Goal: Transaction & Acquisition: Book appointment/travel/reservation

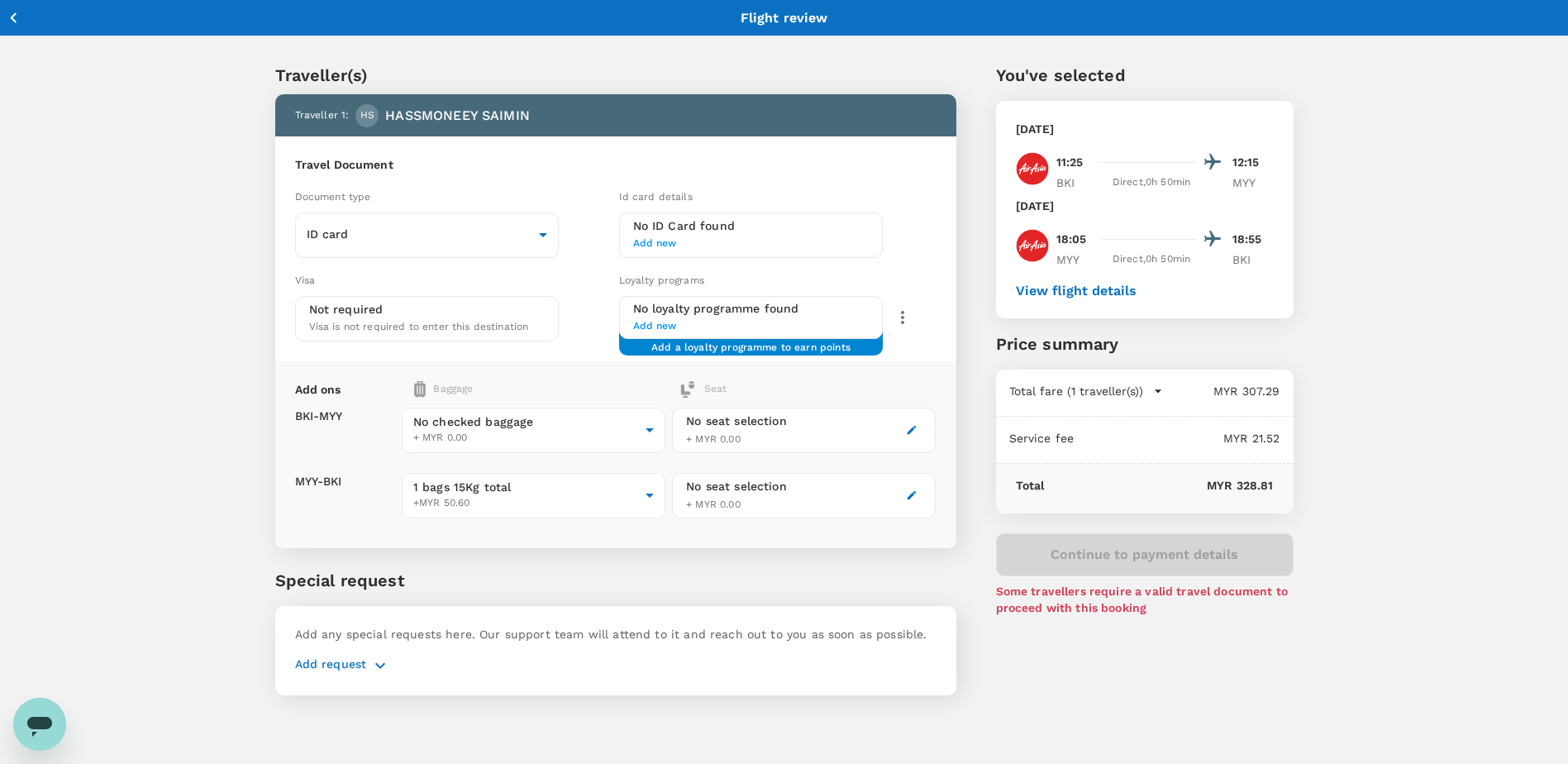
click at [136, 88] on div "Traveller(s) Traveller 1 : HS HASSMONEEY SAIMIN Travel Document Document type I…" at bounding box center [784, 375] width 1568 height 678
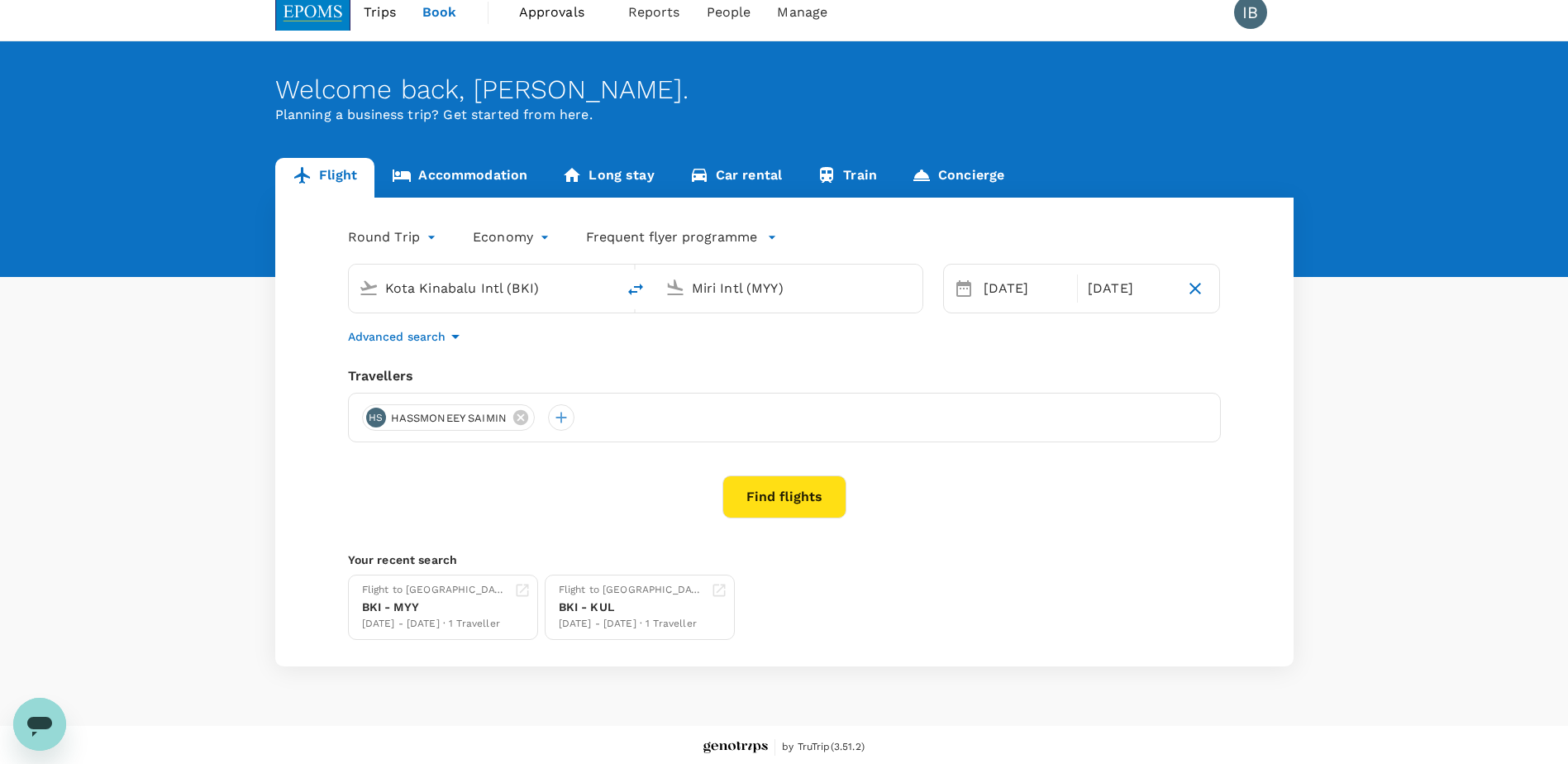
scroll to position [20, 0]
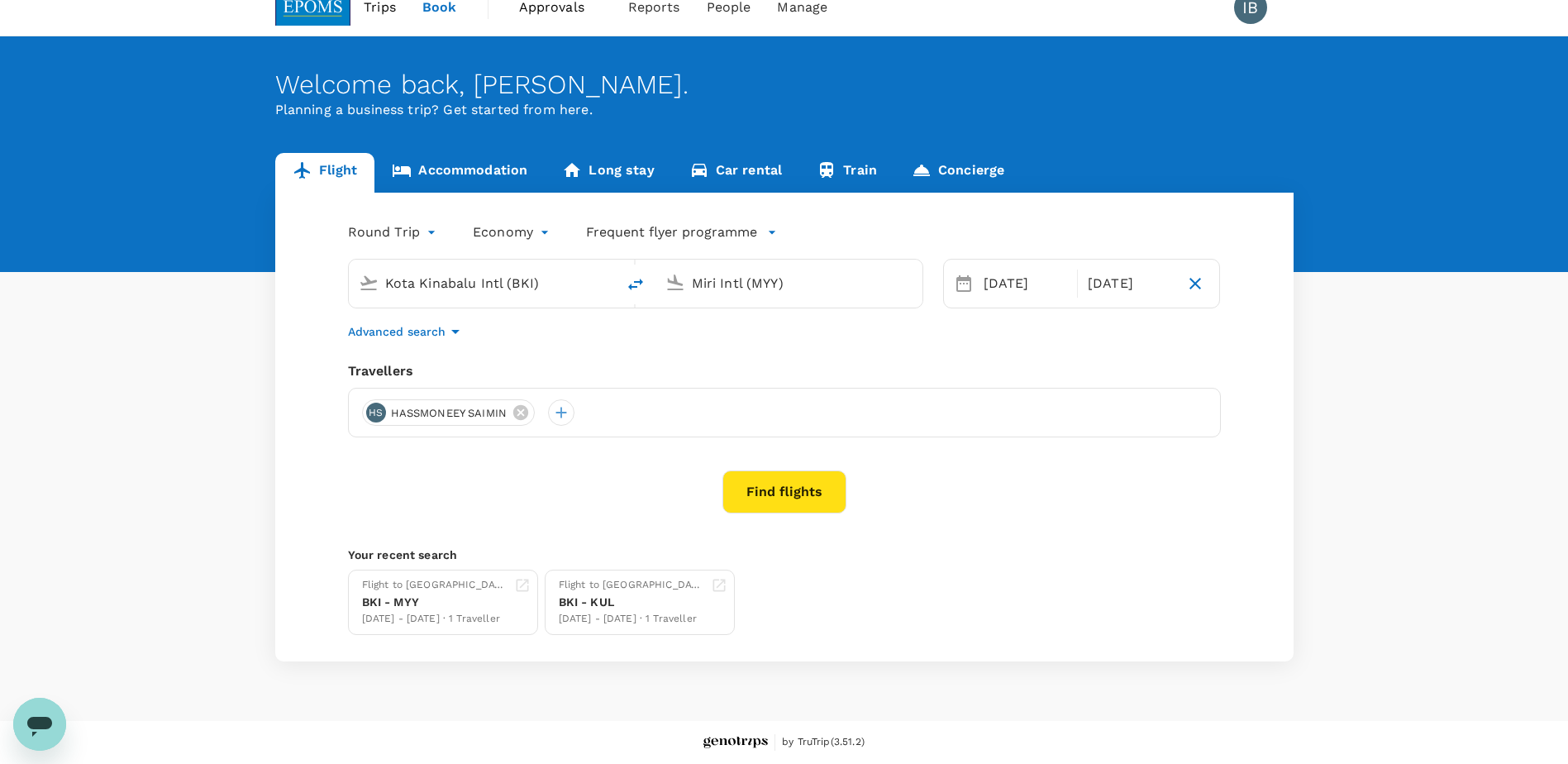
click at [761, 488] on button "Find flights" at bounding box center [784, 492] width 124 height 43
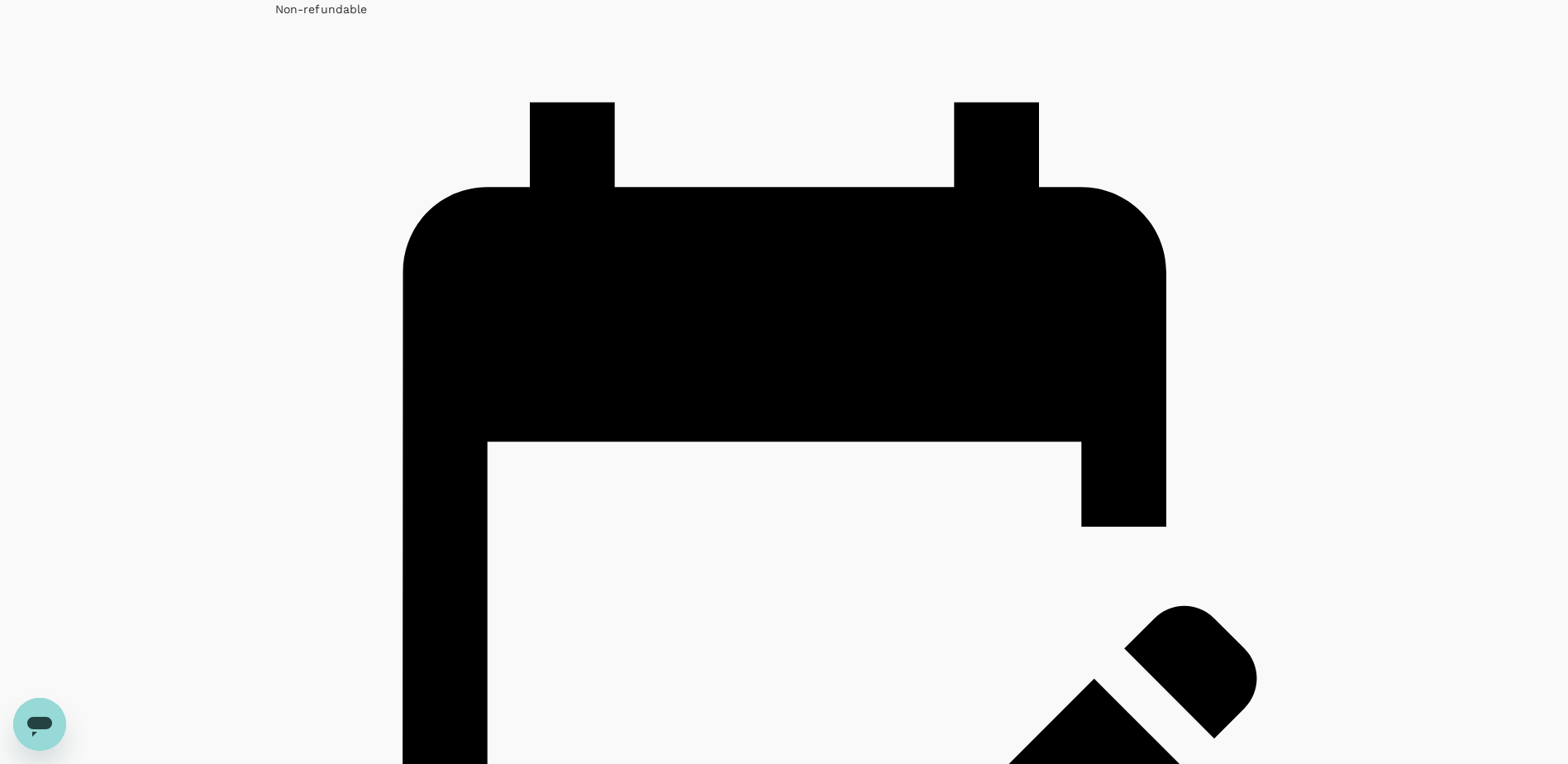
type input "1055"
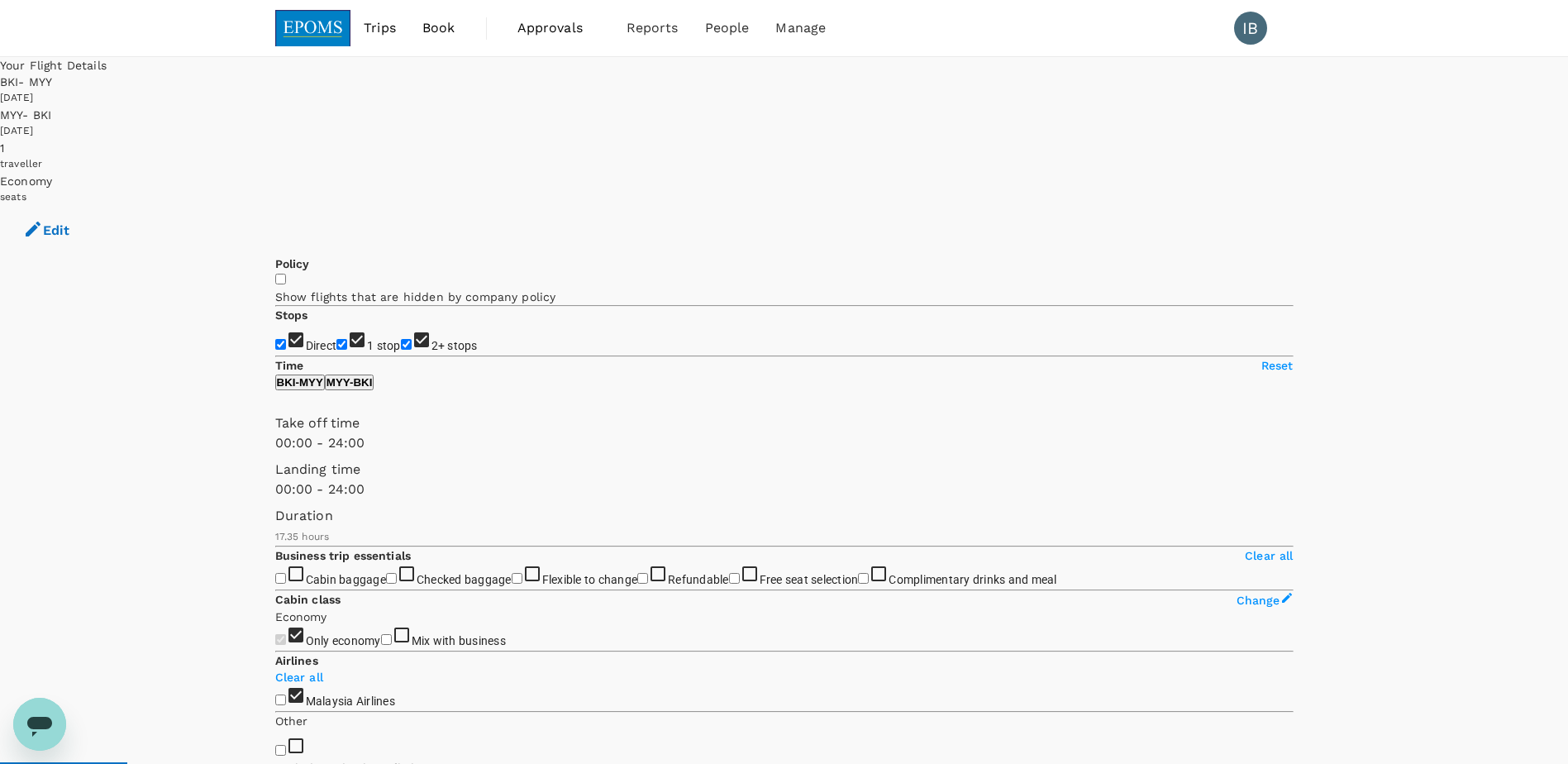
checkbox input "false"
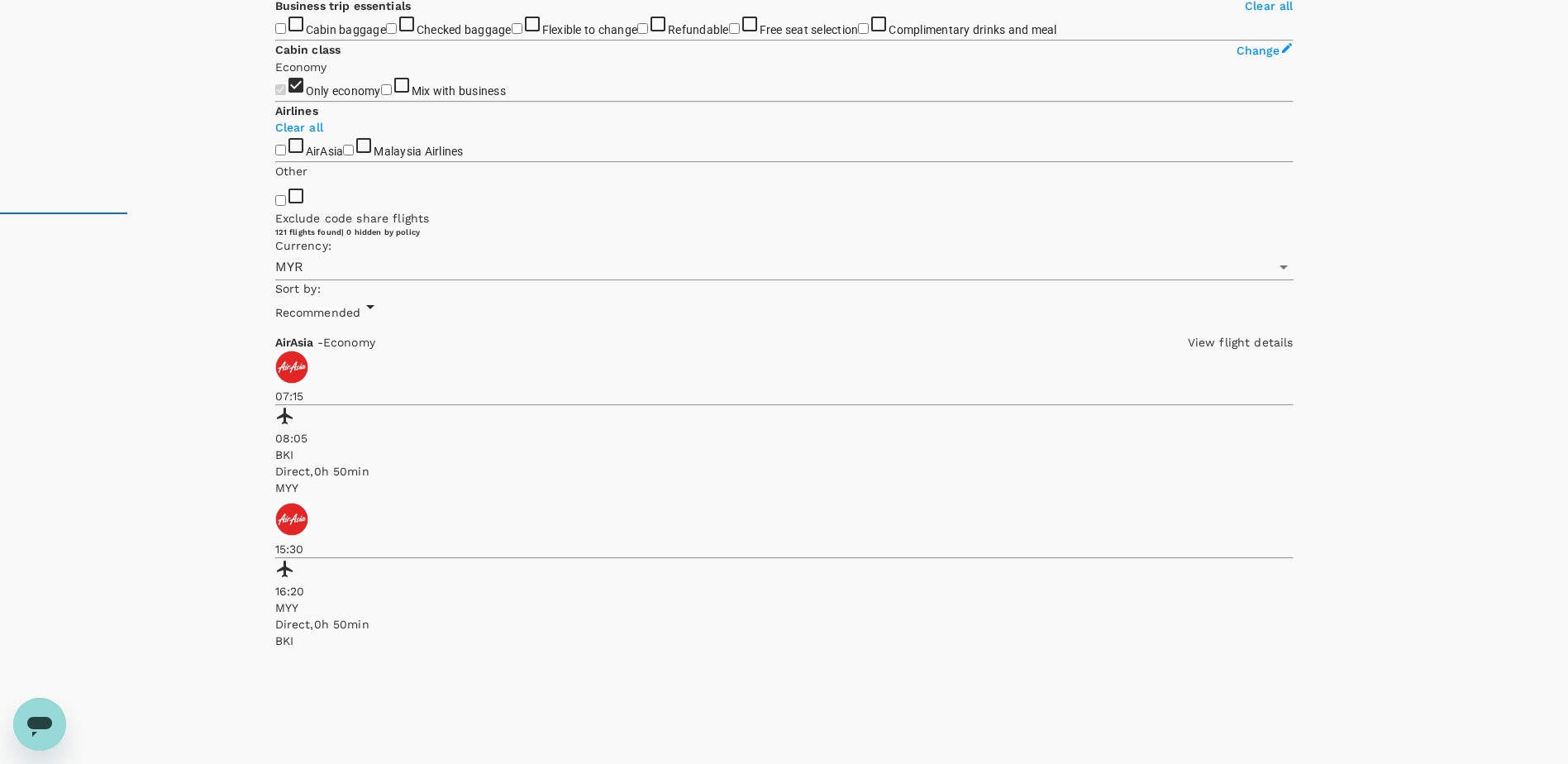
scroll to position [579, 0]
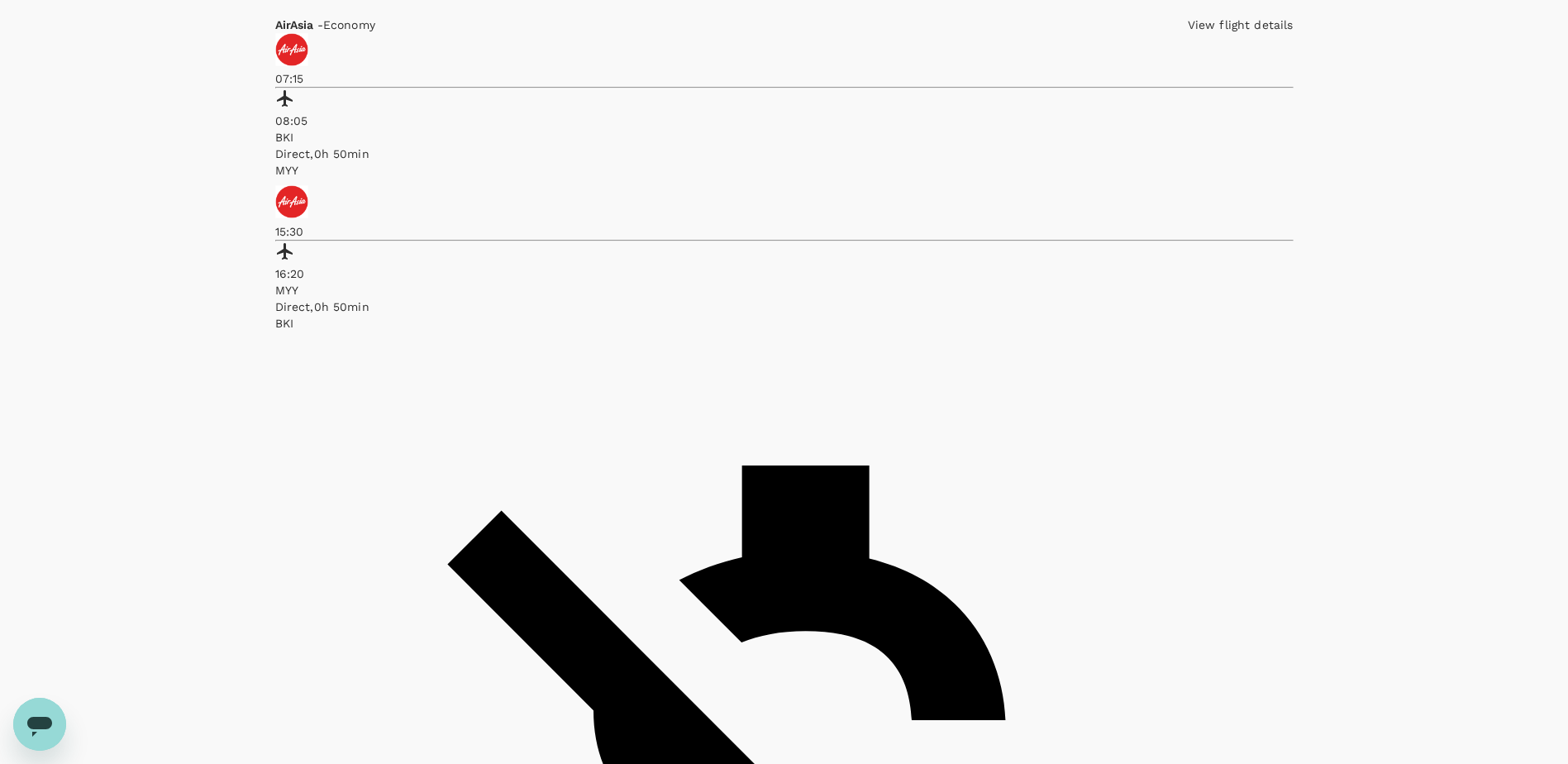
scroll to position [971, 0]
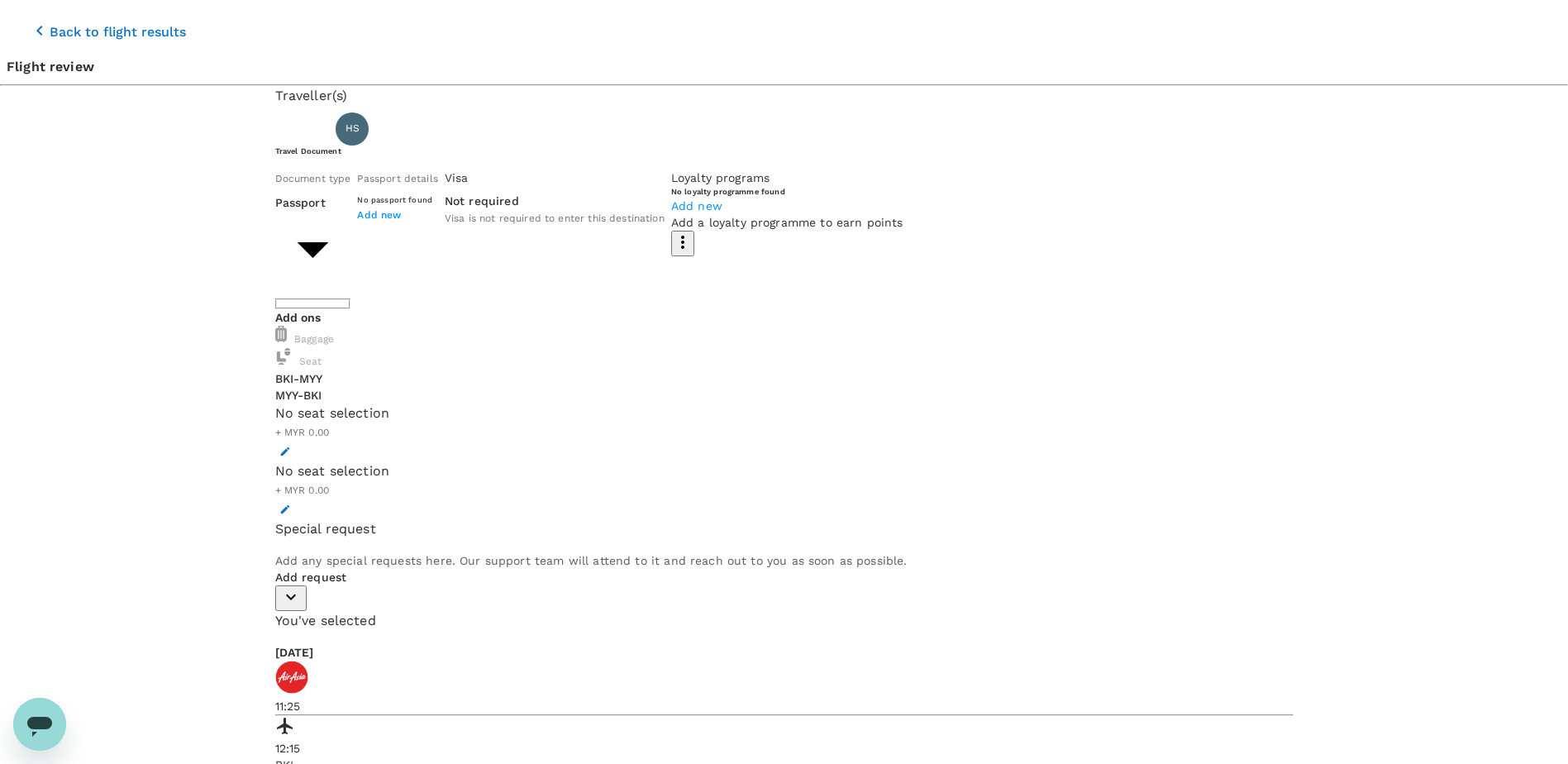
click at [401, 221] on span "Add new" at bounding box center [378, 215] width 44 height 11
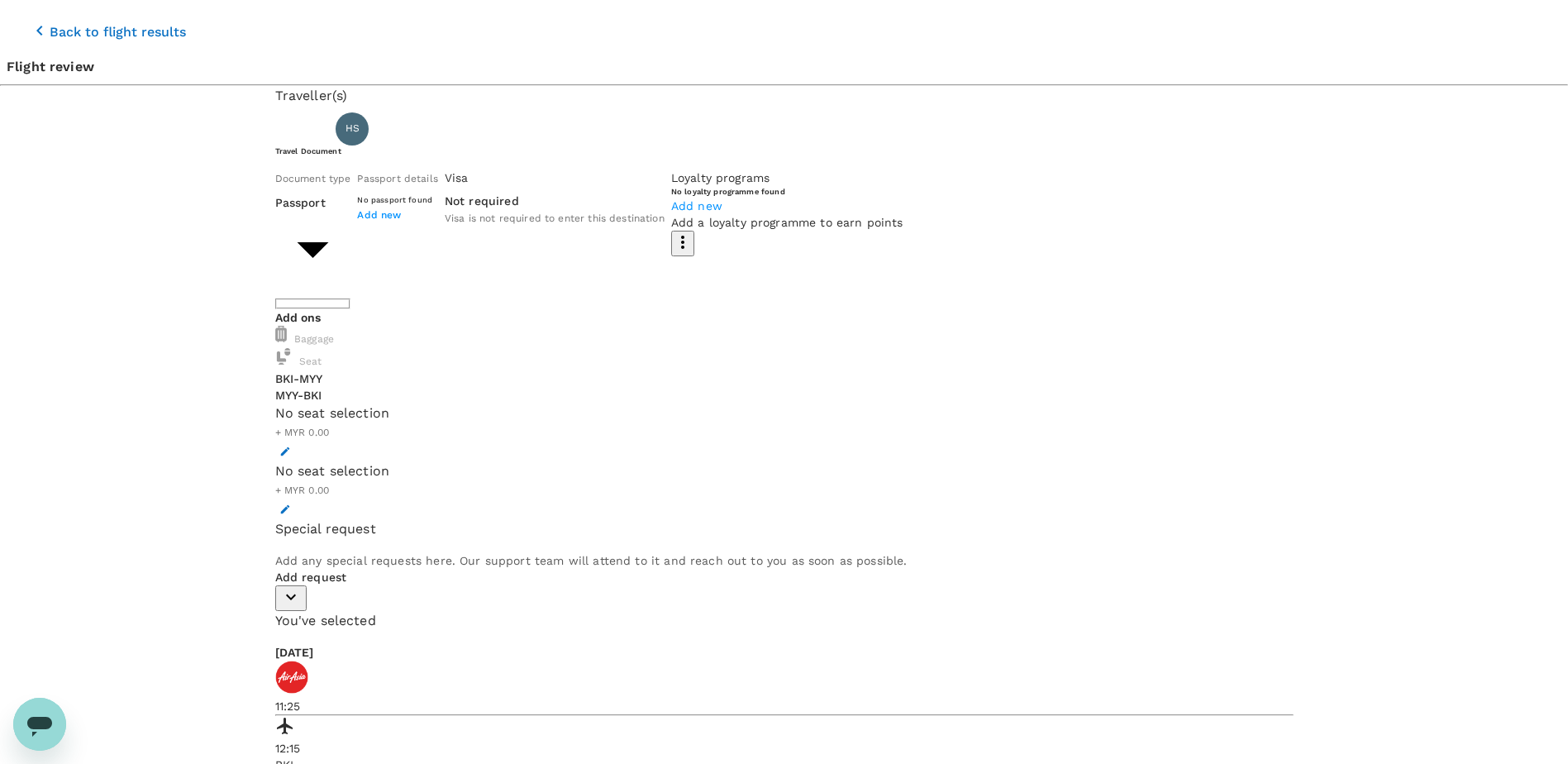
click at [547, 229] on body "Back to flight results Flight review Traveller(s) Traveller 1 : HS HASSMONEEY S…" at bounding box center [784, 573] width 1568 height 1147
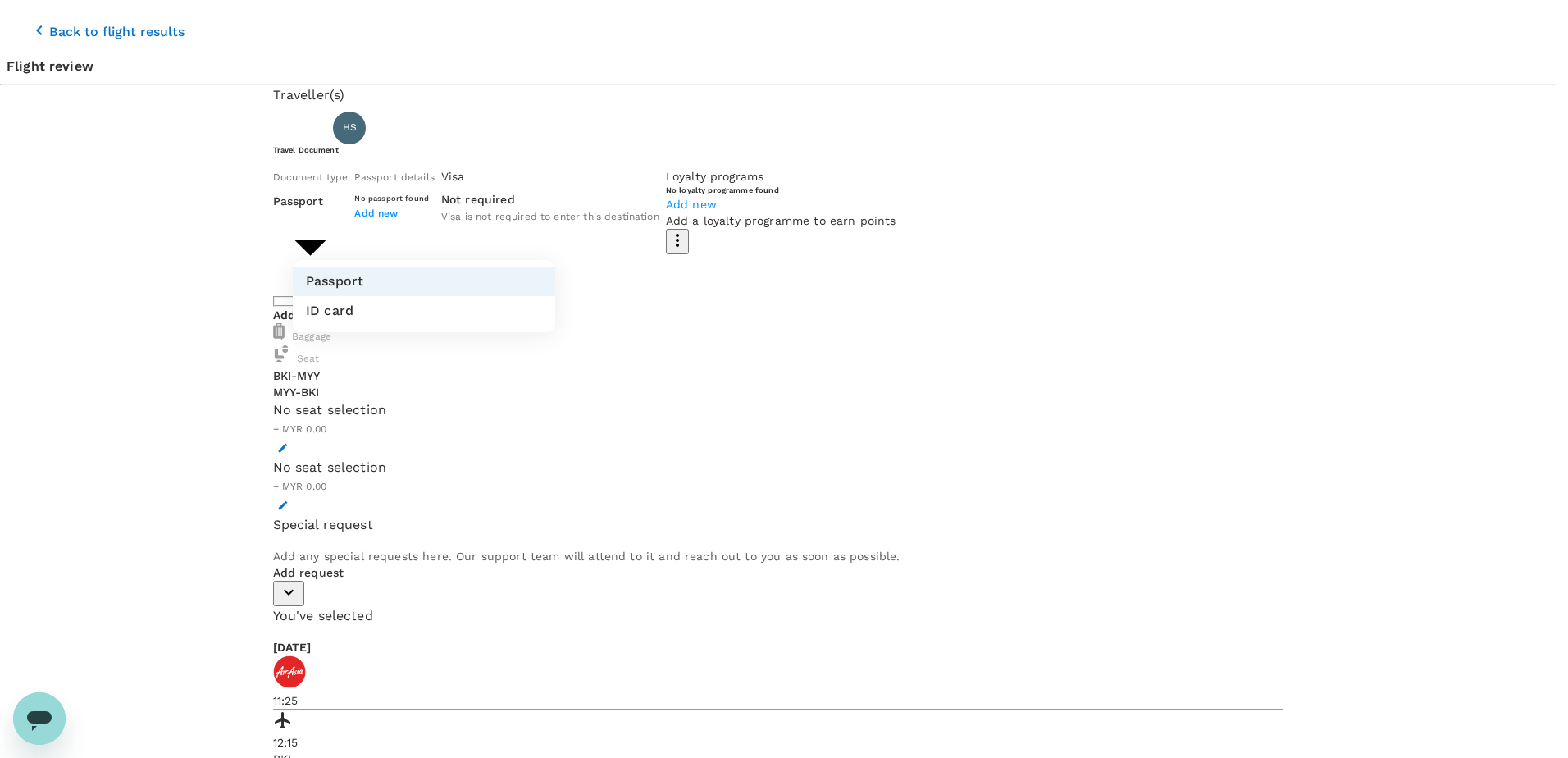
click at [373, 307] on li "ID card" at bounding box center [424, 311] width 263 height 30
type input "Id card"
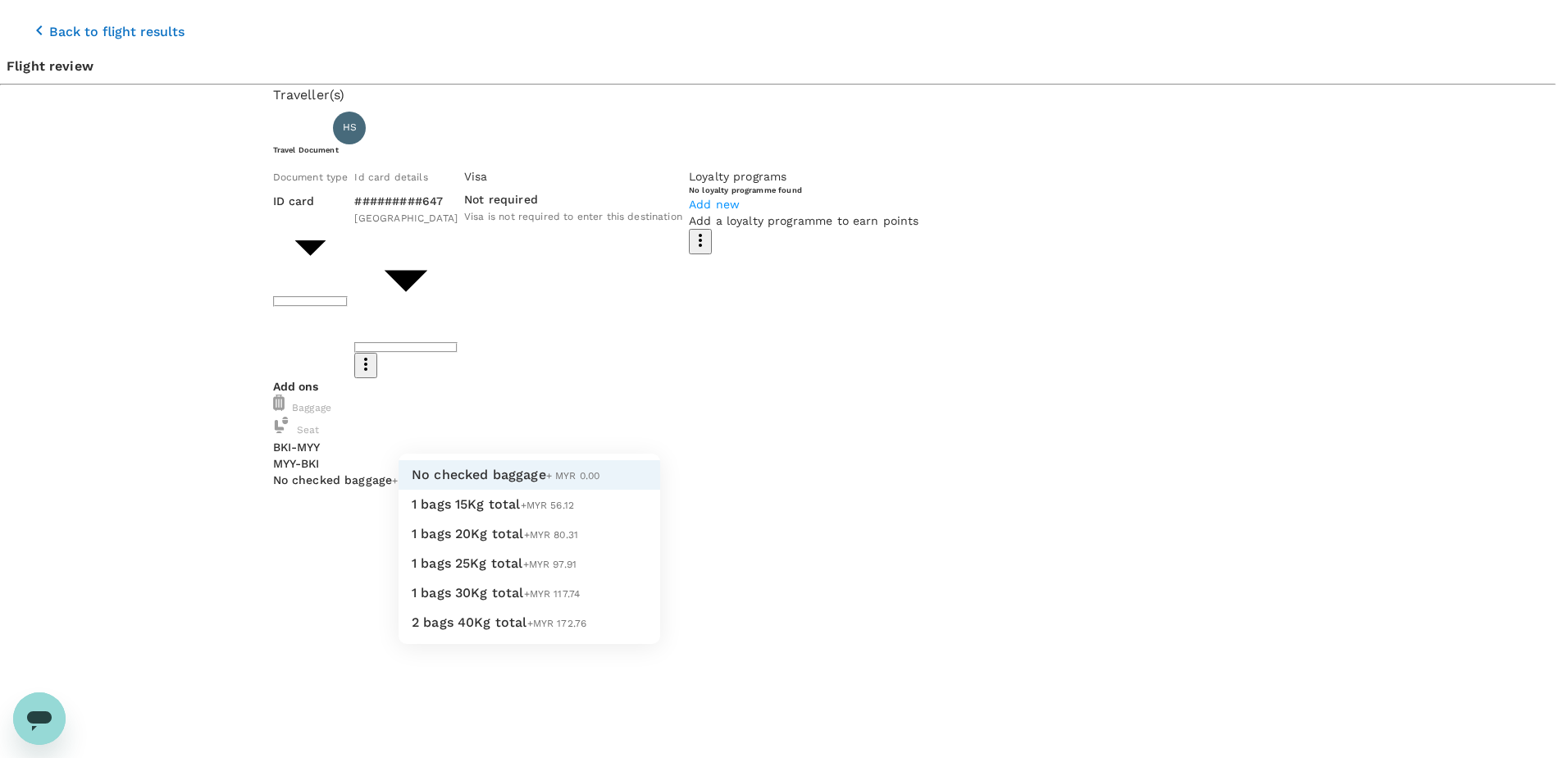
click at [521, 511] on span "+MYR 56.12" at bounding box center [548, 505] width 54 height 11
type input "1 - 56.12"
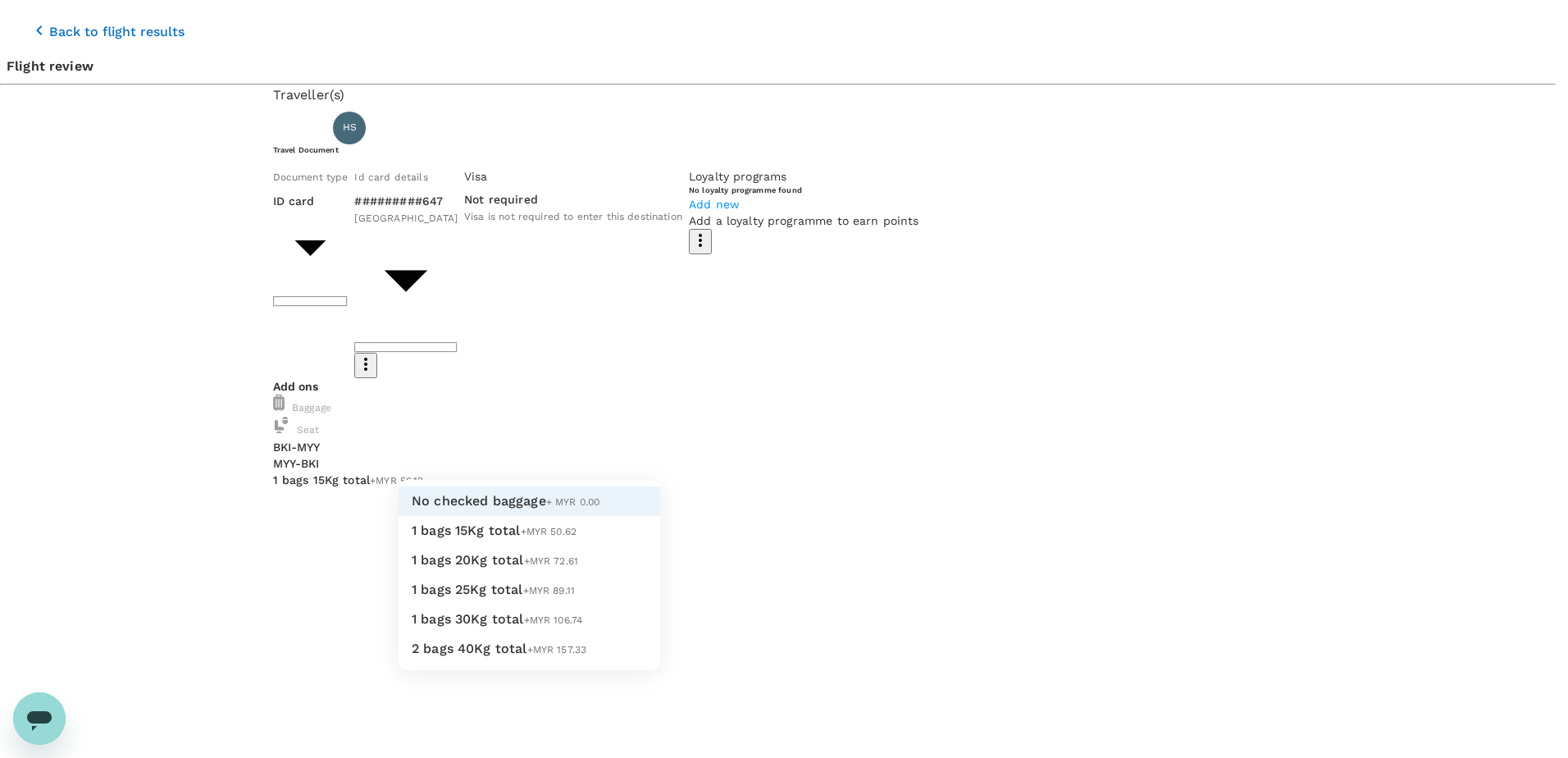
click at [521, 538] on span "+MYR 50.62" at bounding box center [548, 531] width 56 height 11
type input "1 - 50.62"
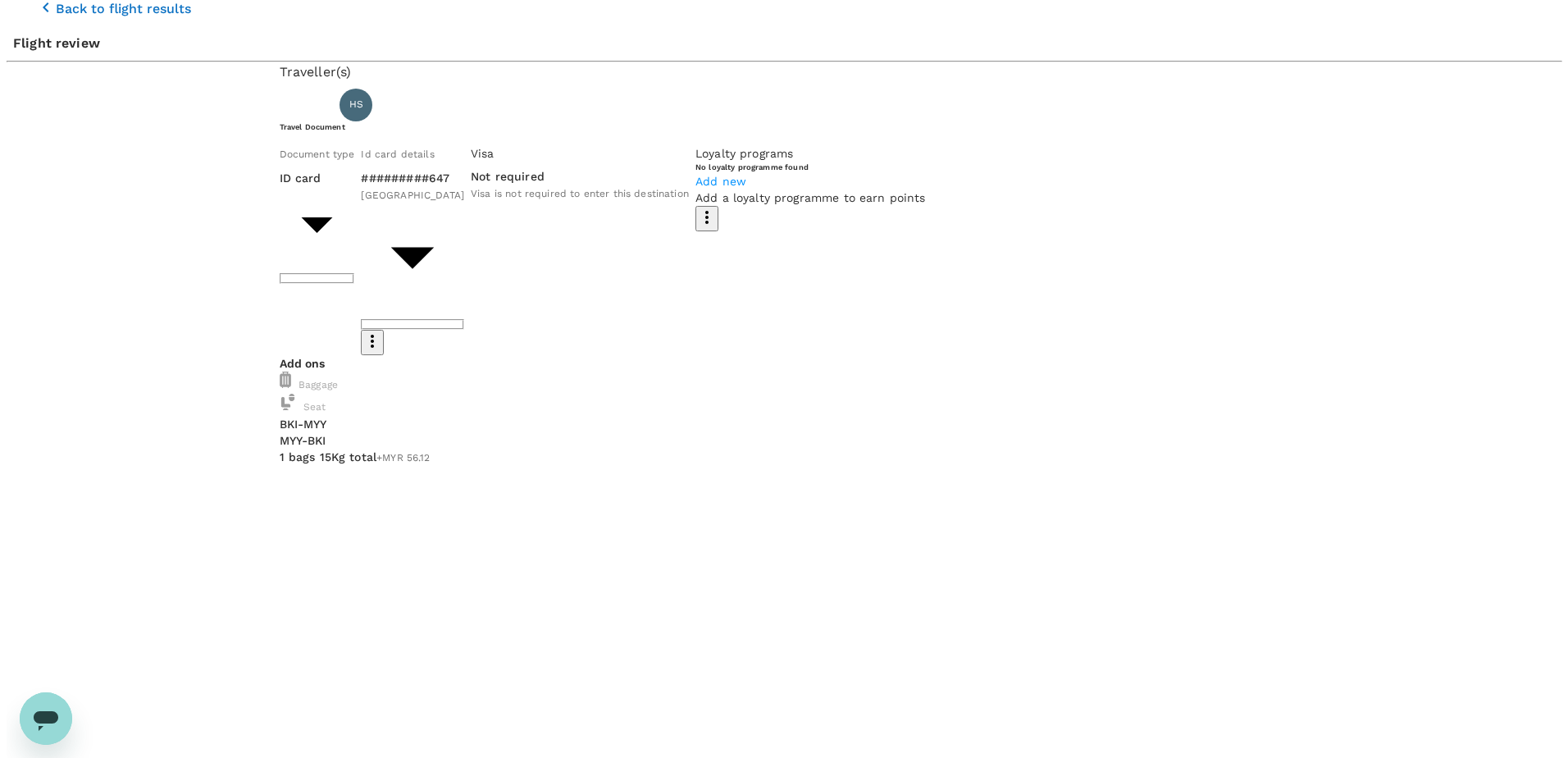
scroll to position [42, 0]
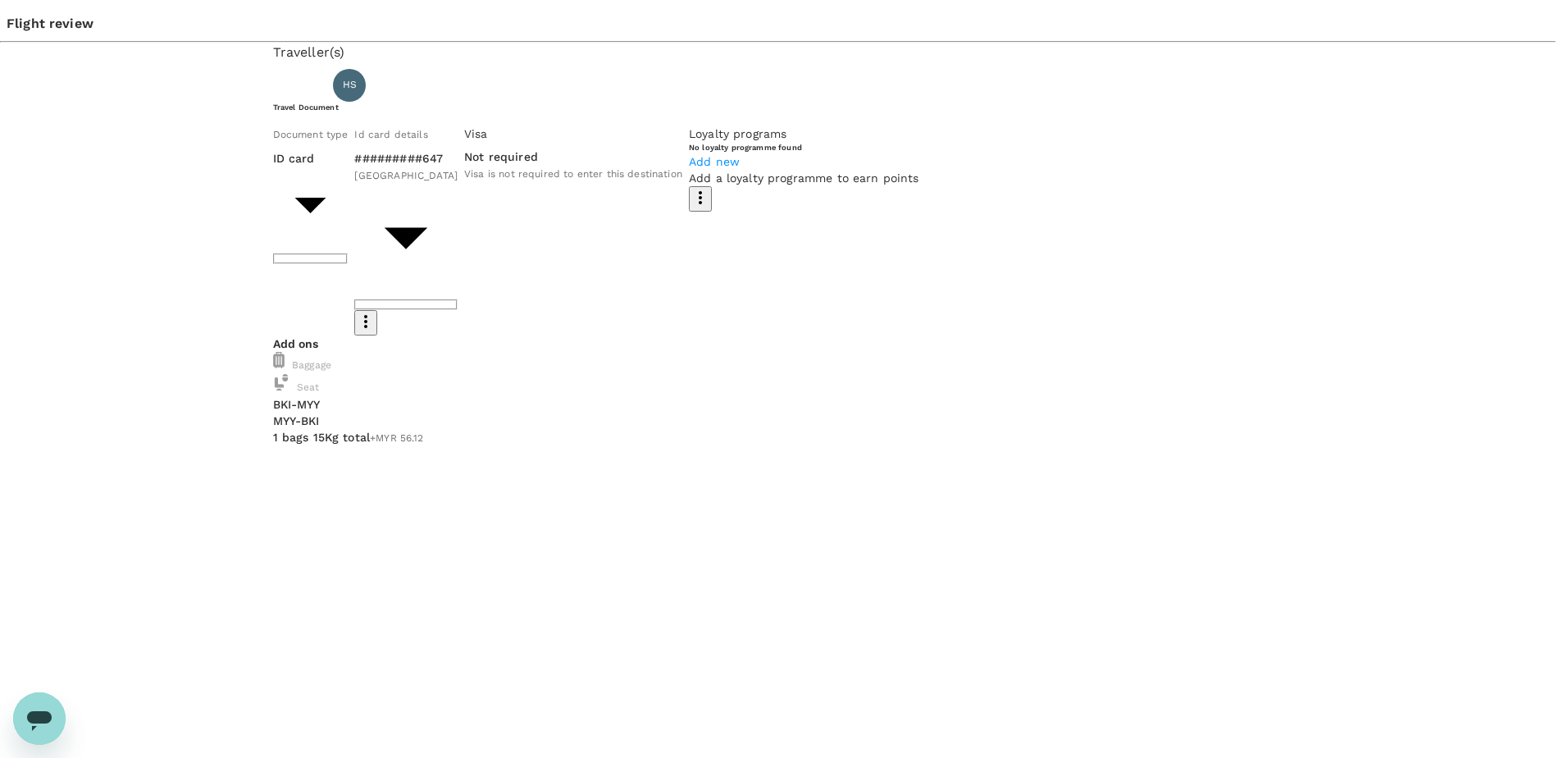
type input "9ea61a02-274a-4f65-9d5b-ca51ac7b2cfc"
paste textarea "TRF-058-25_Rigger Training at BSTS MIRI on 8 & 9 Sept"
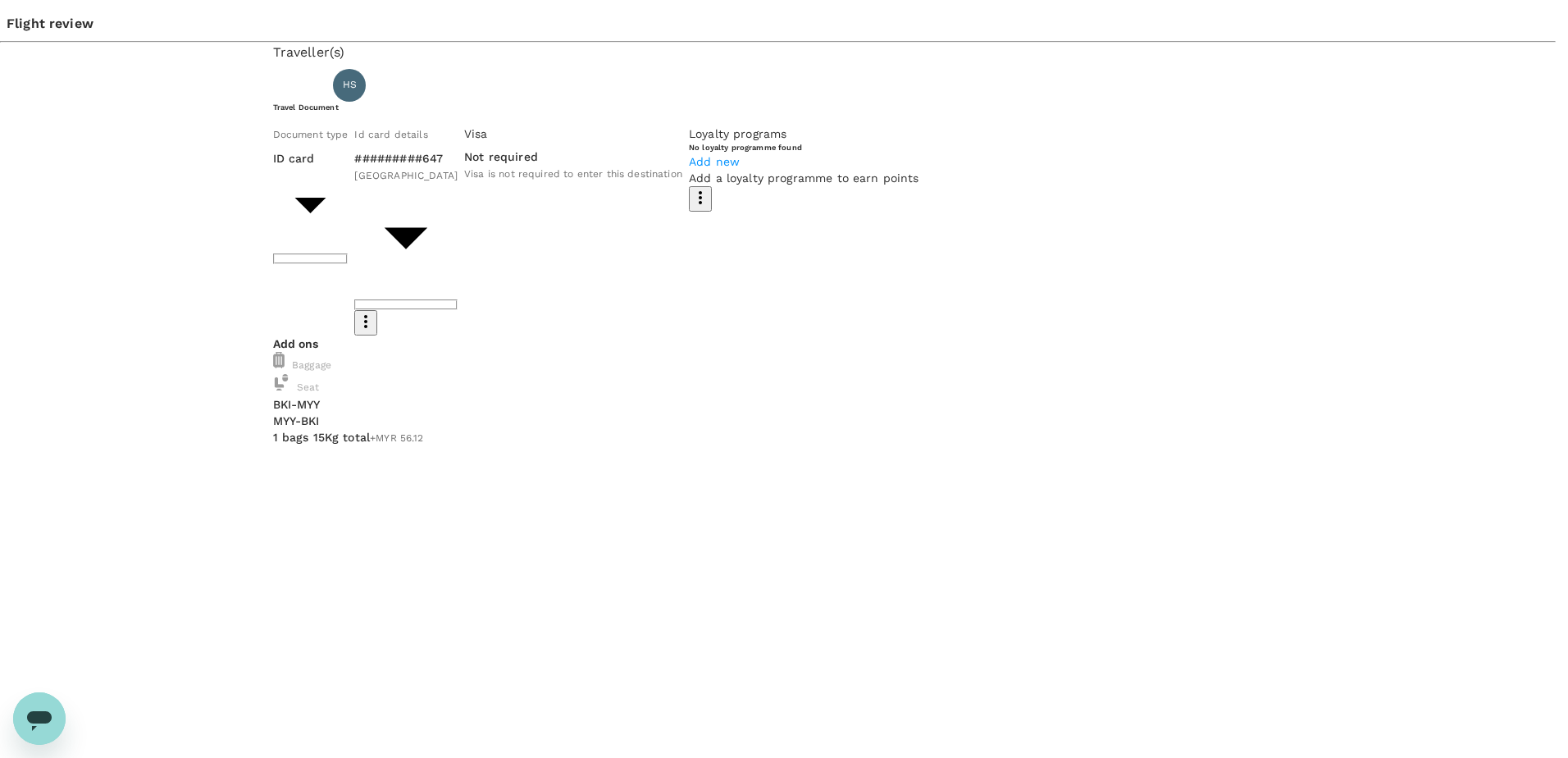
type textarea "TRF-058-25_Rigger Training at BSTS MIRI on 8 & 9 Sept"
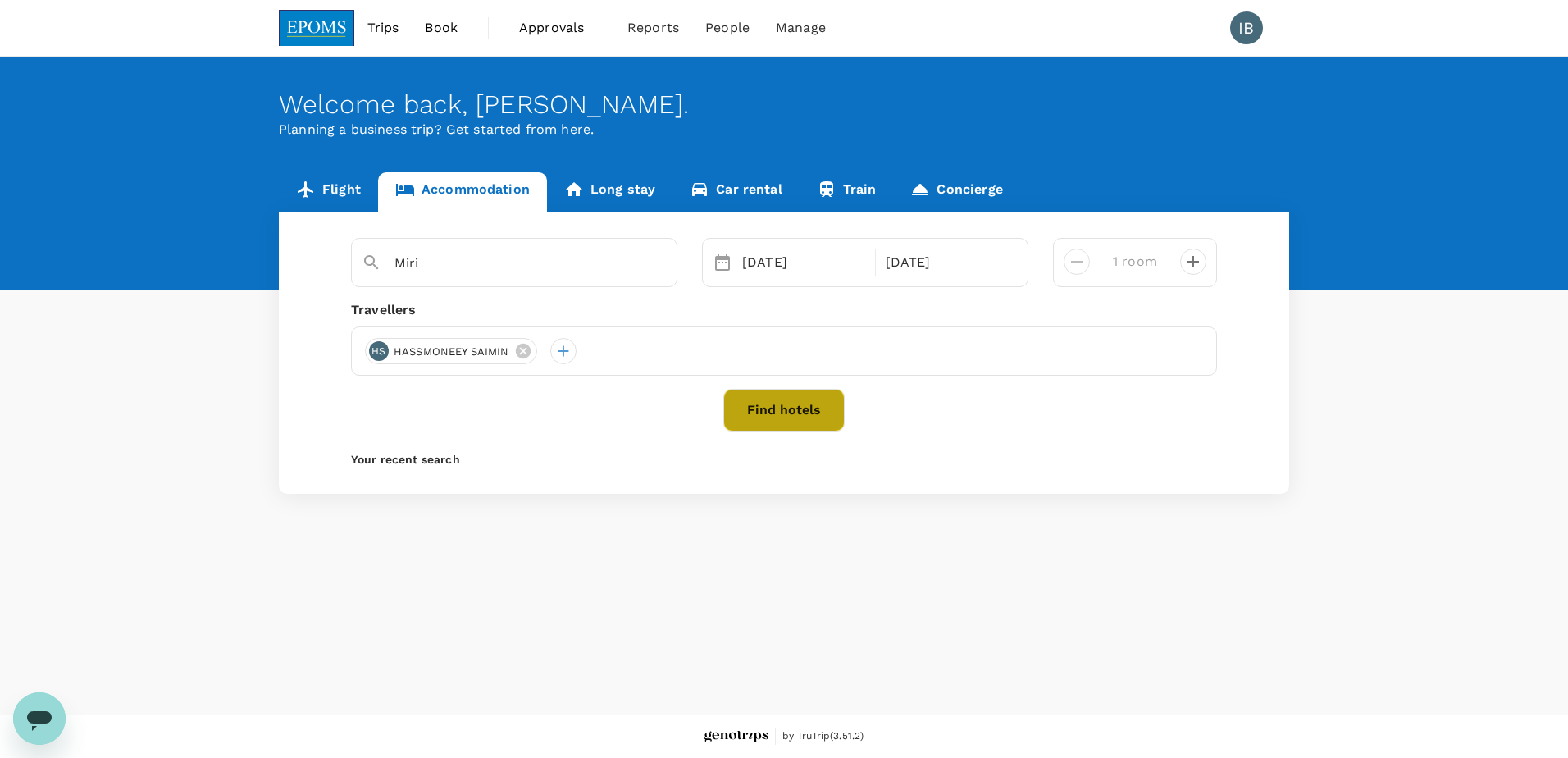
click at [775, 415] on button "Find hotels" at bounding box center [784, 410] width 122 height 42
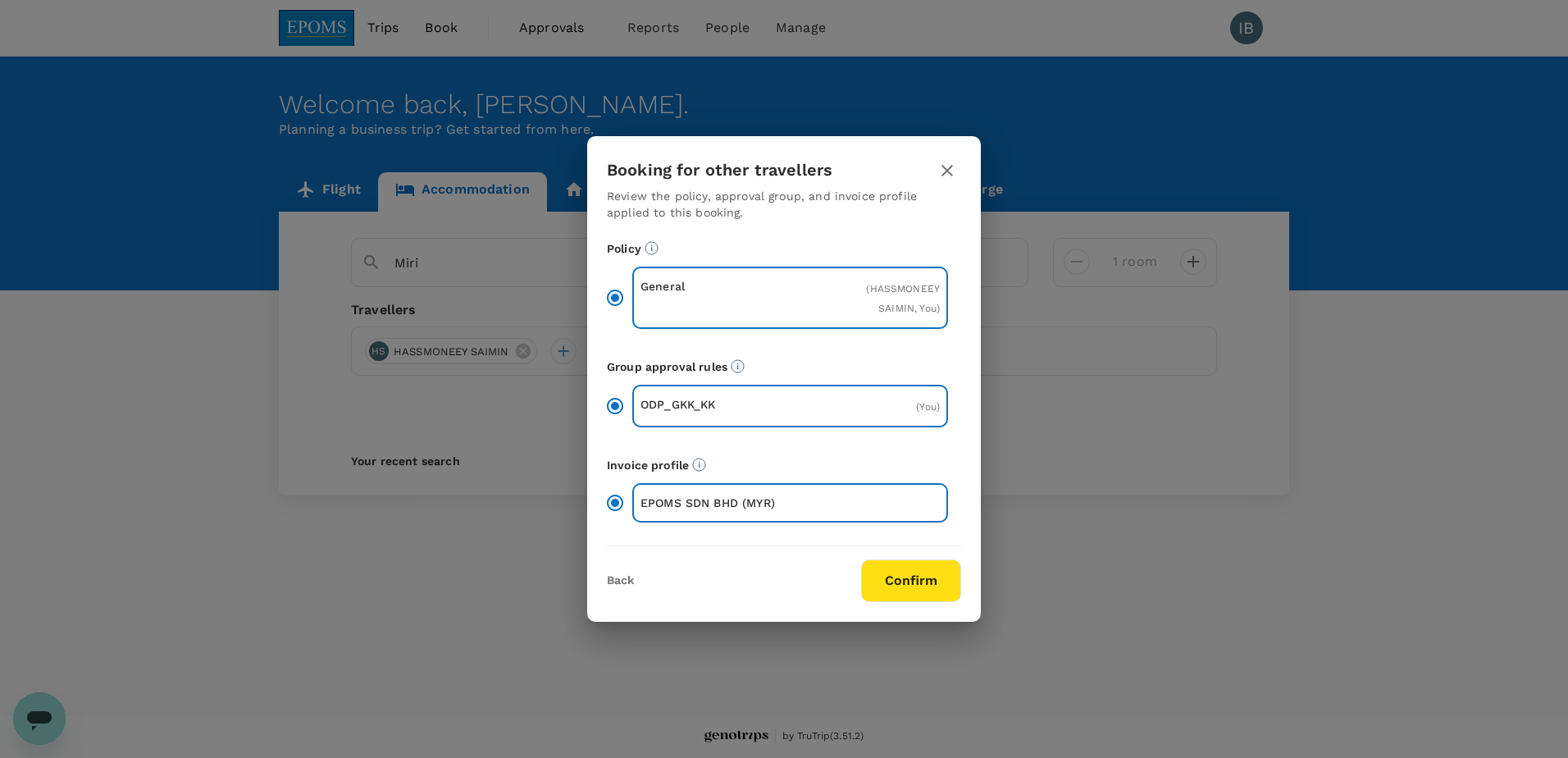
click at [908, 586] on button "Confirm" at bounding box center [911, 581] width 100 height 42
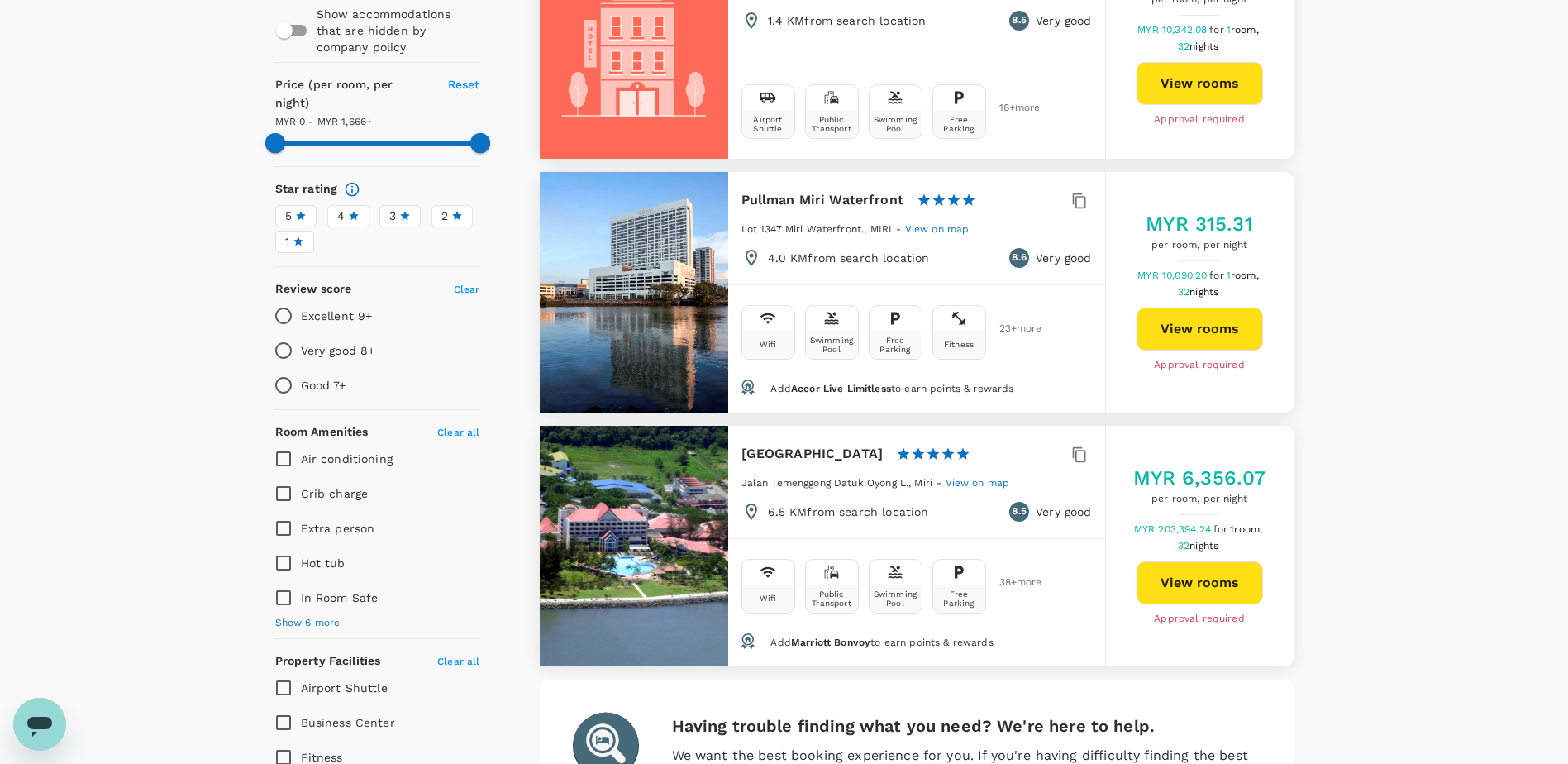
scroll to position [248, 0]
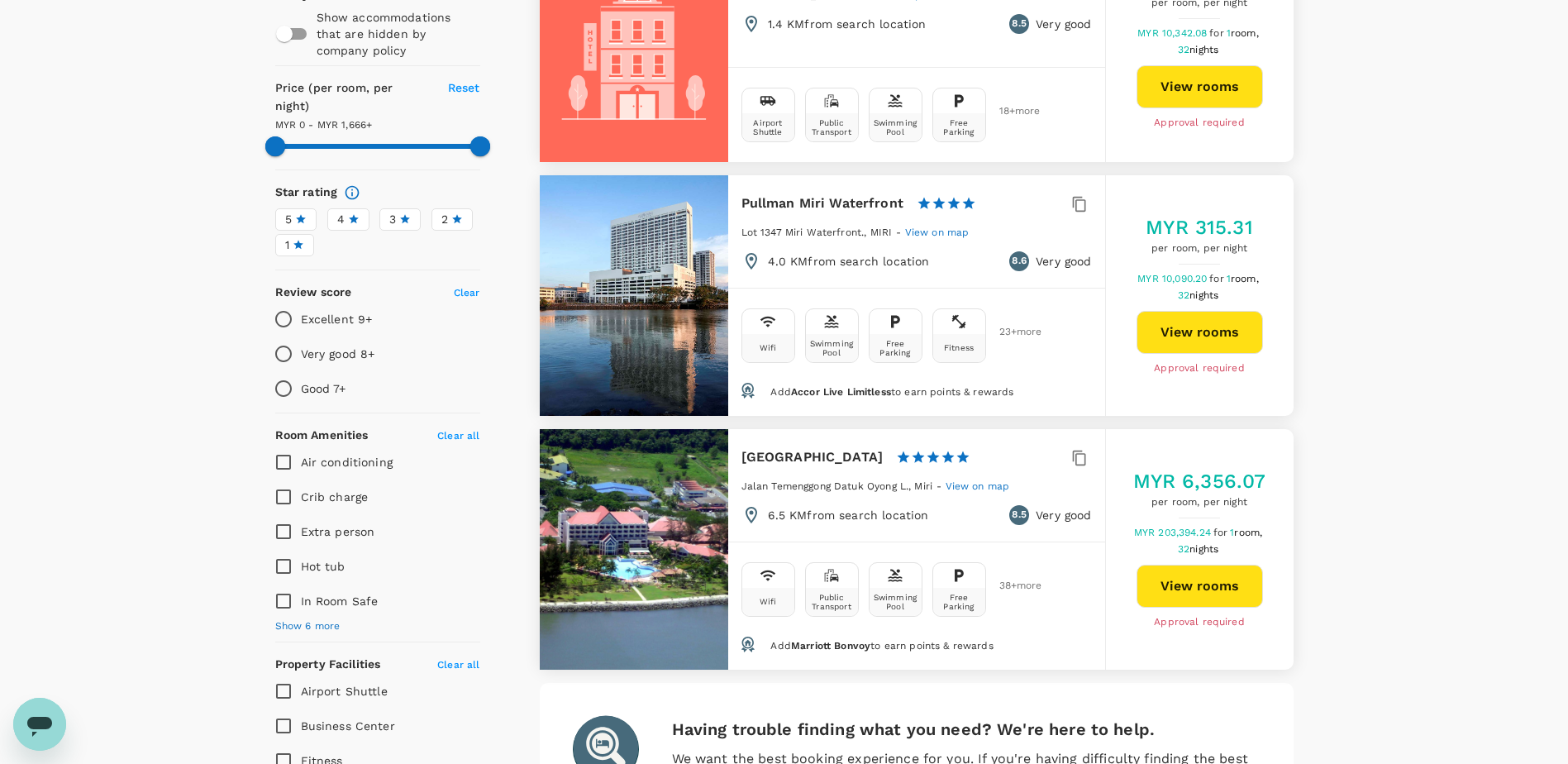
click at [1186, 341] on button "View rooms" at bounding box center [1200, 332] width 126 height 43
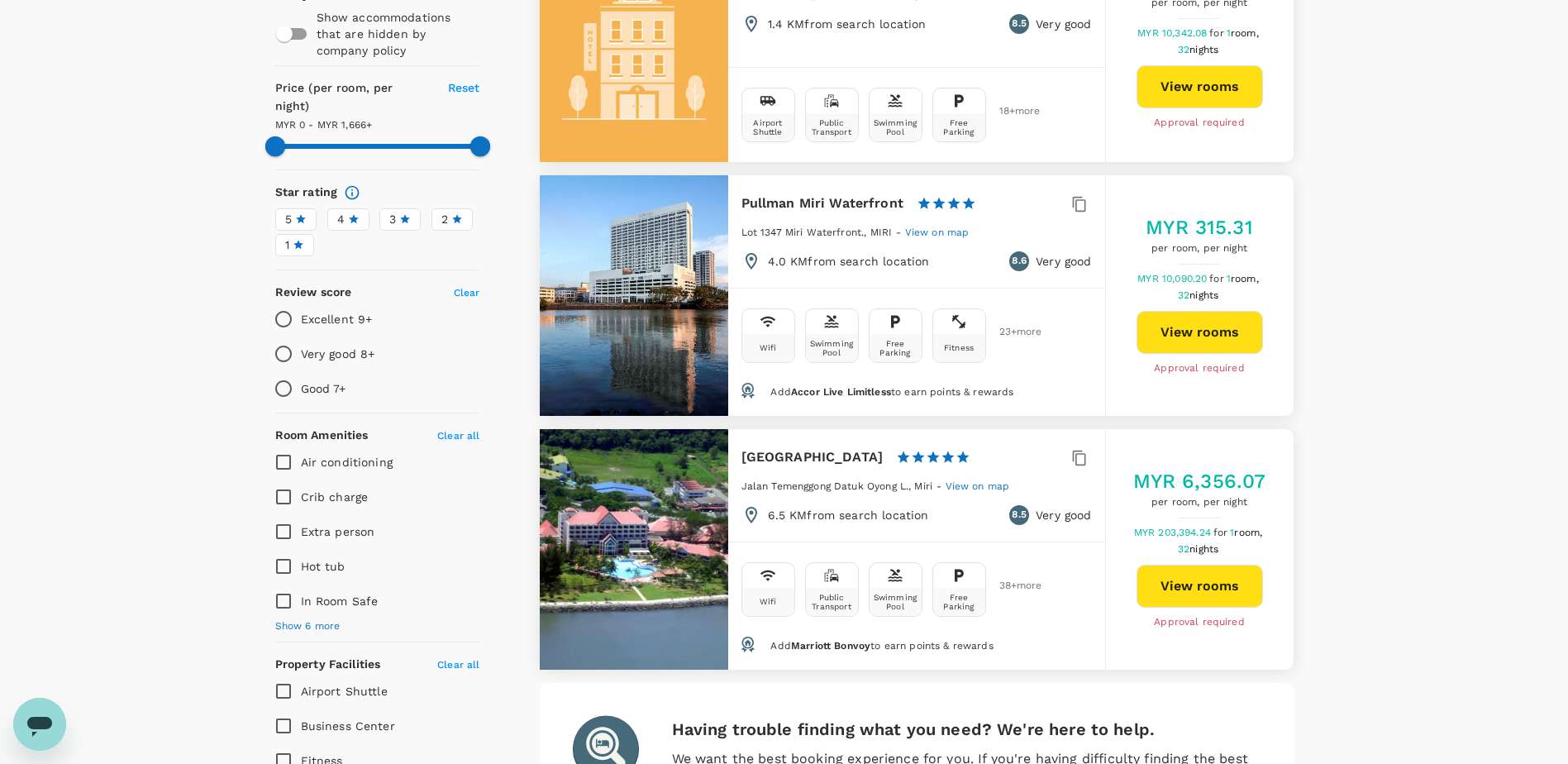
type input "1666"
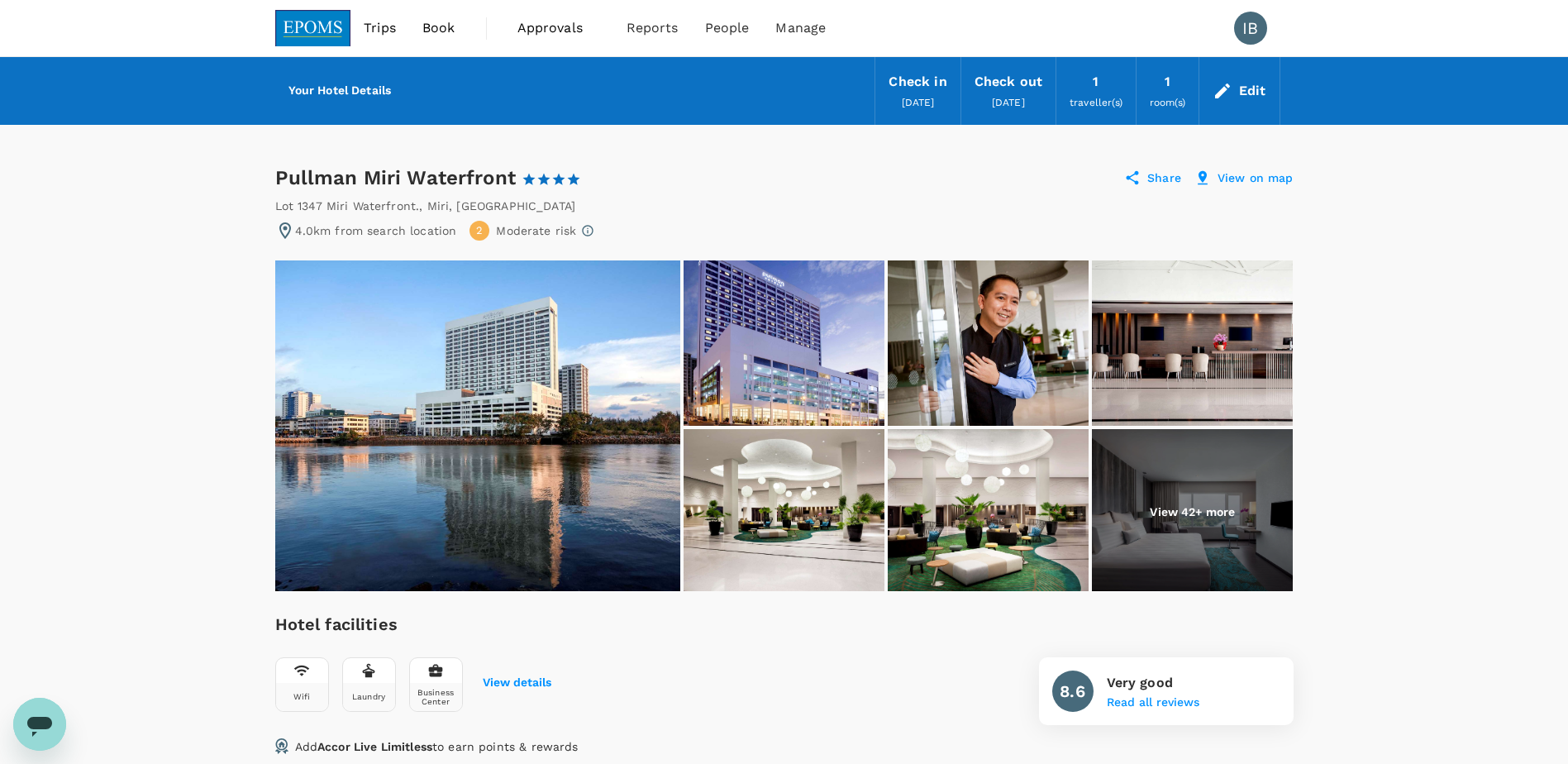
click at [1258, 93] on div "Edit" at bounding box center [1252, 90] width 27 height 23
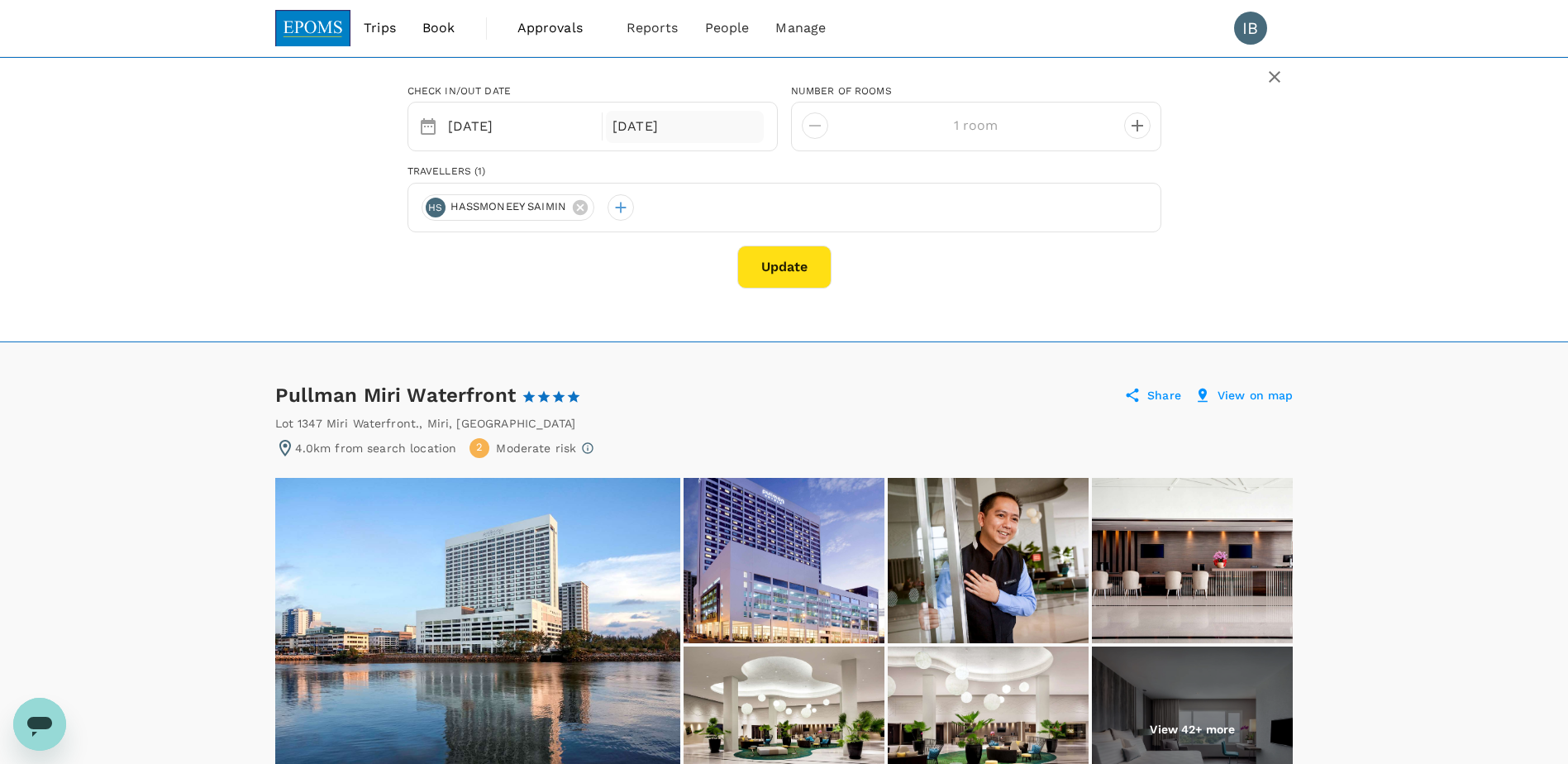
click at [648, 131] on div "[DATE]" at bounding box center [685, 126] width 158 height 33
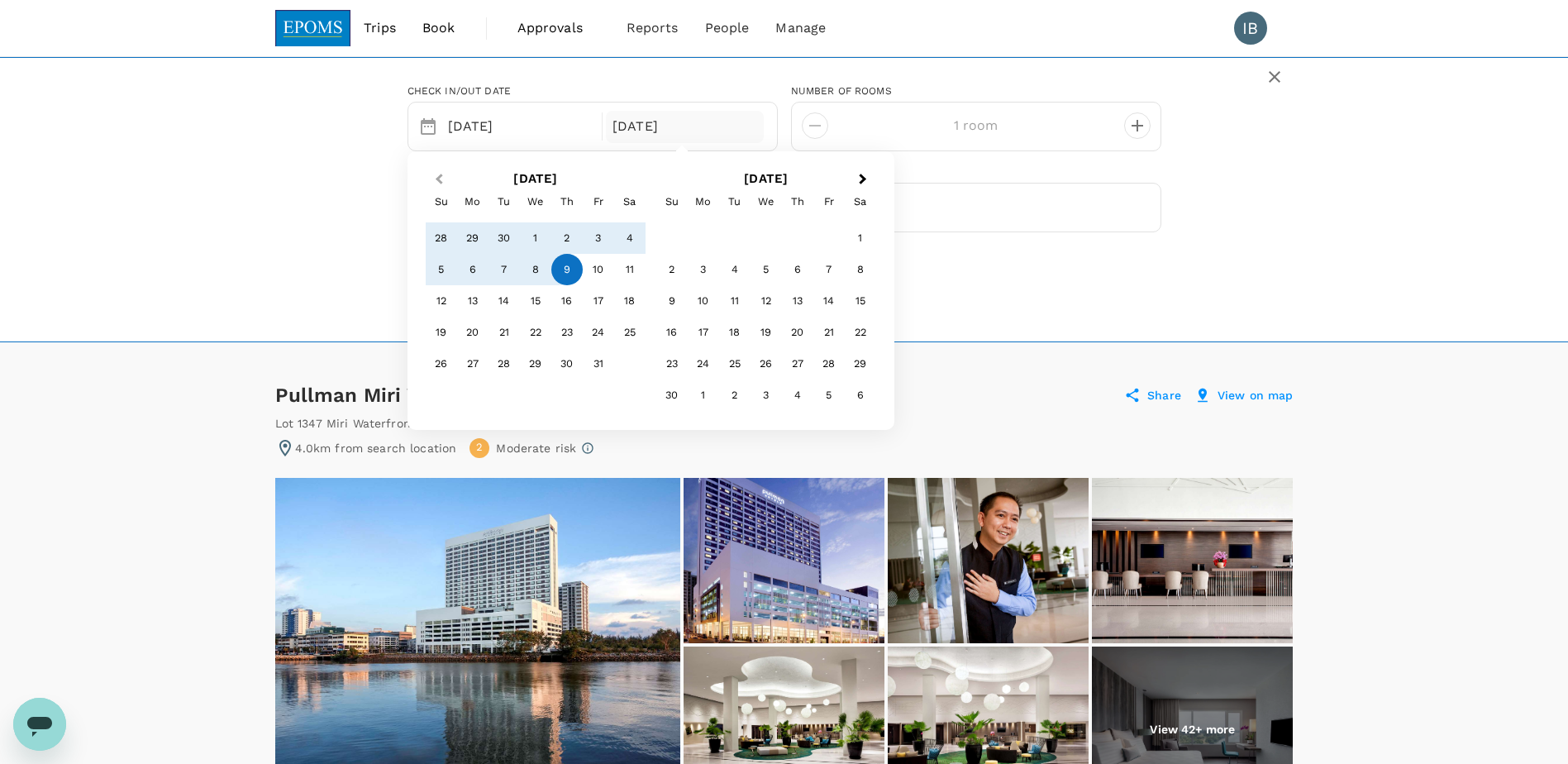
click at [439, 182] on span "Previous Month" at bounding box center [439, 179] width 0 height 19
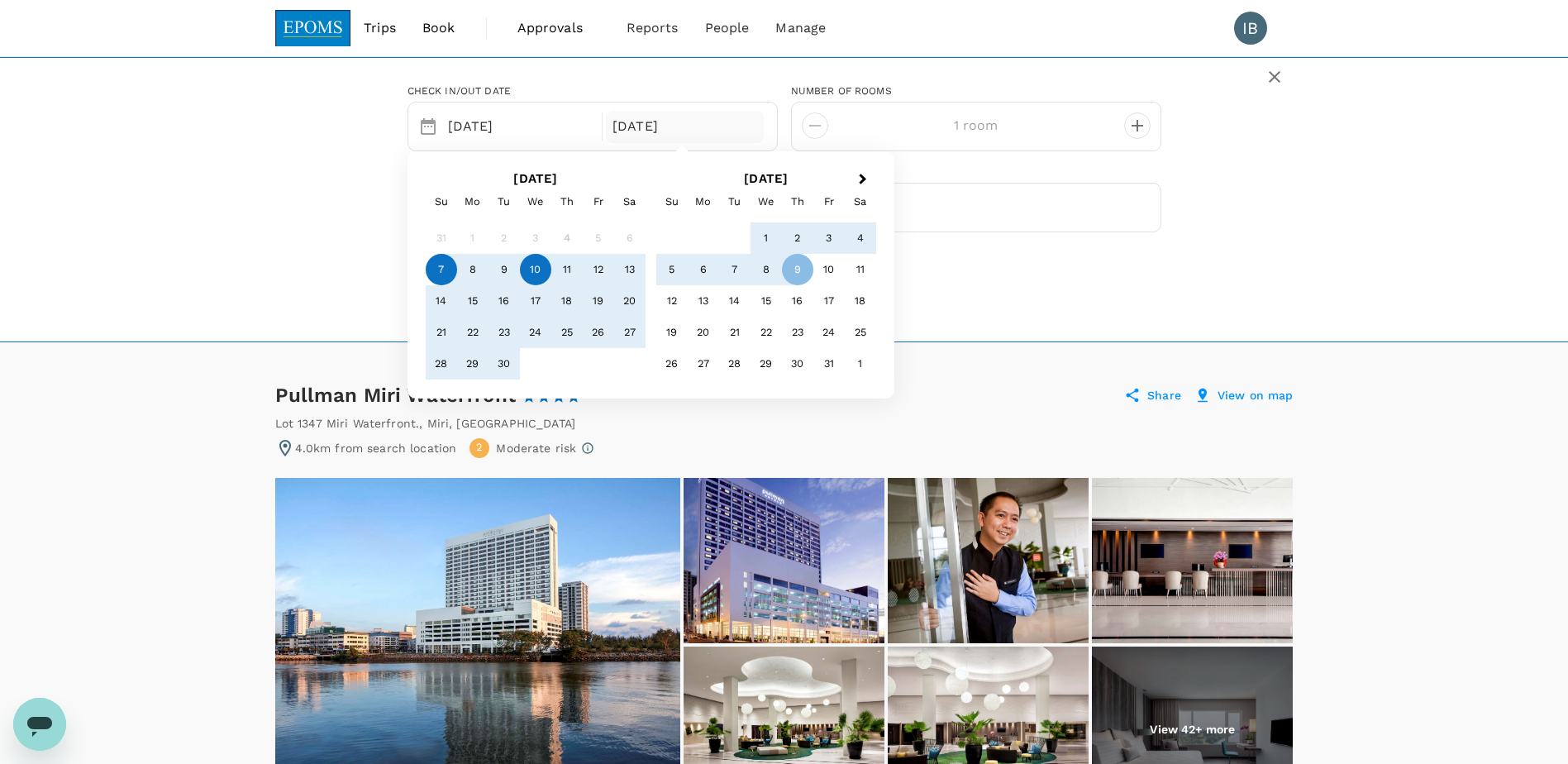
click at [536, 272] on div "10" at bounding box center [536, 270] width 32 height 32
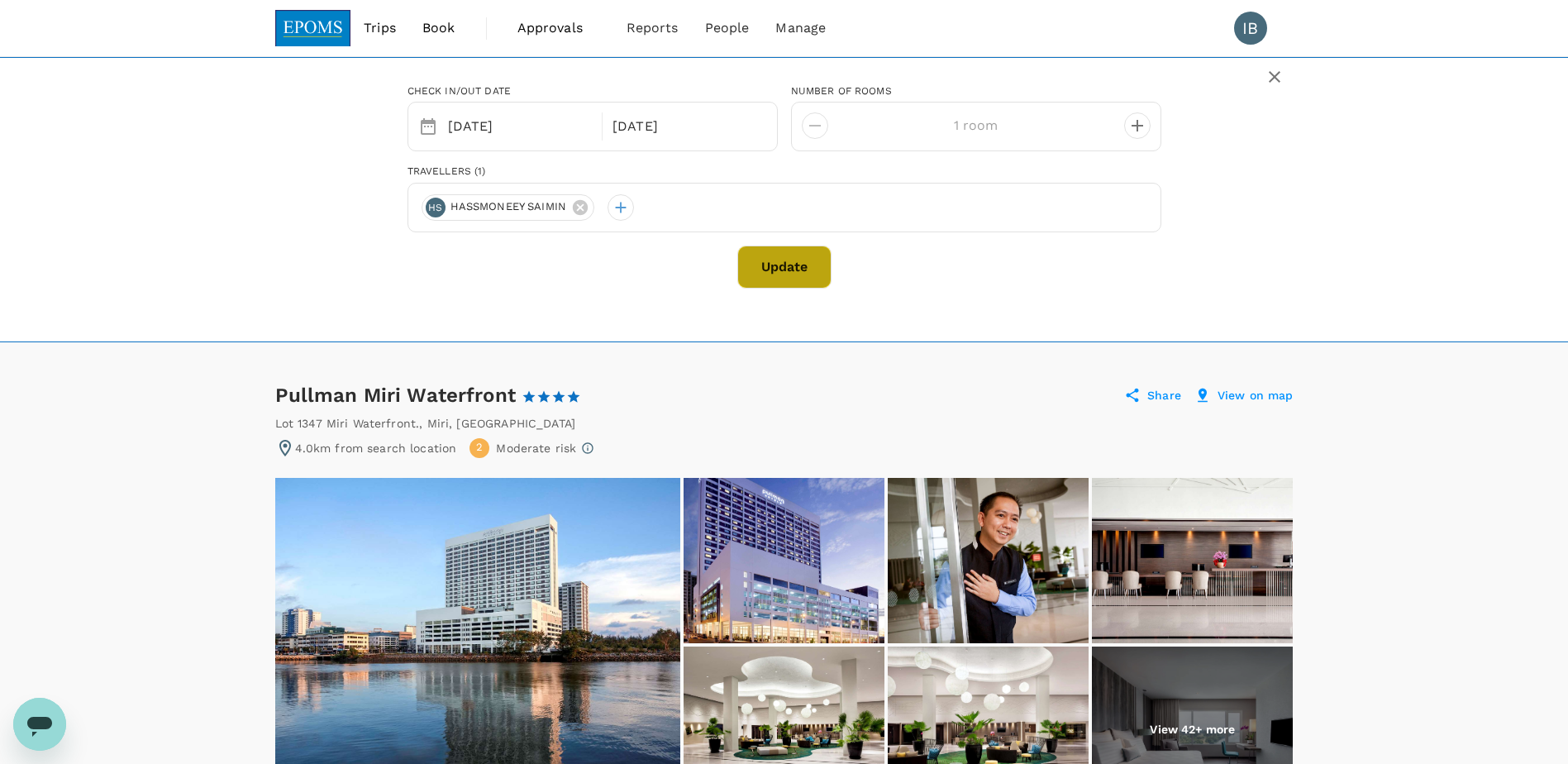
click at [787, 280] on button "Update" at bounding box center [784, 267] width 94 height 43
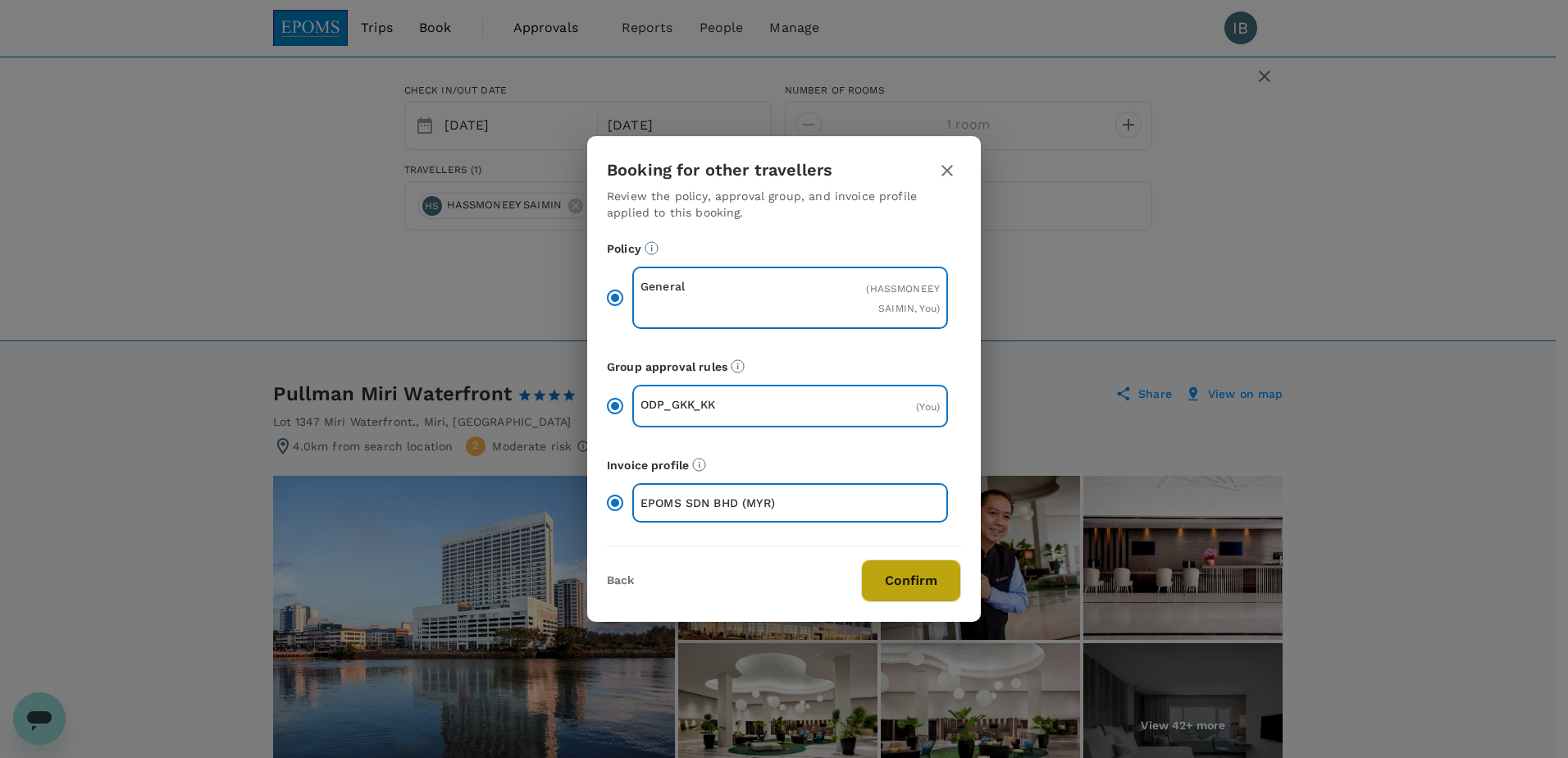
click at [932, 585] on button "Confirm" at bounding box center [911, 581] width 100 height 42
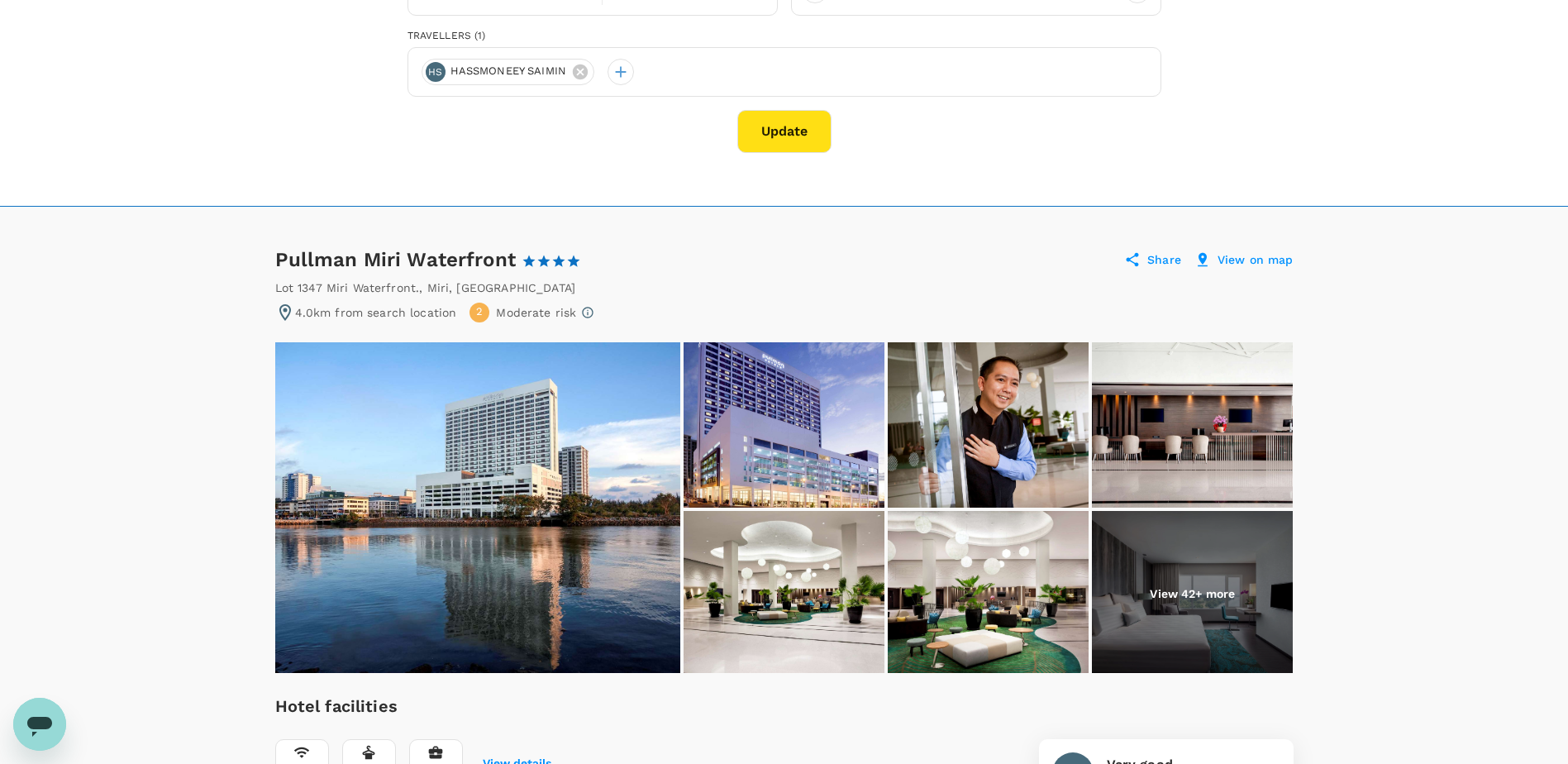
scroll to position [165, 0]
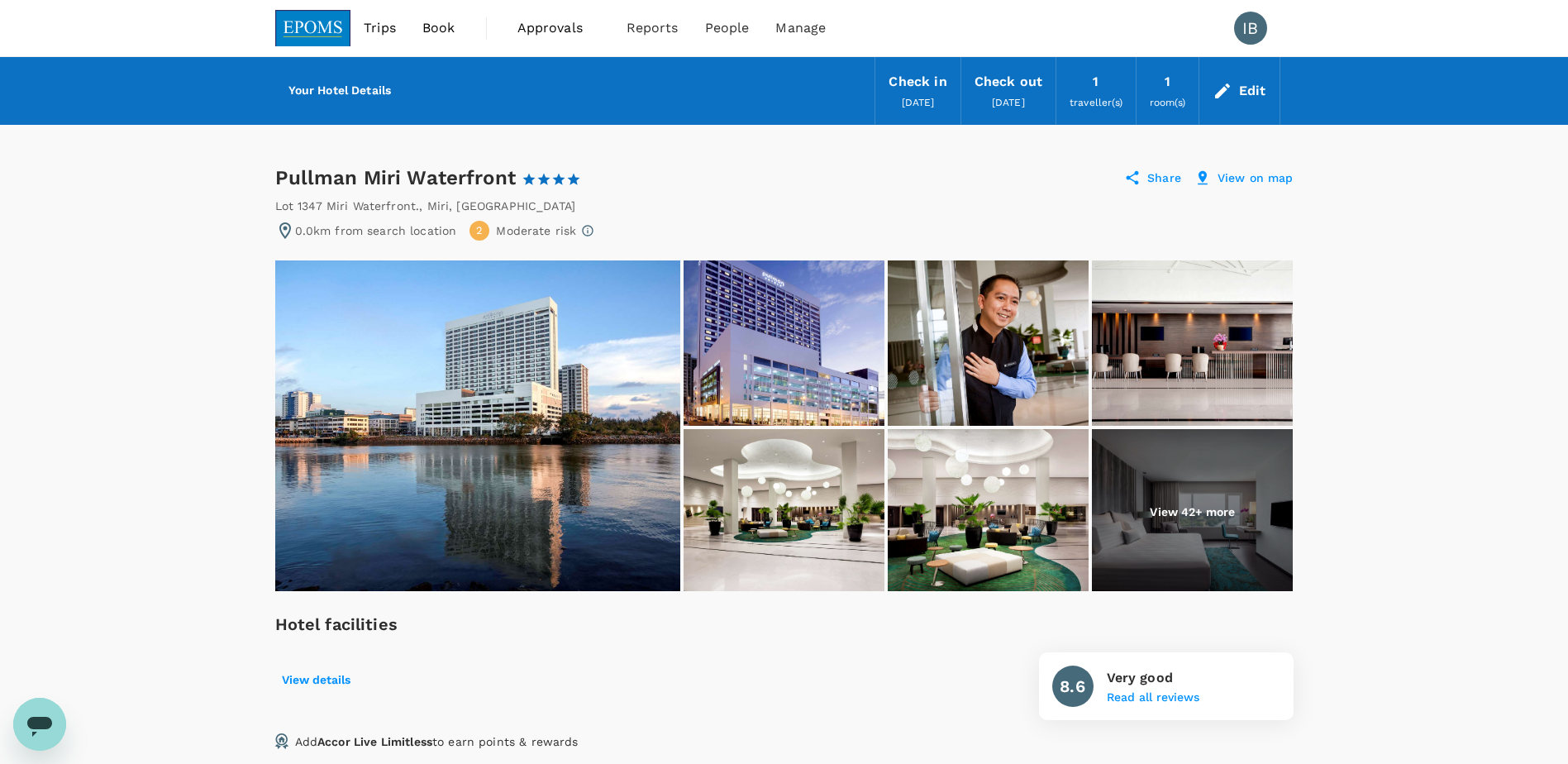
click at [1239, 86] on div "Edit" at bounding box center [1240, 91] width 80 height 58
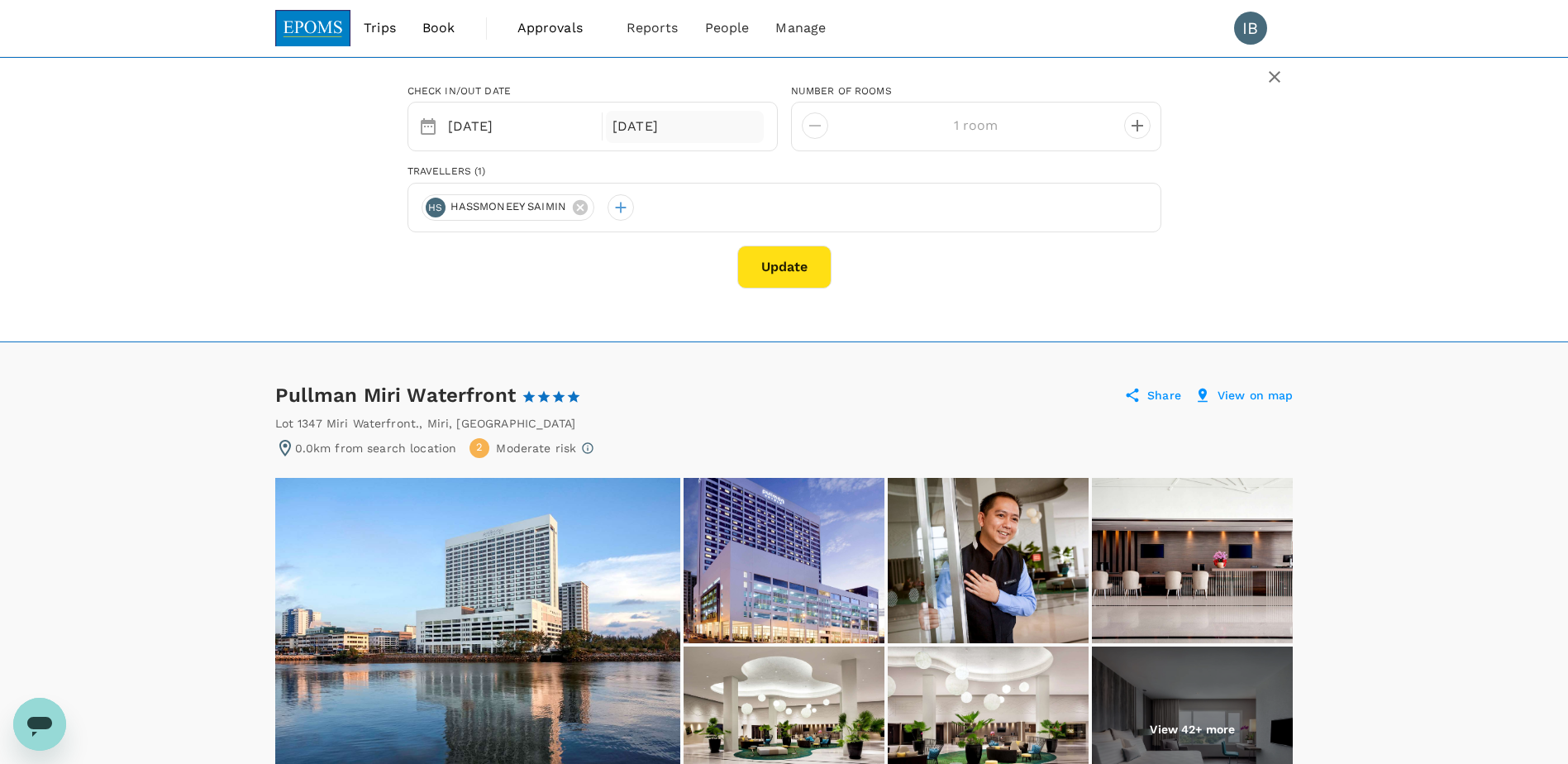
click at [672, 135] on div "10 Sep" at bounding box center [685, 126] width 158 height 33
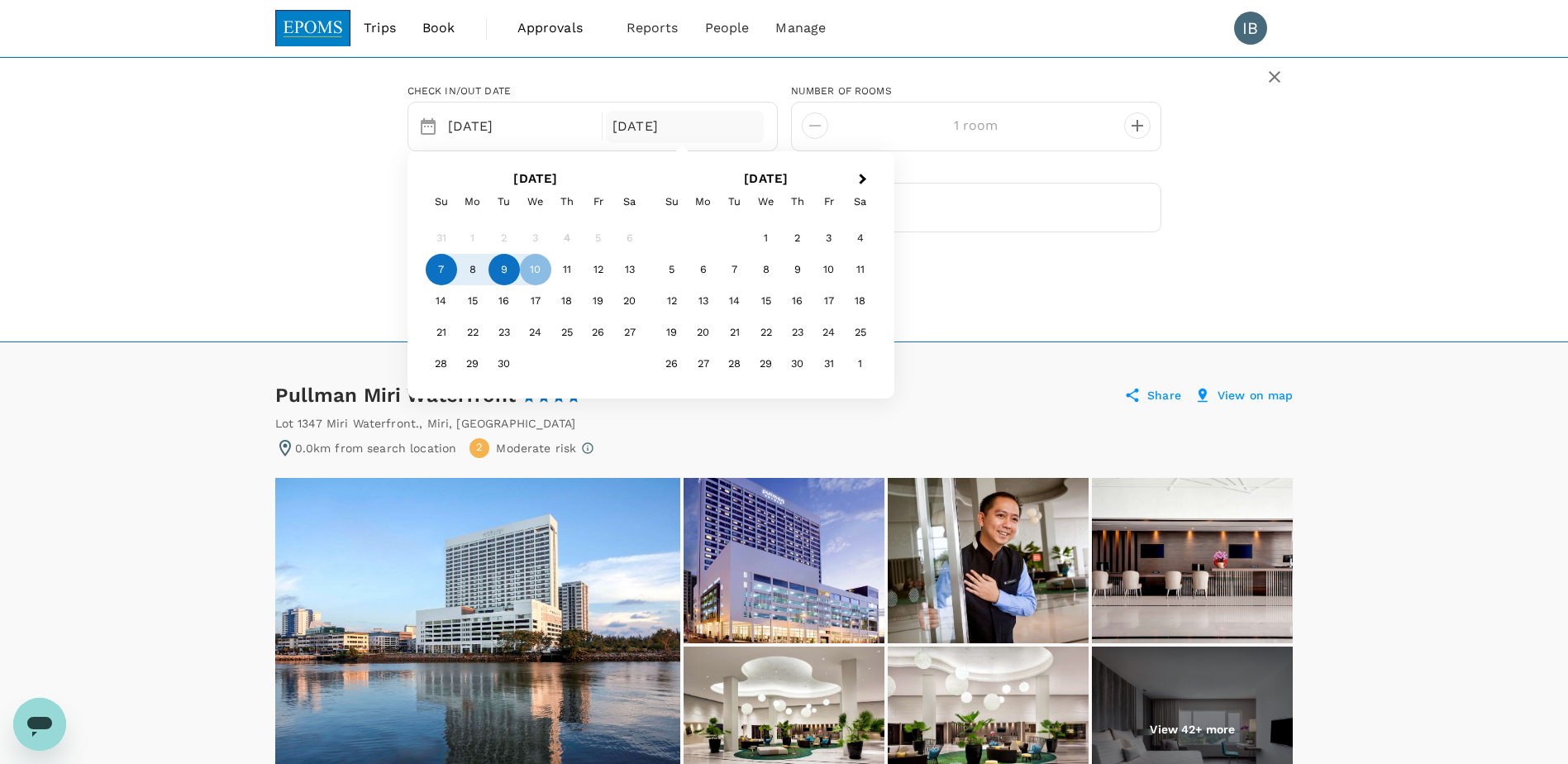
click at [515, 272] on div "9" at bounding box center [505, 270] width 32 height 32
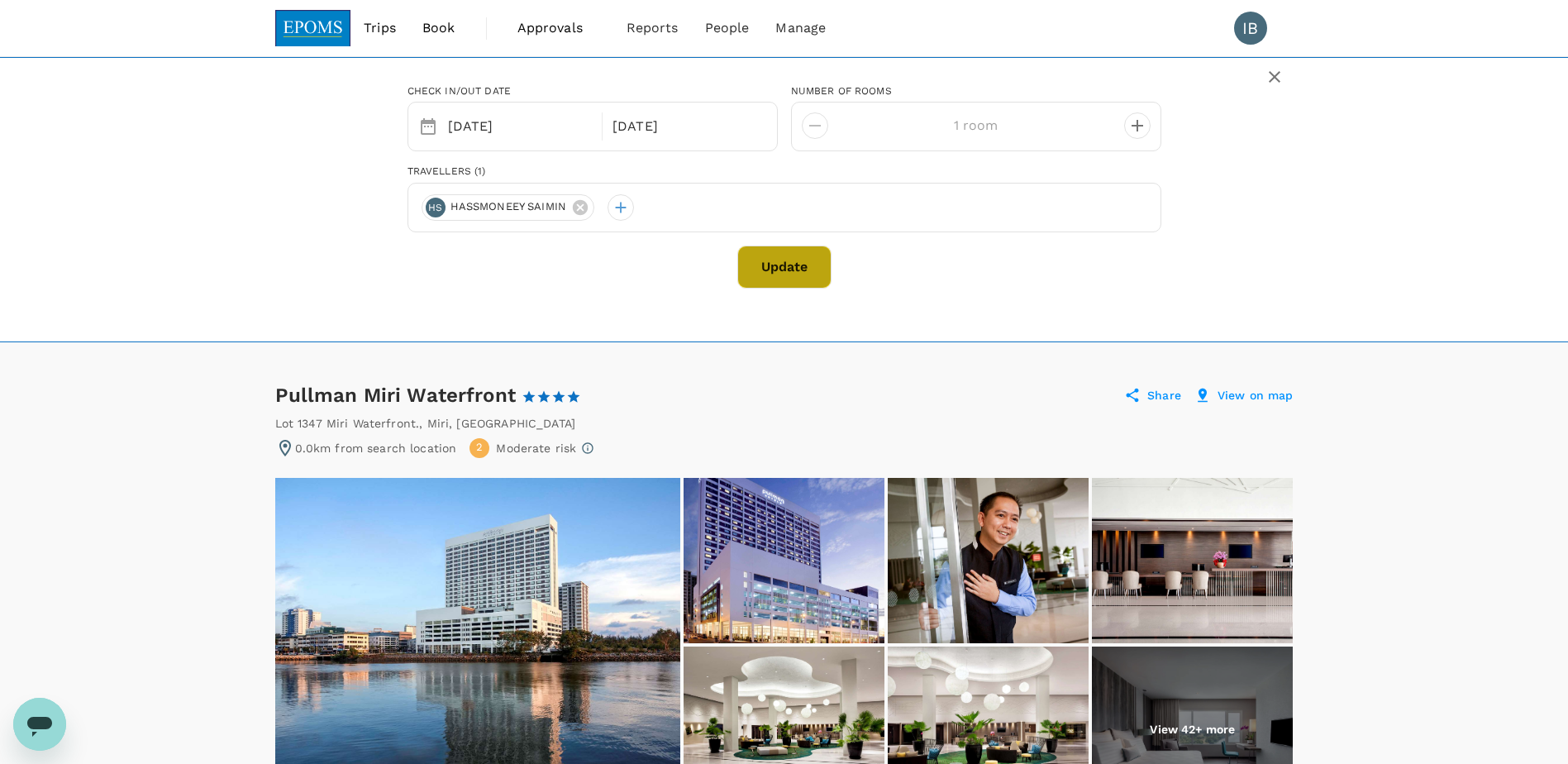
click at [797, 269] on button "Update" at bounding box center [784, 267] width 94 height 43
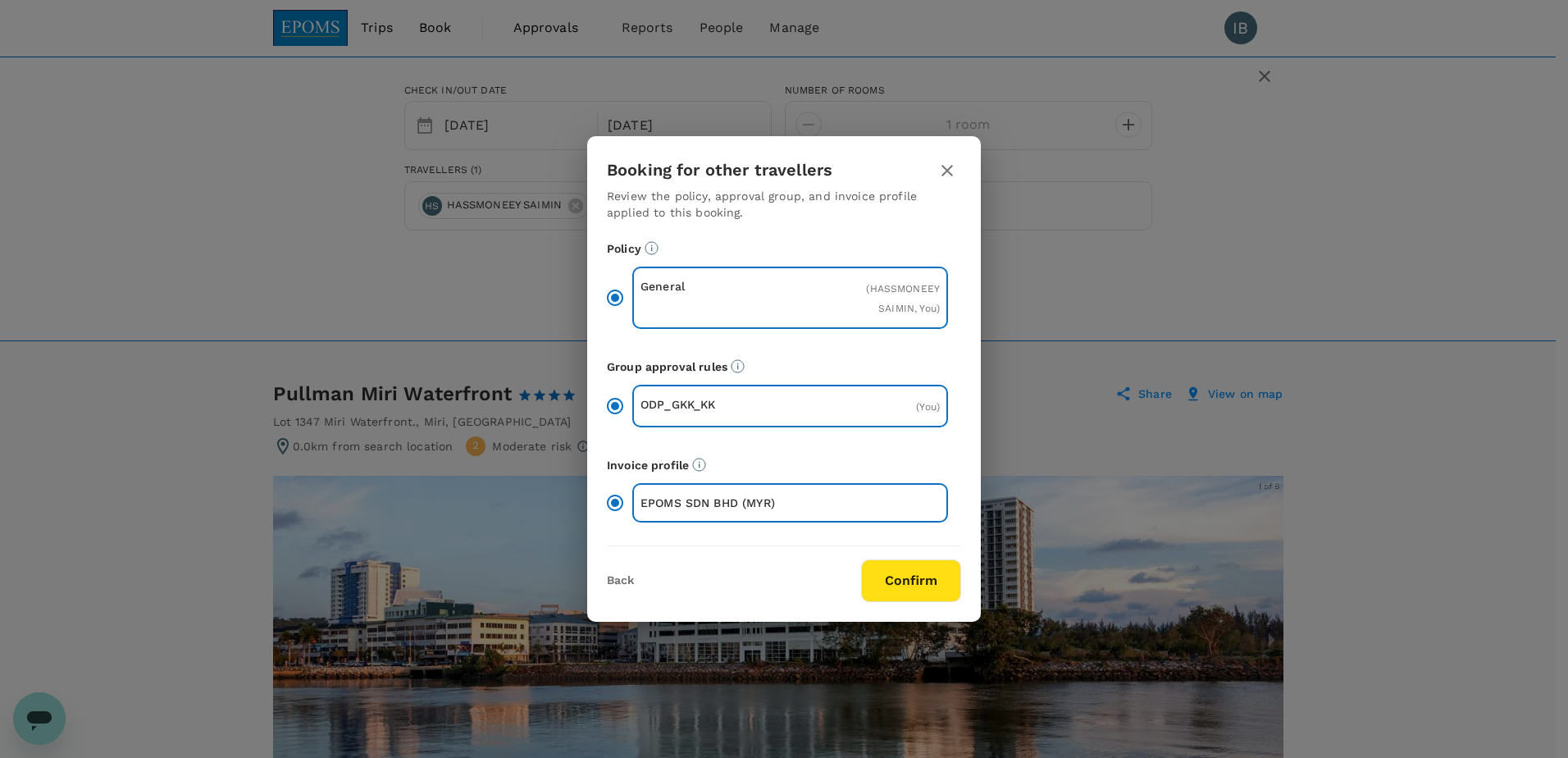
click at [924, 585] on button "Confirm" at bounding box center [911, 581] width 100 height 42
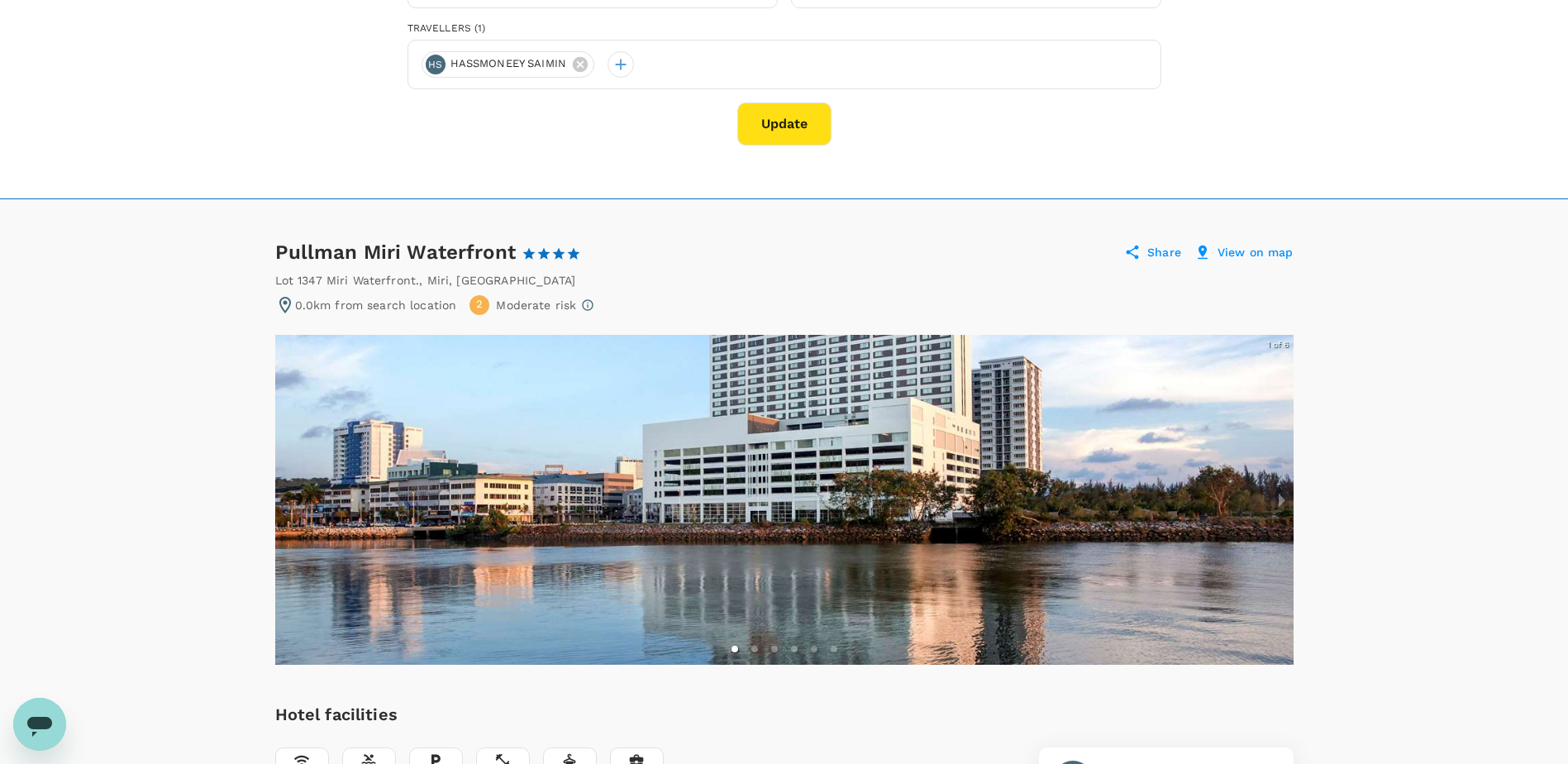
scroll to position [165, 0]
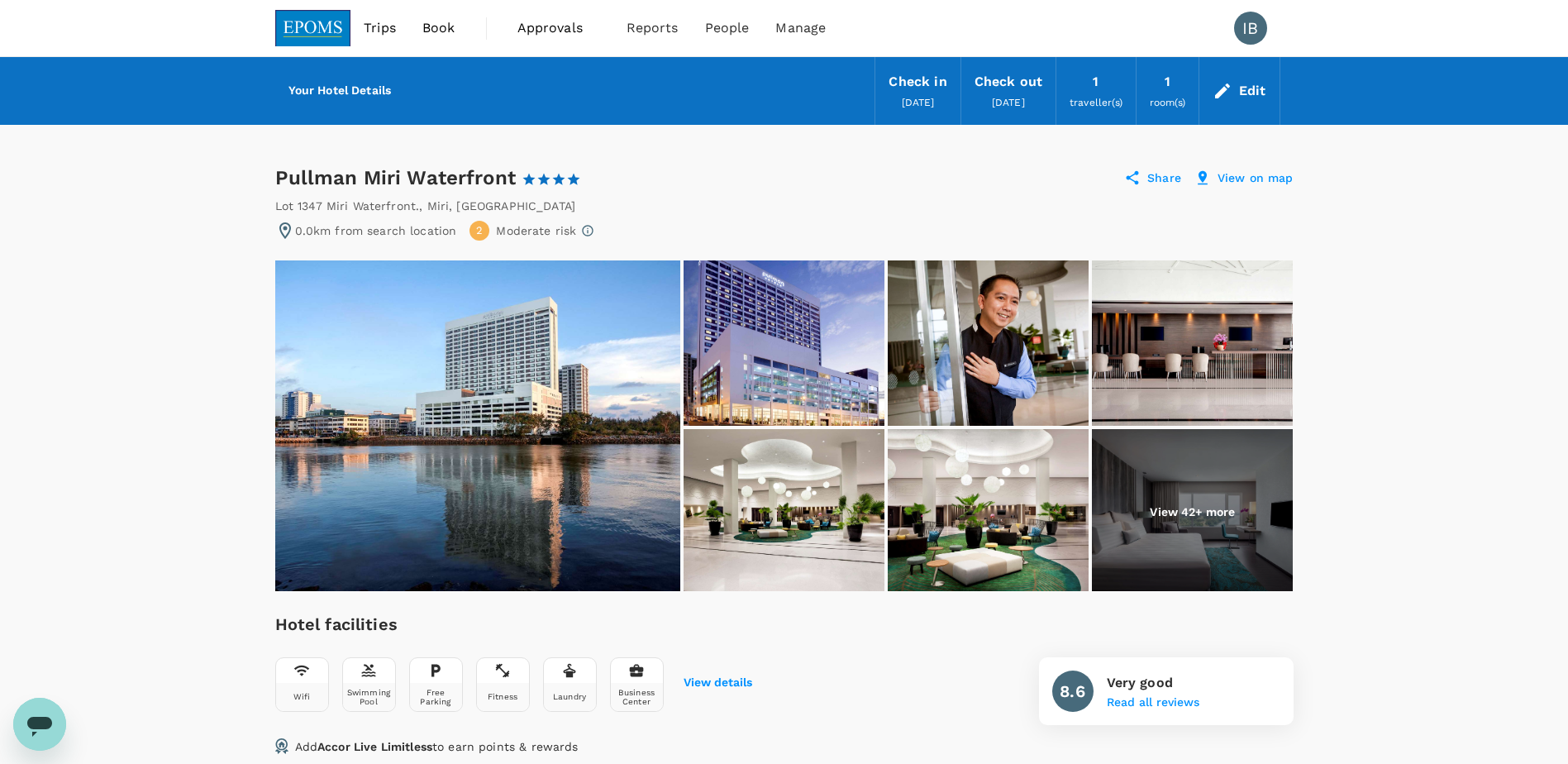
click at [1254, 90] on div "Edit" at bounding box center [1252, 90] width 27 height 23
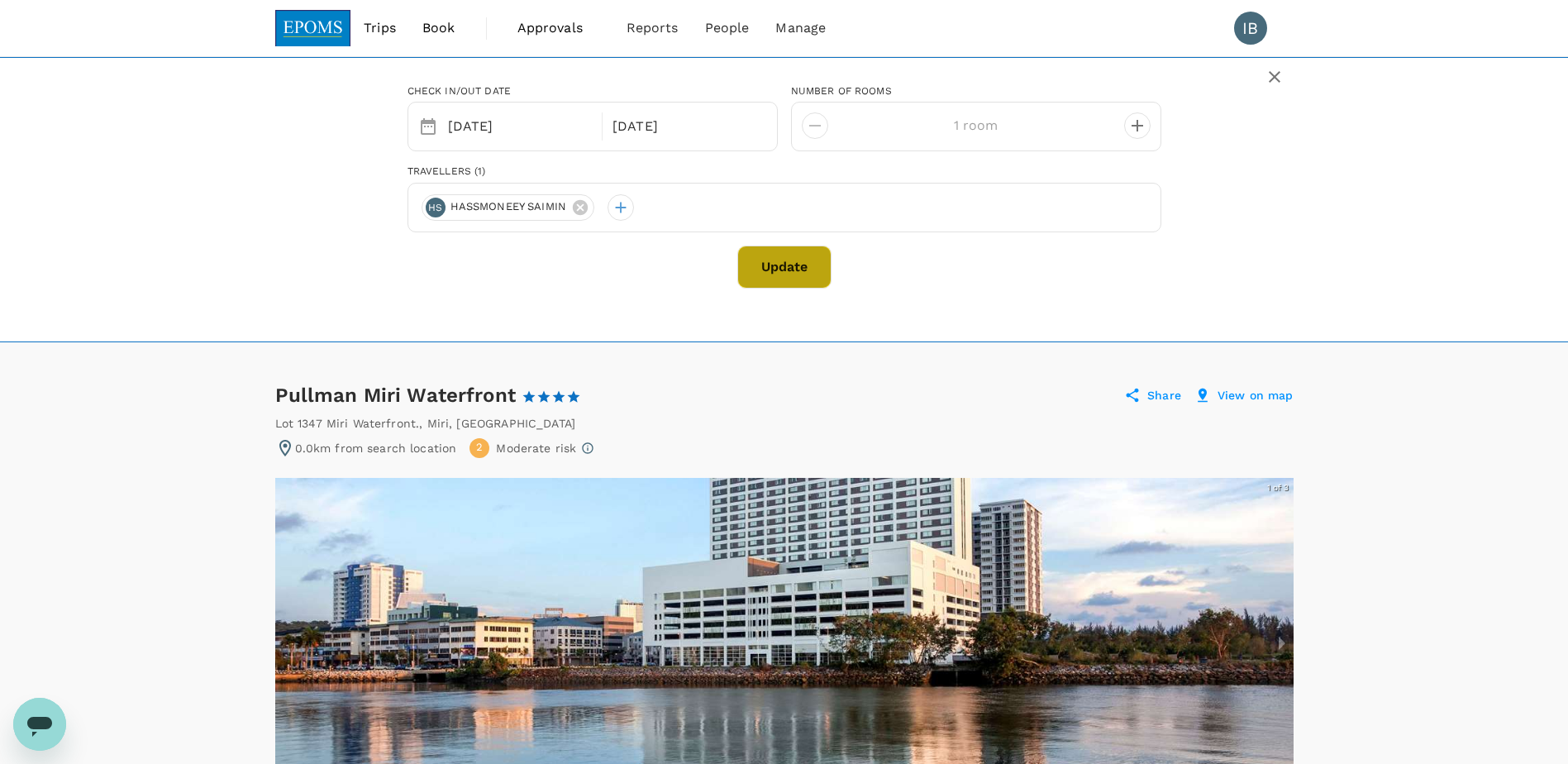
click at [774, 269] on button "Update" at bounding box center [784, 267] width 94 height 43
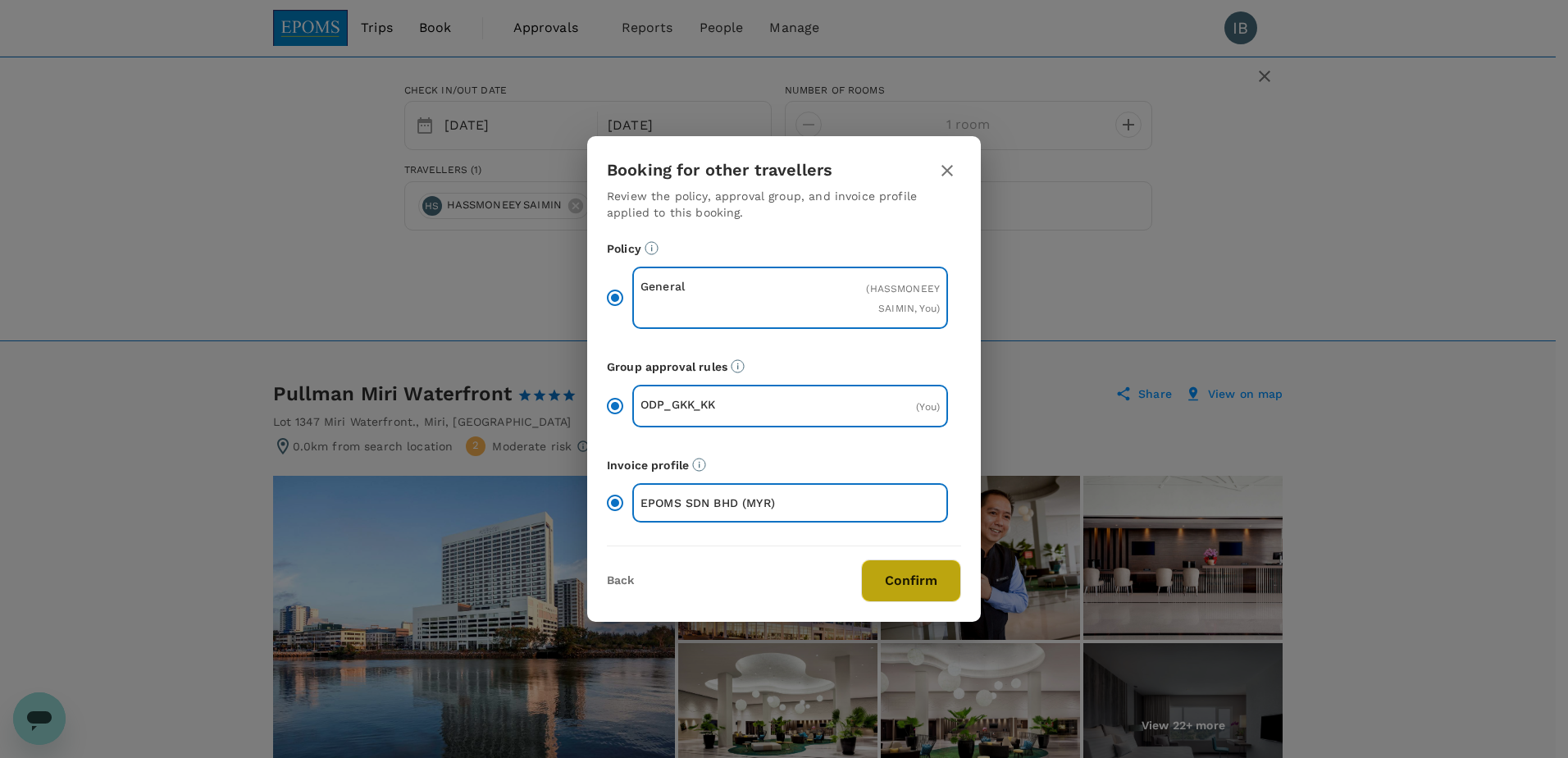
click at [914, 586] on button "Confirm" at bounding box center [911, 581] width 100 height 42
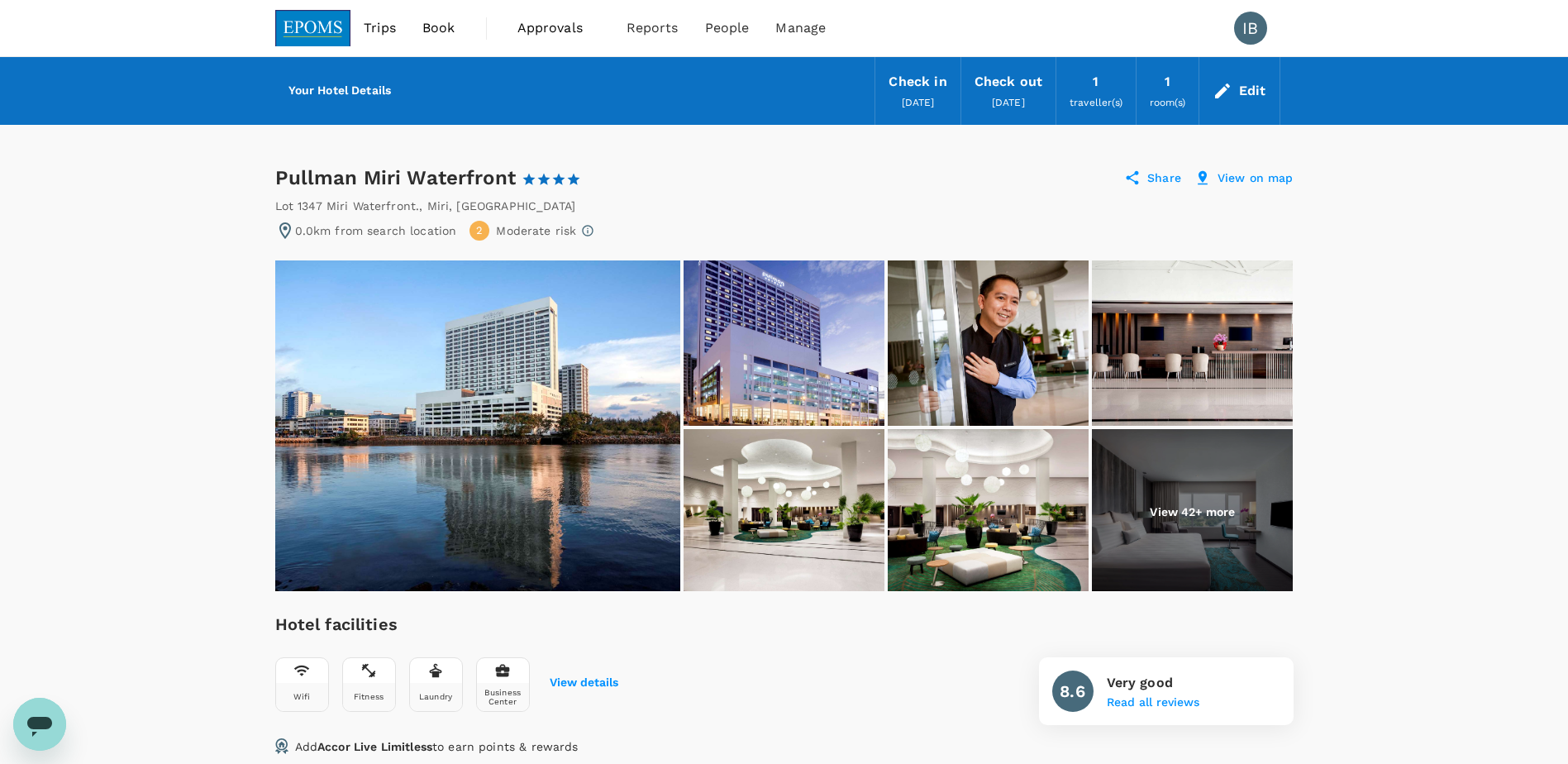
click at [540, 30] on span "Approvals" at bounding box center [559, 28] width 83 height 20
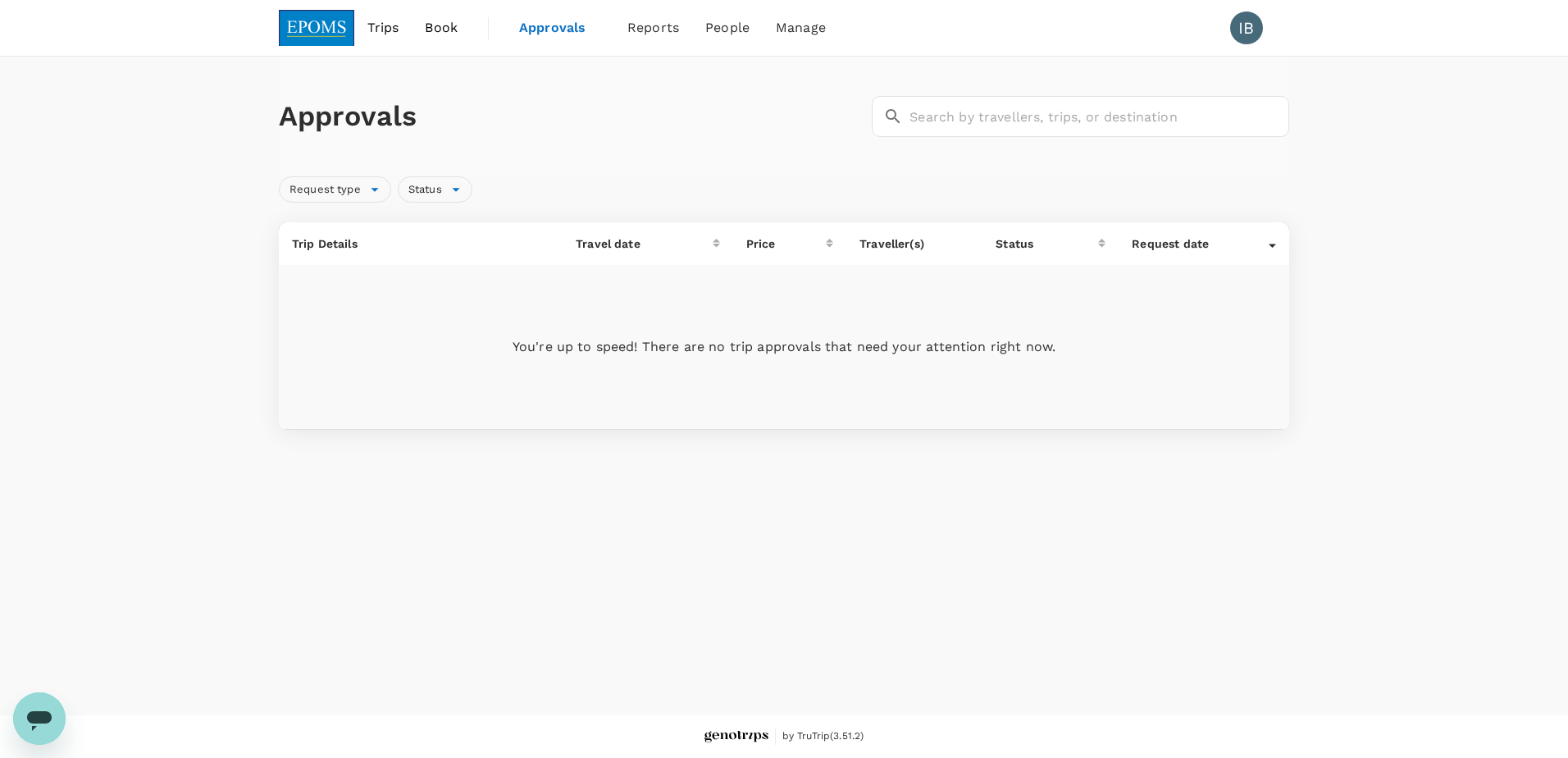
click at [445, 32] on span "Book" at bounding box center [442, 28] width 33 height 19
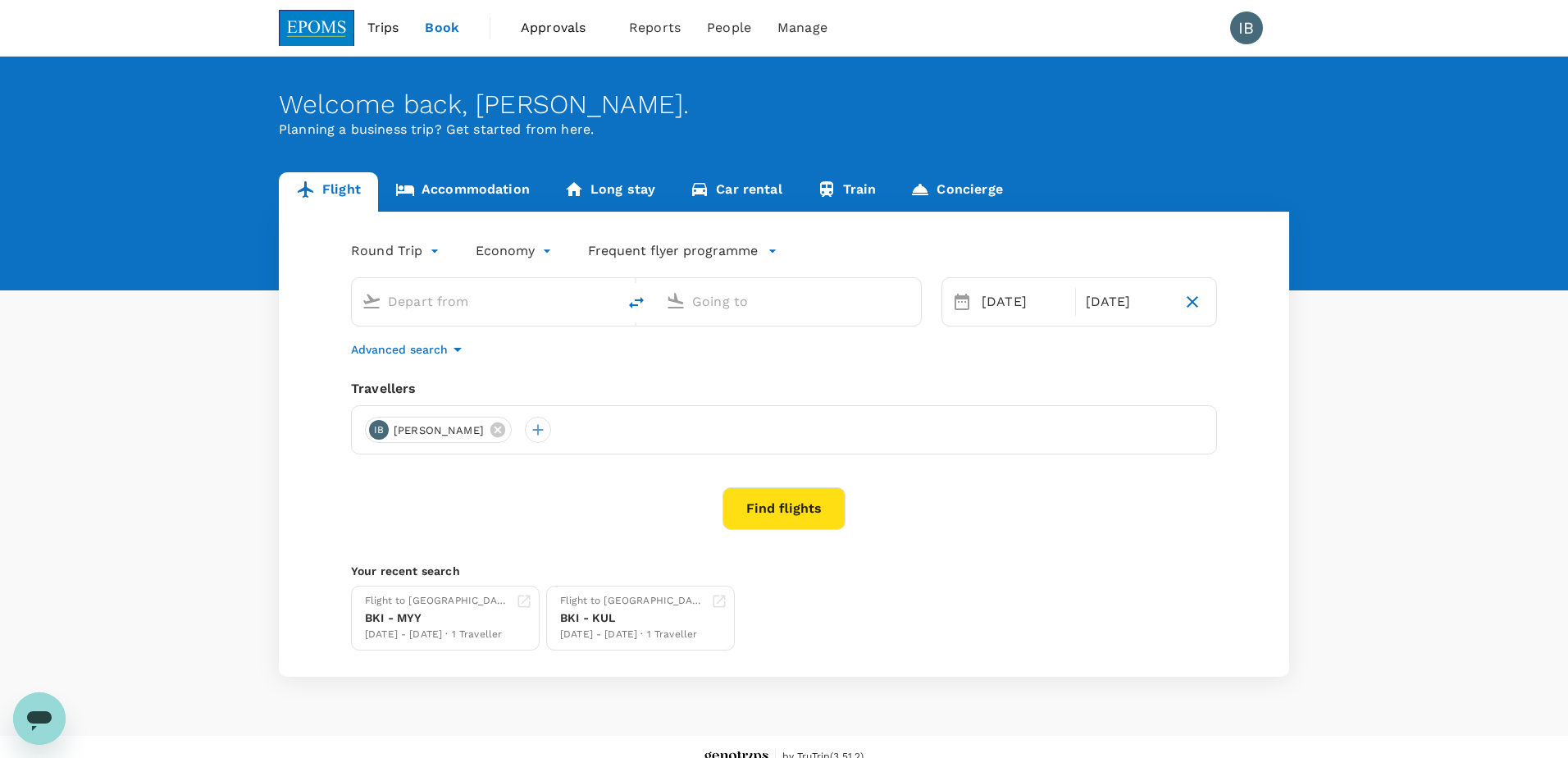
type input "Kota Kinabalu Intl (BKI)"
type input "Miri Intl (MYY)"
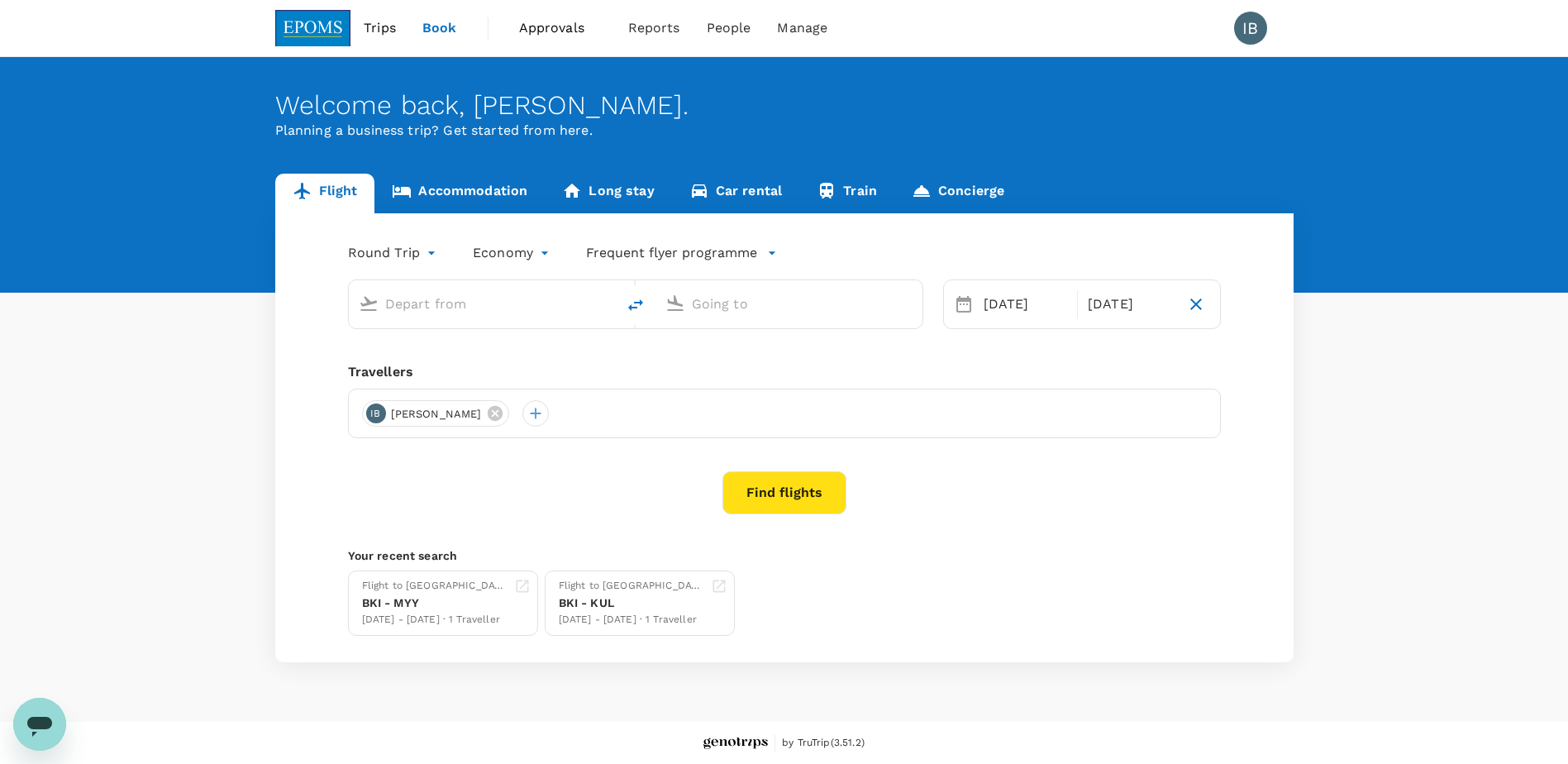
type input "Kota Kinabalu Intl (BKI)"
type input "Miri Intl (MYY)"
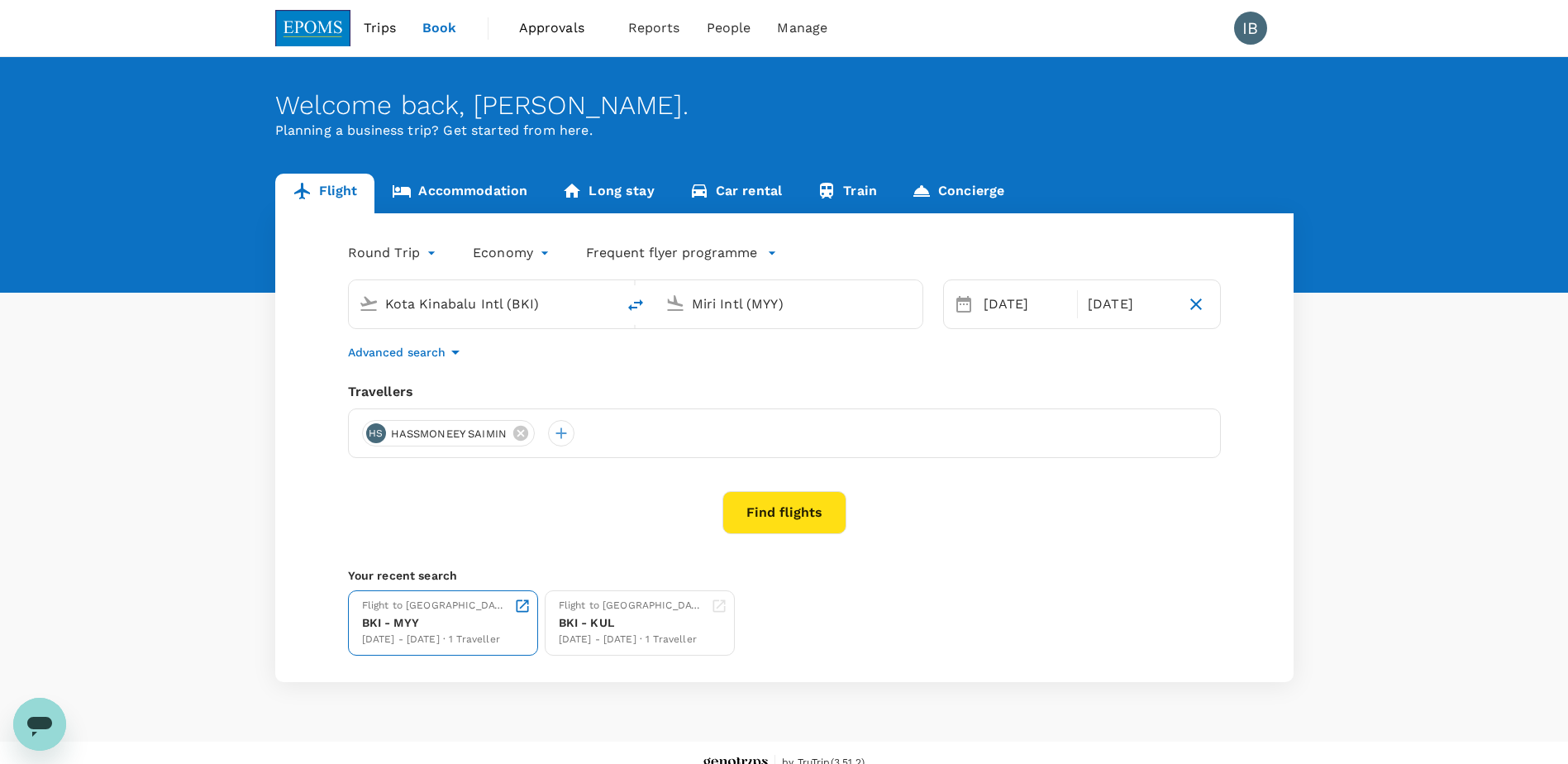
click at [401, 613] on div "Flight to Miri" at bounding box center [435, 606] width 146 height 17
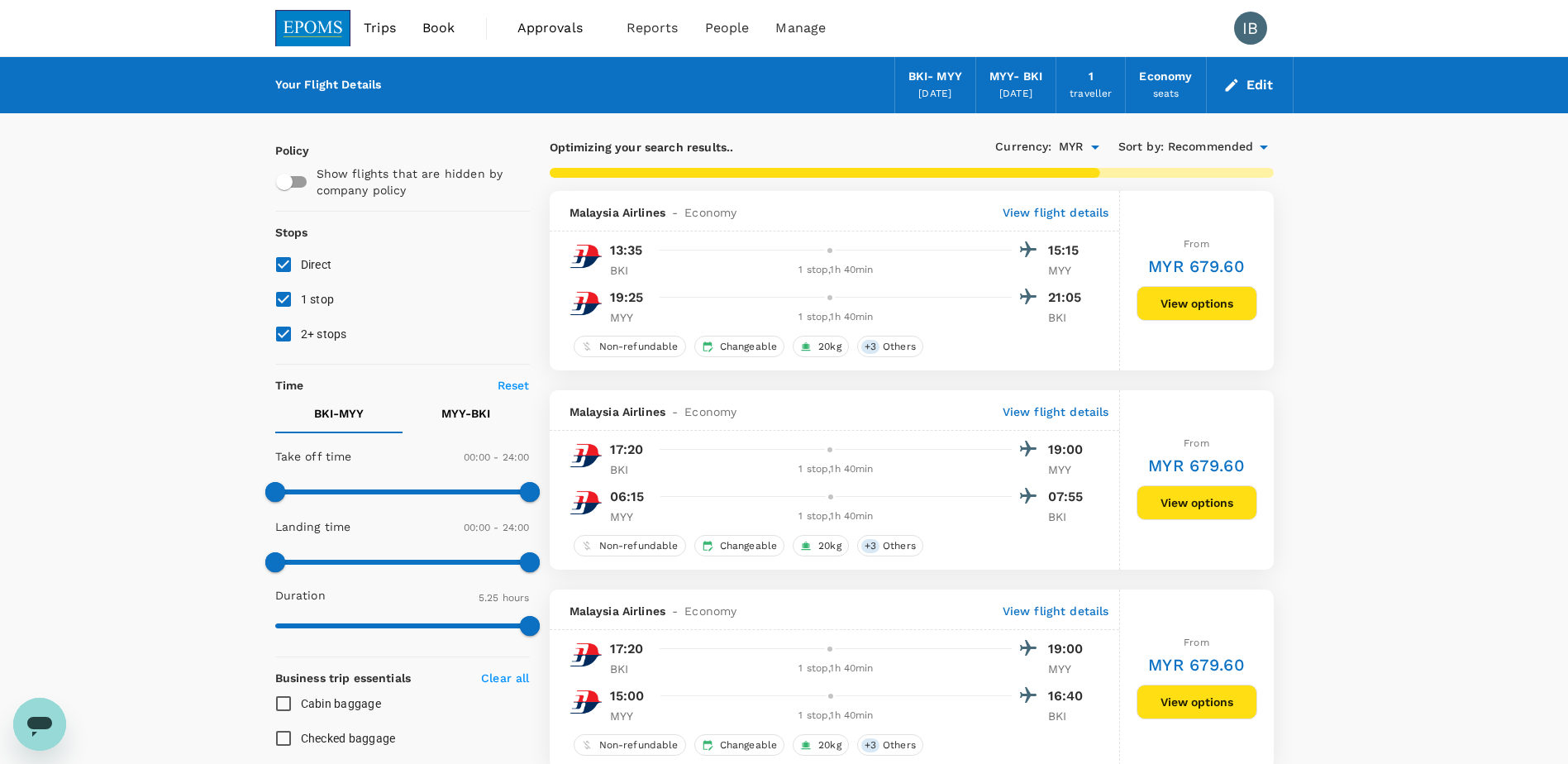
type input "1120"
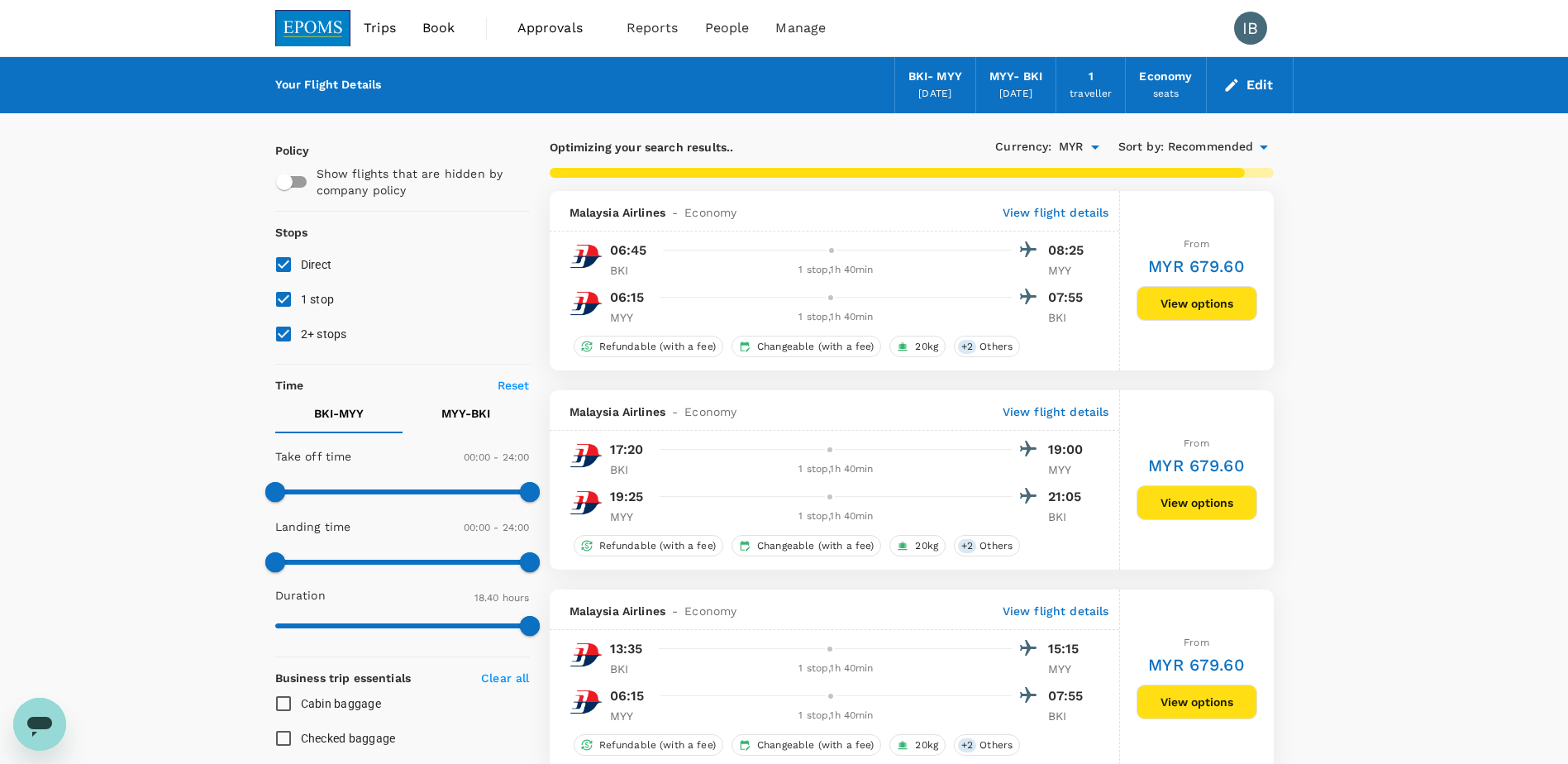
click at [541, 24] on span "Approvals" at bounding box center [559, 28] width 83 height 20
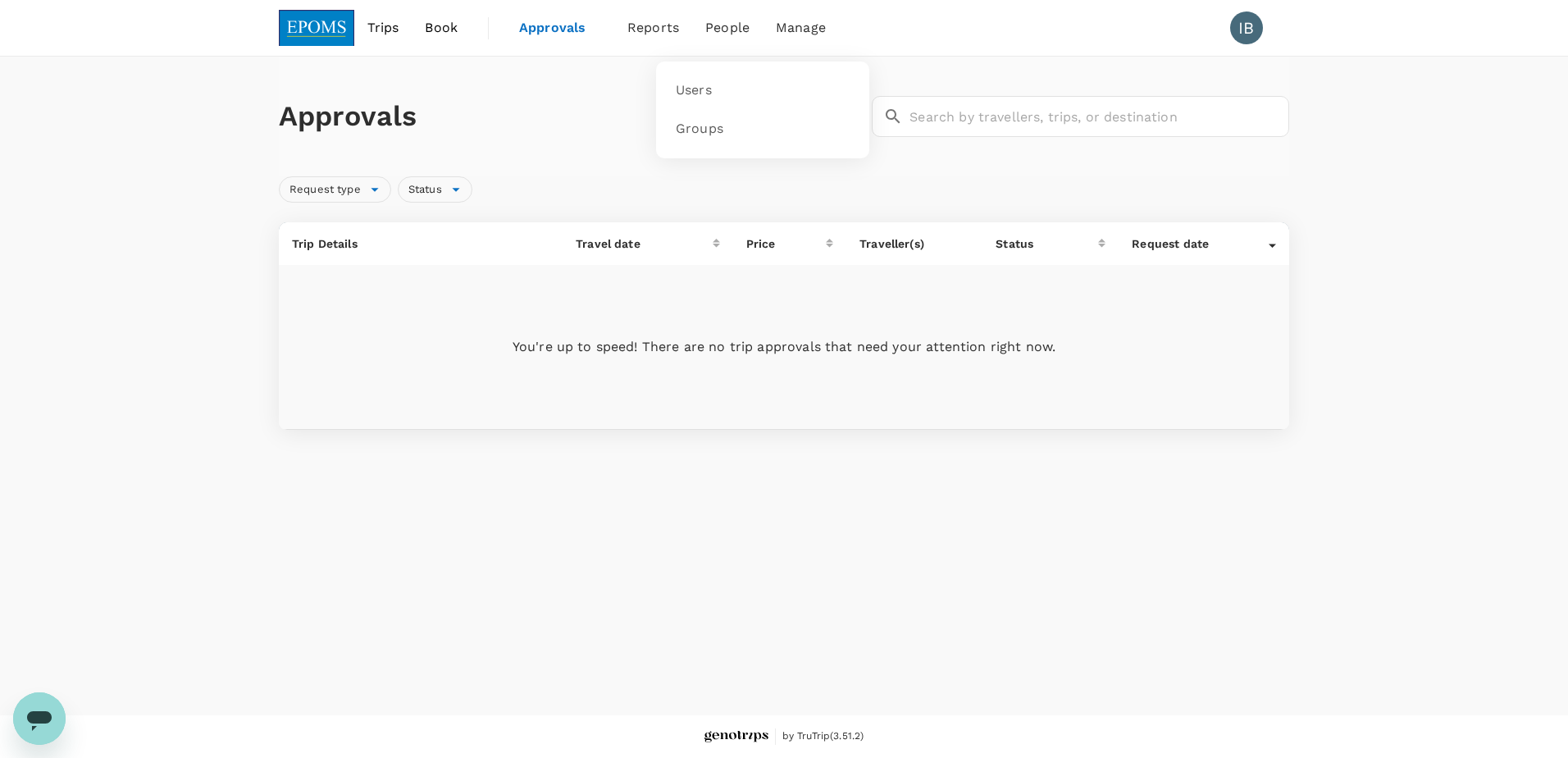
click at [723, 35] on span "People" at bounding box center [727, 28] width 44 height 19
click at [637, 30] on span "Reports" at bounding box center [653, 28] width 52 height 19
click at [452, 29] on span "Book" at bounding box center [442, 28] width 33 height 19
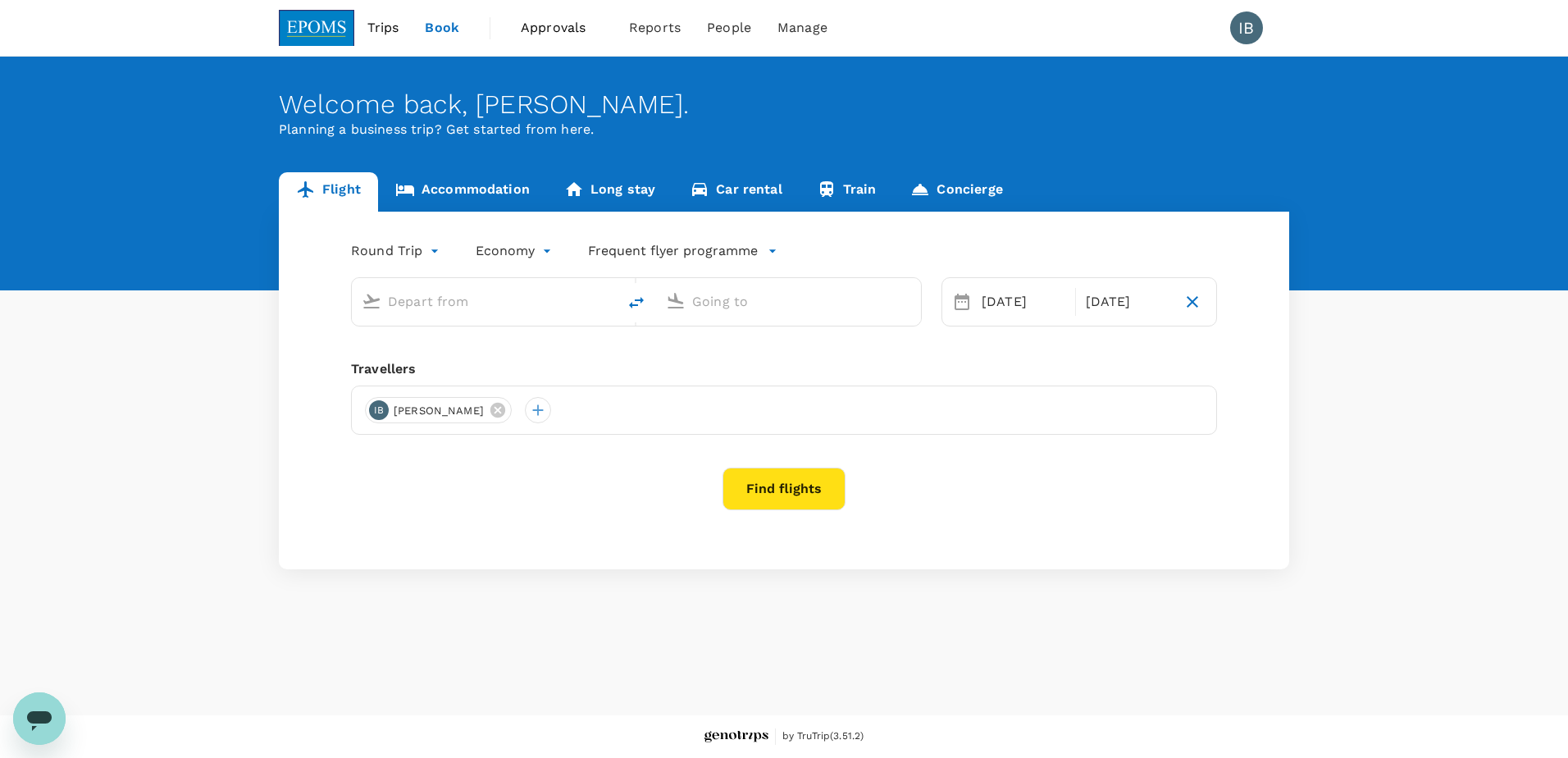
type input "Kota Kinabalu Intl (BKI)"
type input "Miri Intl (MYY)"
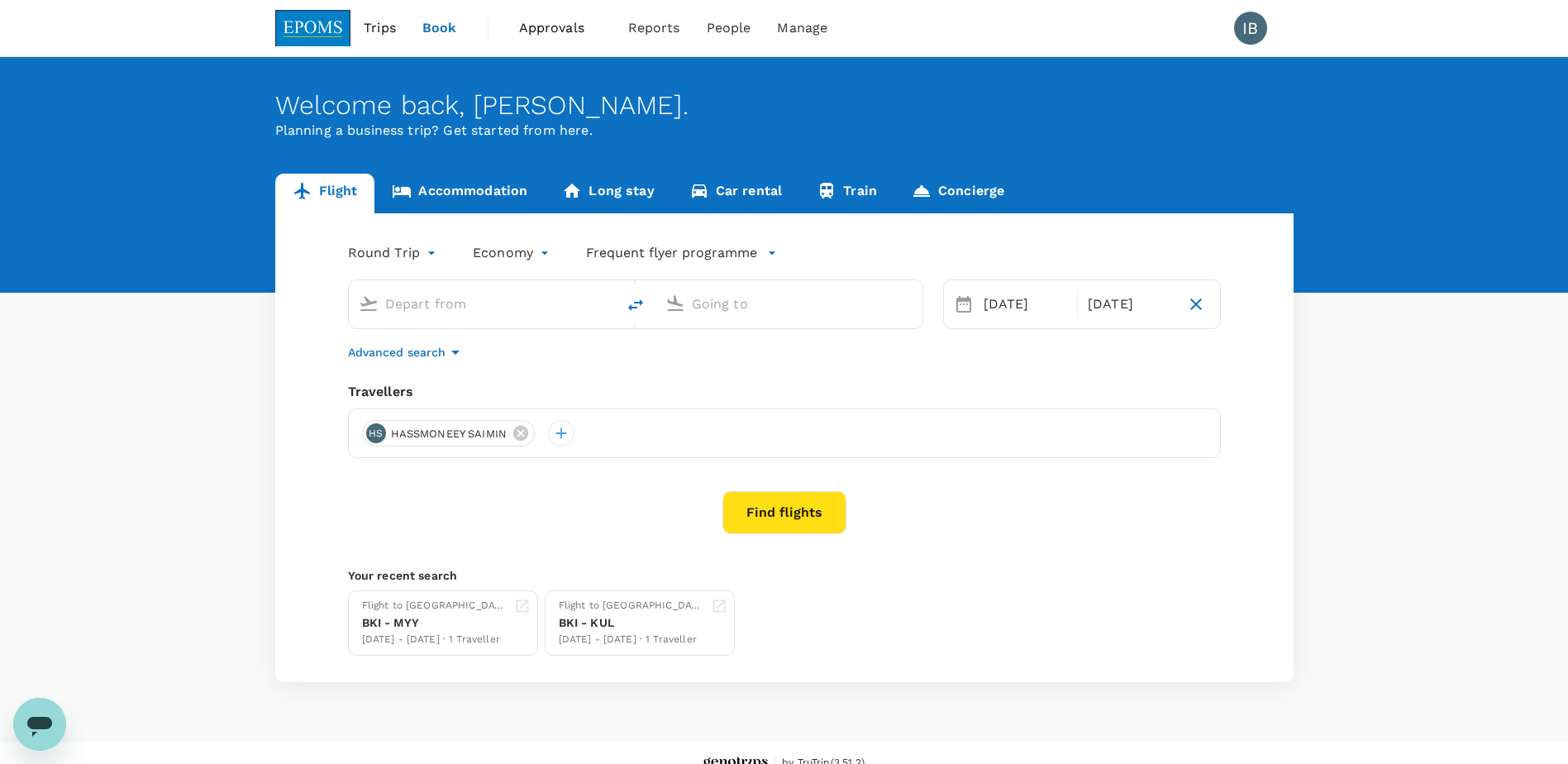
type input "Kota Kinabalu Intl (BKI)"
type input "Miri Intl (MYY)"
click at [443, 617] on div "BKI - MYY" at bounding box center [435, 623] width 146 height 18
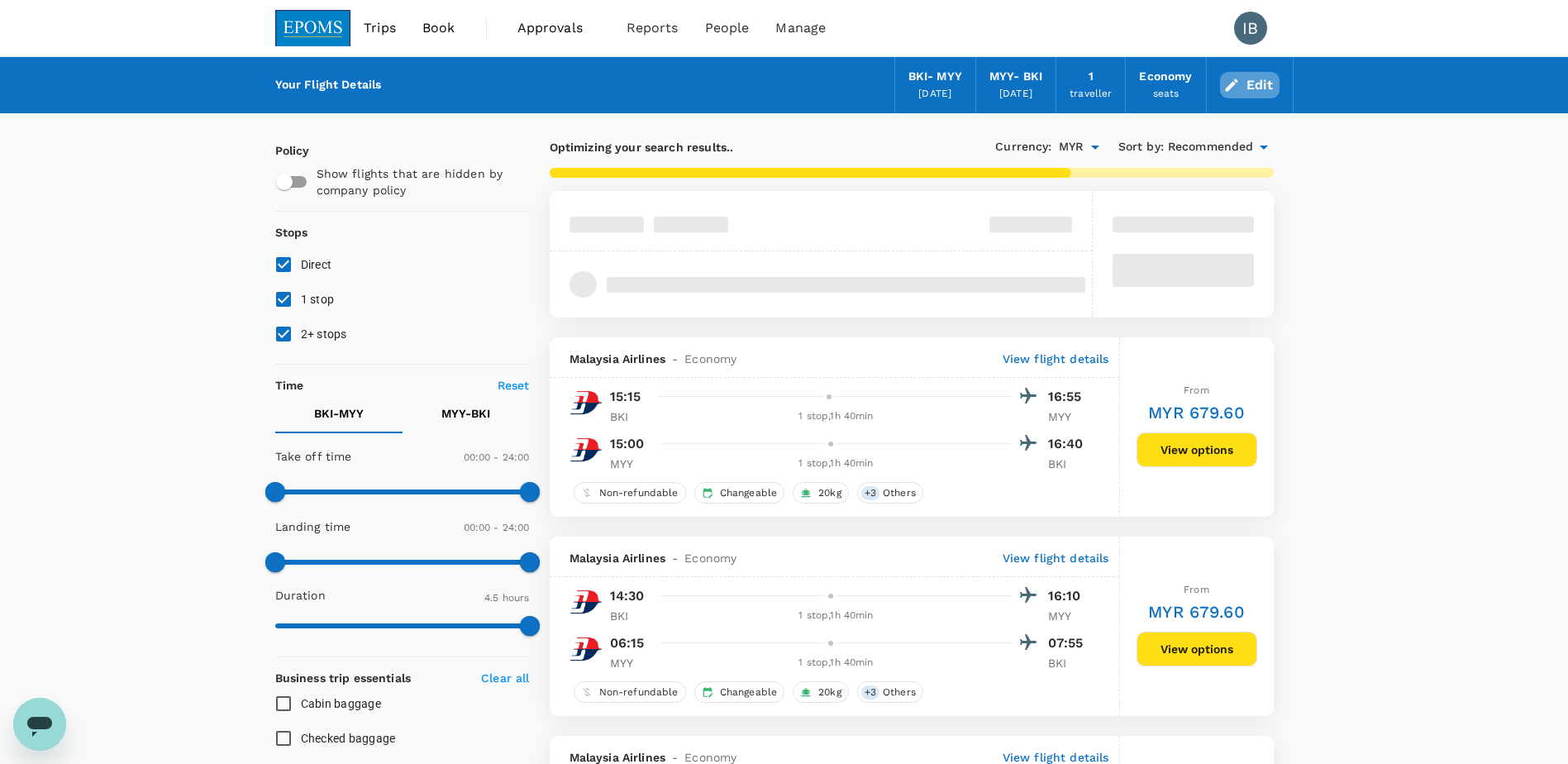
click at [1259, 80] on button "Edit" at bounding box center [1250, 85] width 59 height 26
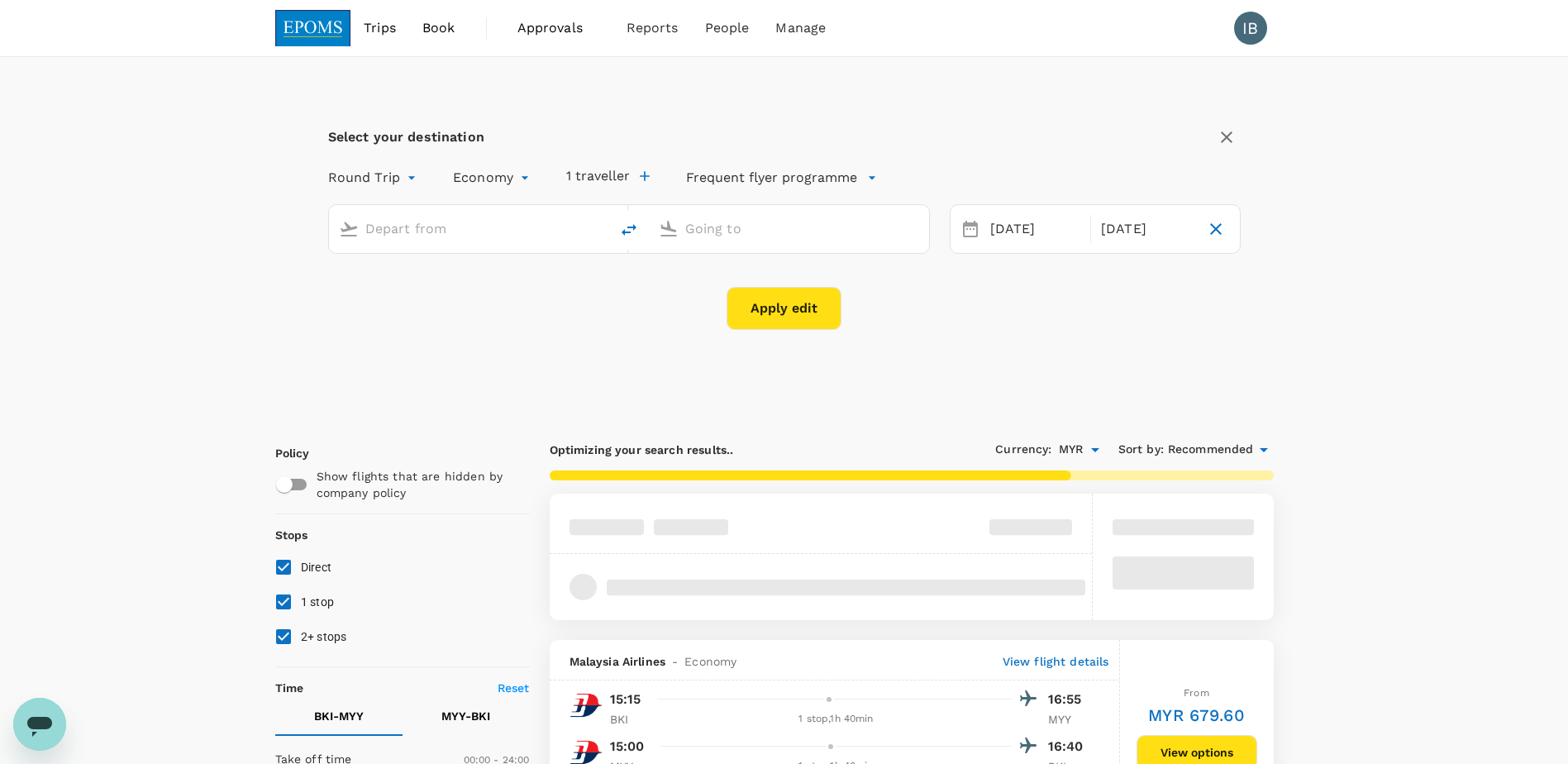
type input "Kota Kinabalu Intl (BKI)"
type input "Miri Intl (MYY)"
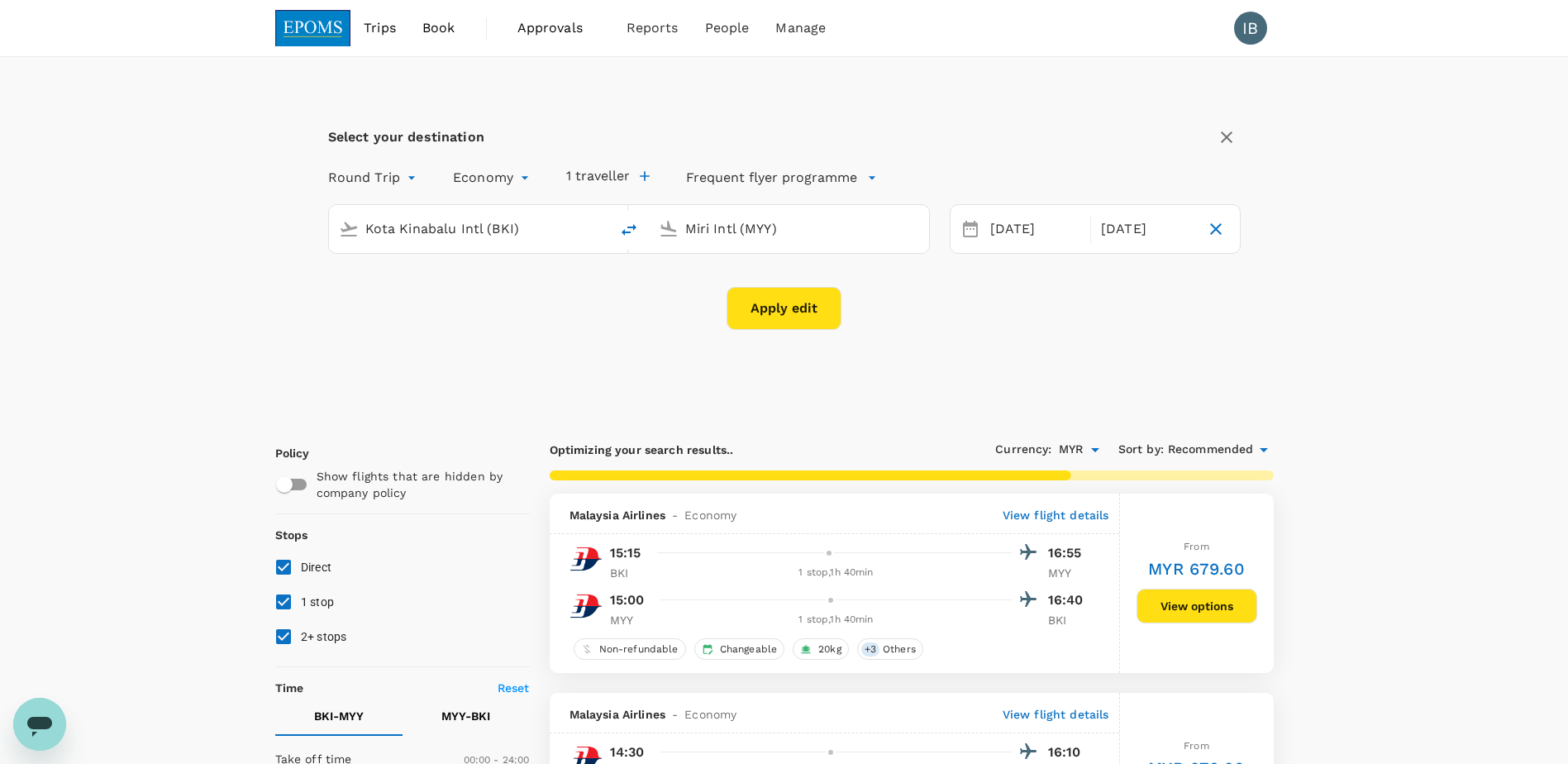
type input "1055"
checkbox input "false"
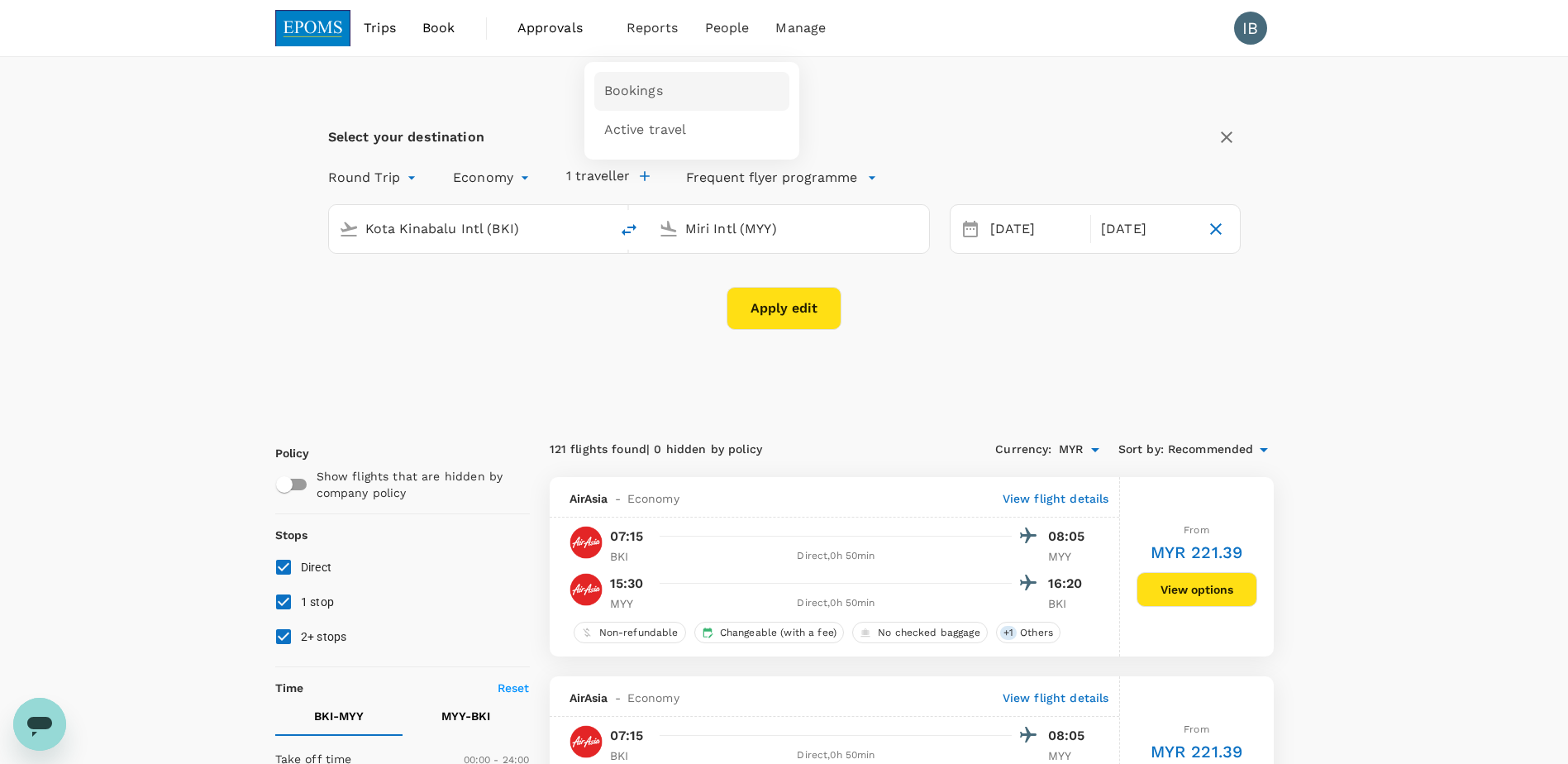
click at [648, 96] on span "Bookings" at bounding box center [633, 91] width 59 height 19
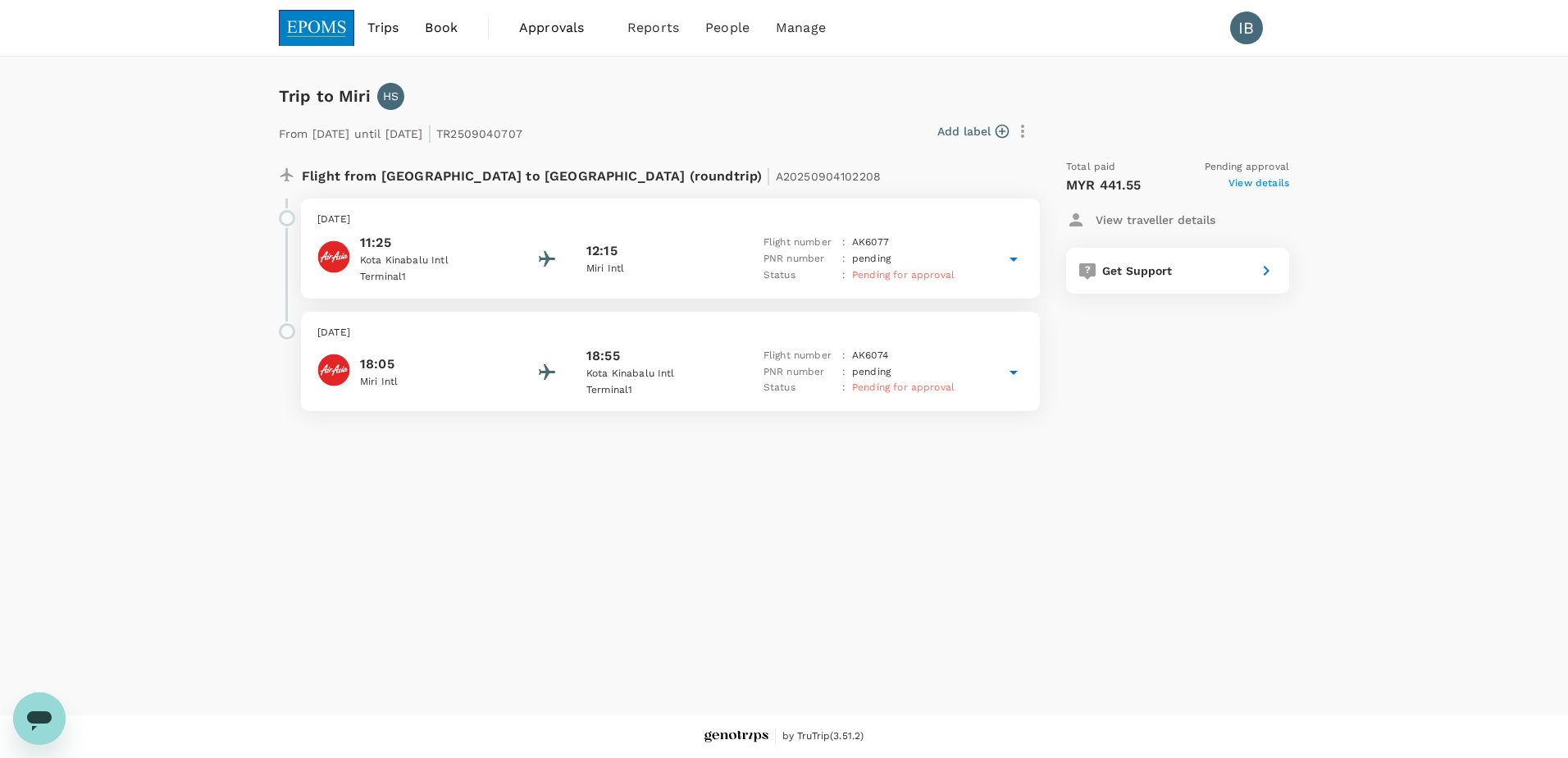
click at [1014, 372] on icon at bounding box center [1013, 373] width 8 height 4
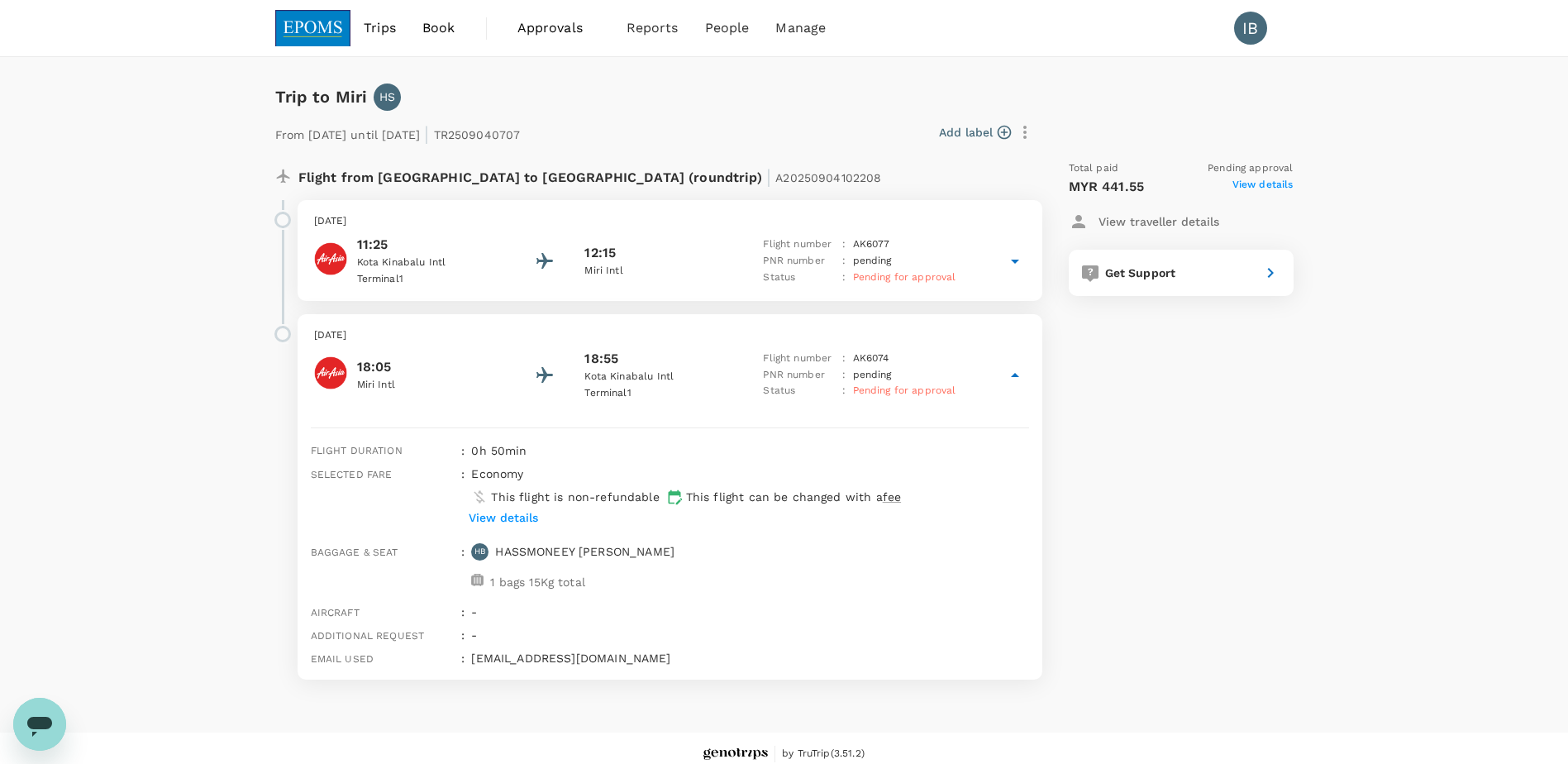
click at [1266, 415] on div "Total paid Pending approval MYR 441.55 View details View traveller details Get …" at bounding box center [1166, 419] width 258 height 546
click at [1264, 274] on icon at bounding box center [1271, 272] width 20 height 20
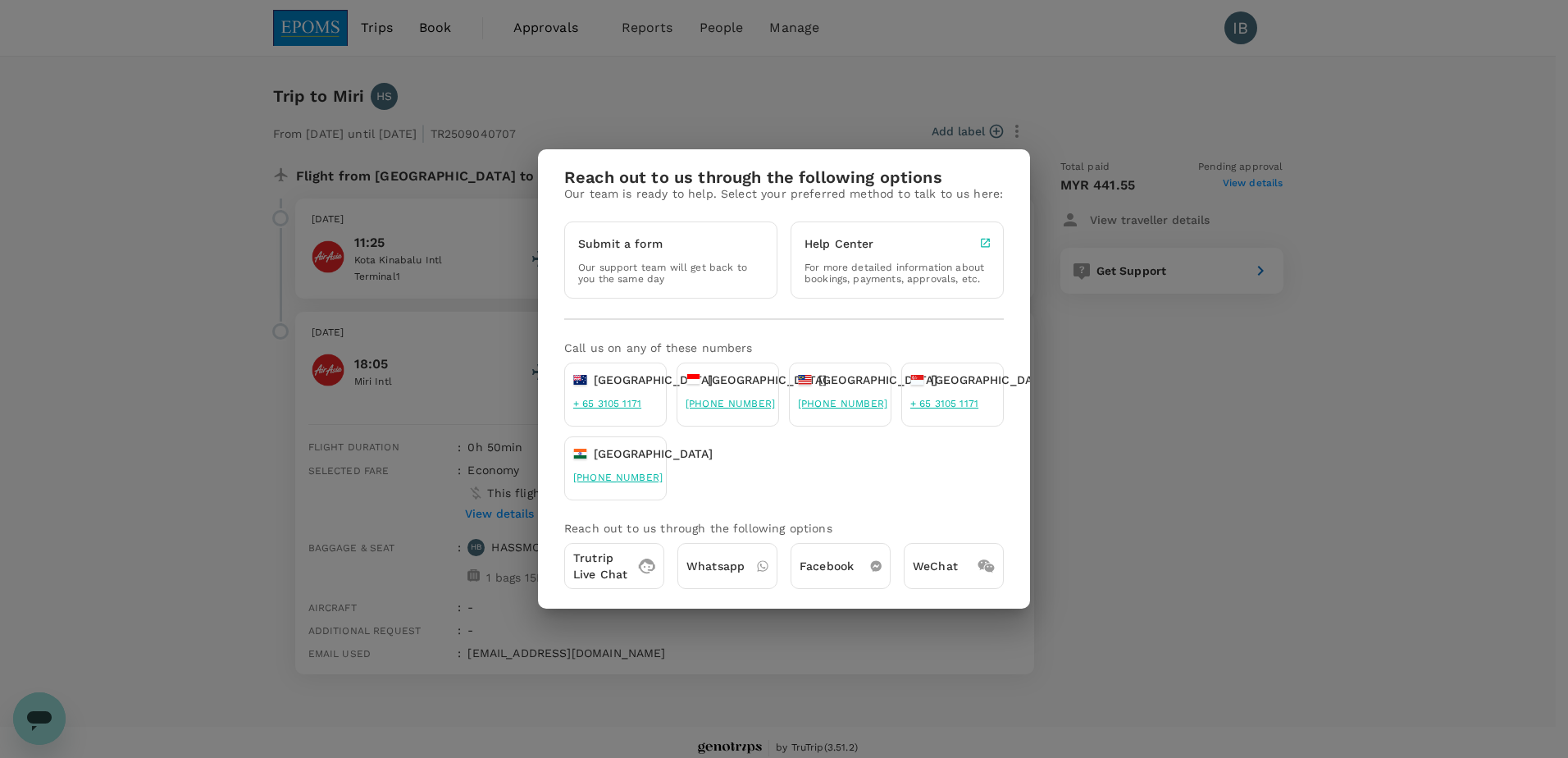
click at [1143, 418] on div "Reach out to us through the following options Our team is ready to help. Select…" at bounding box center [784, 379] width 1568 height 758
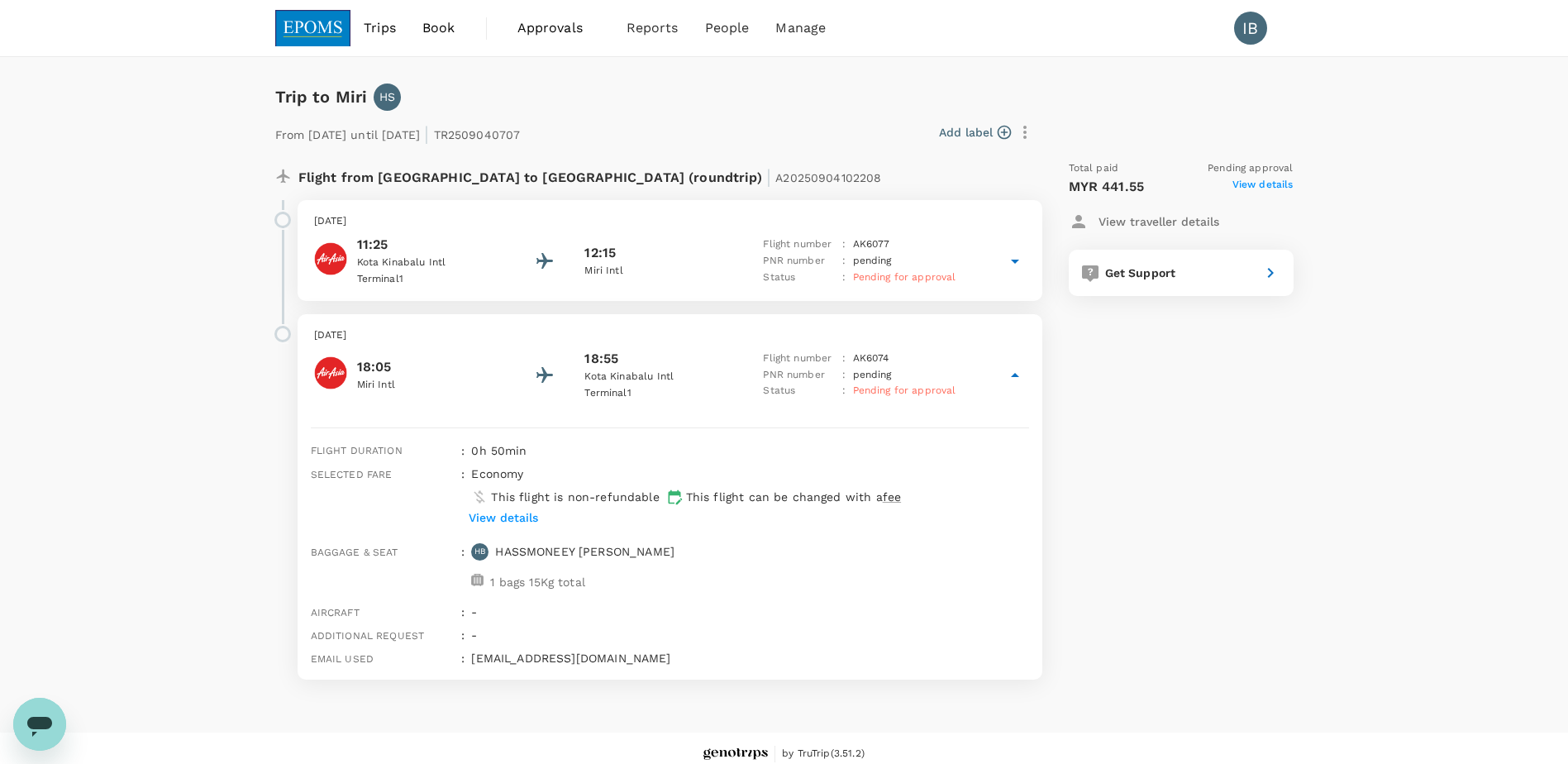
click at [1014, 374] on icon at bounding box center [1015, 375] width 20 height 20
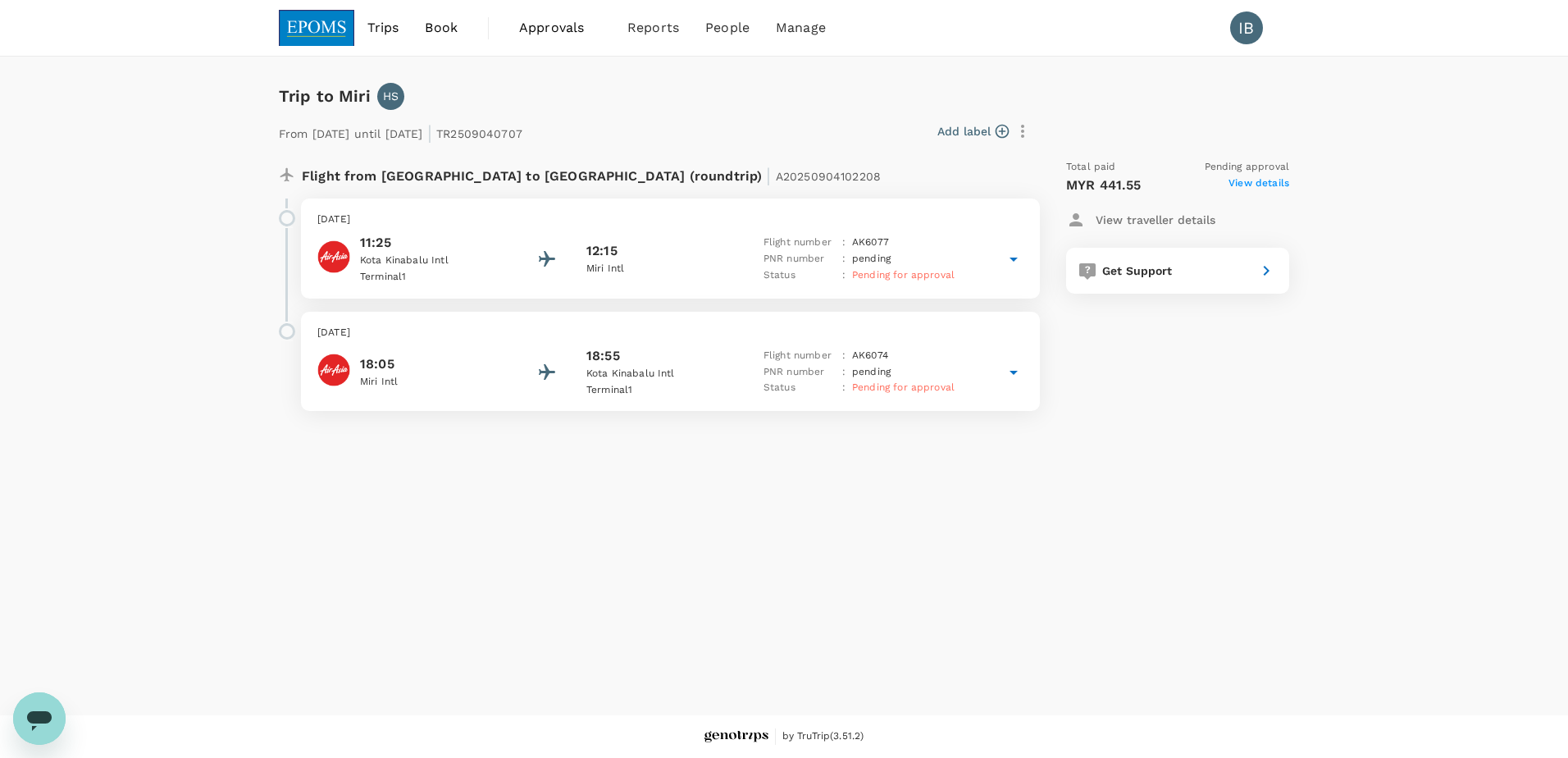
click at [435, 25] on span "Book" at bounding box center [442, 28] width 33 height 19
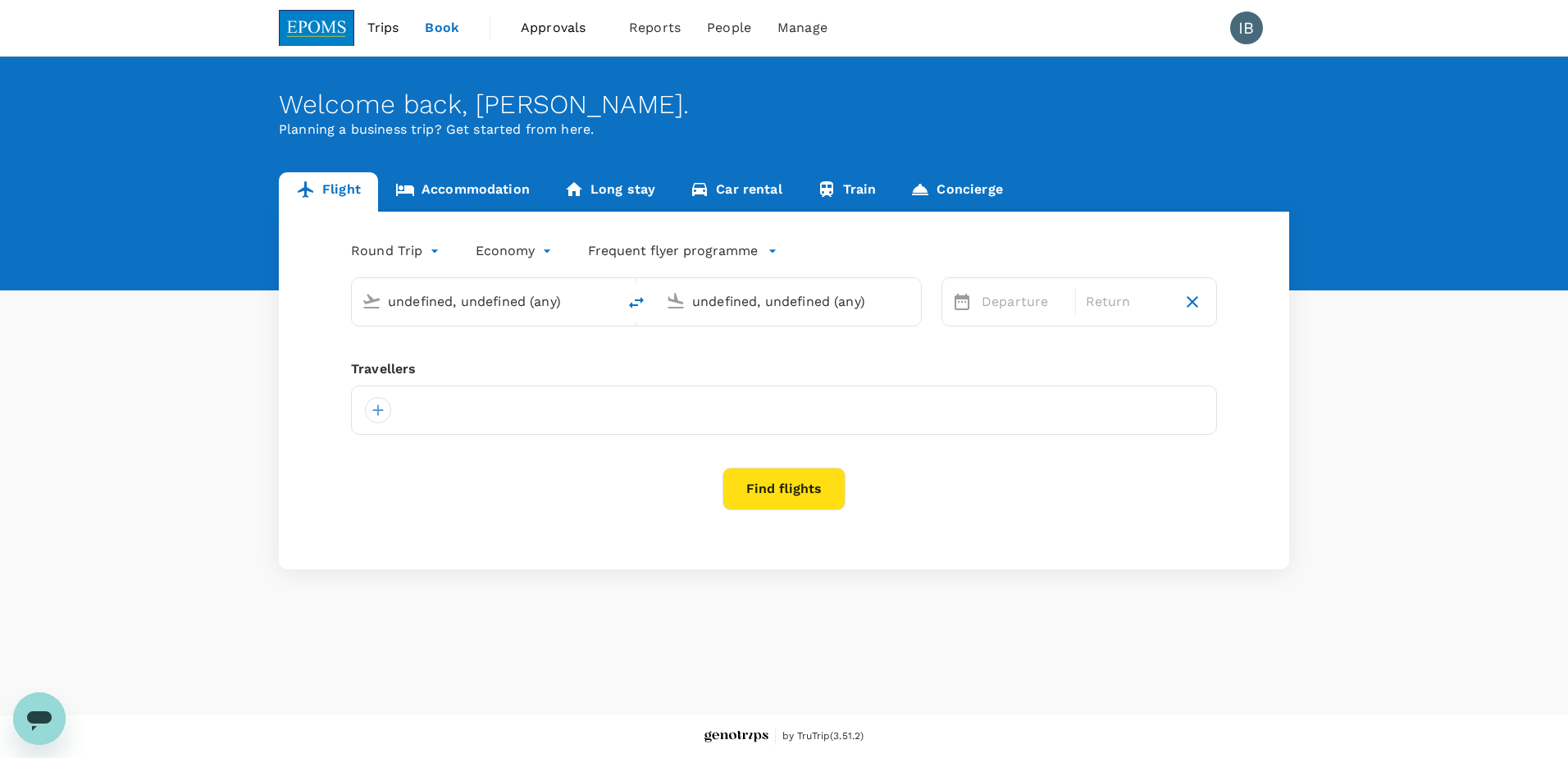
type input "Kota Kinabalu Intl (BKI)"
type input "Miri Intl (MYY)"
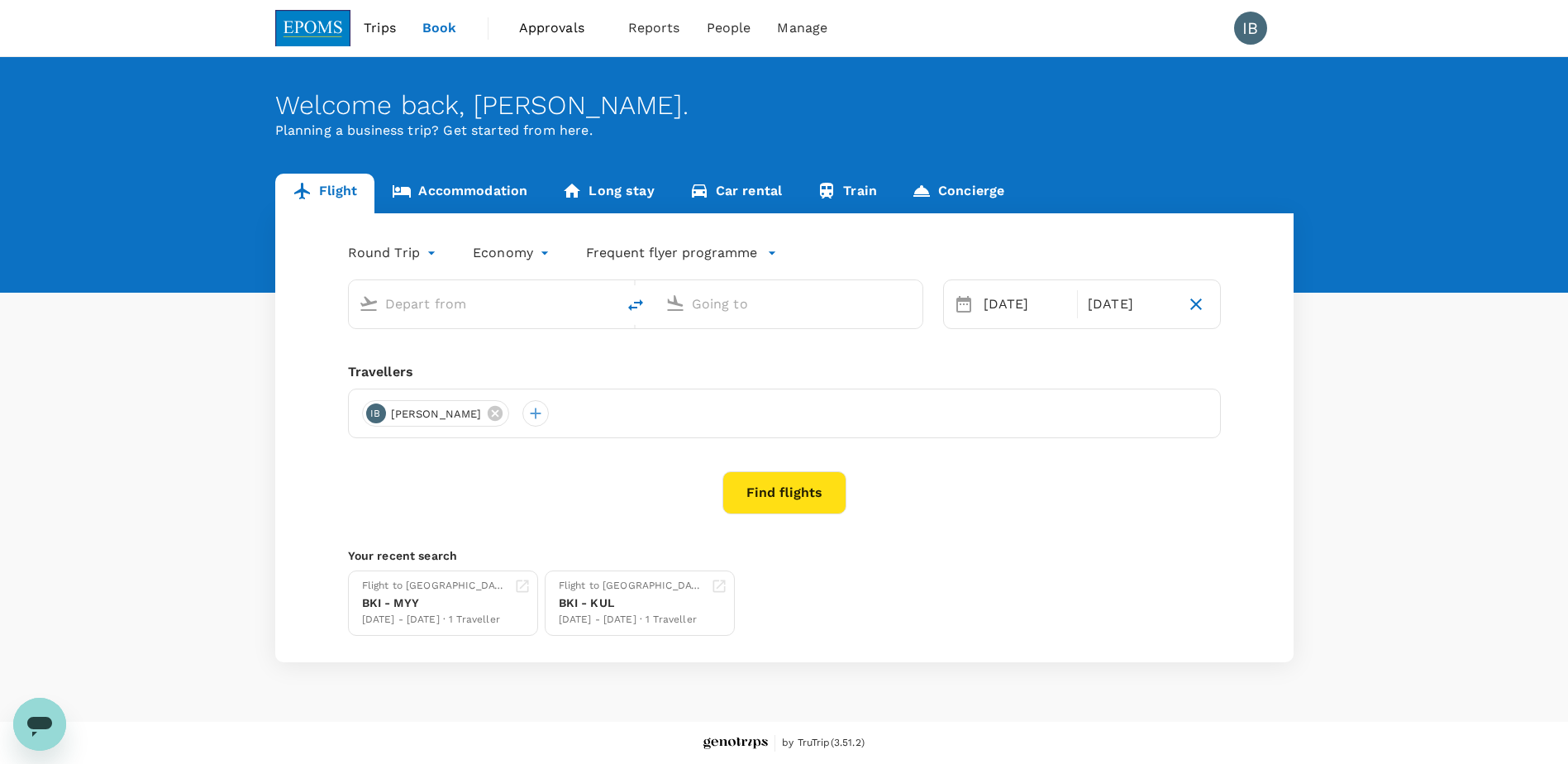
type input "Kota Kinabalu Intl (BKI)"
type input "Miri Intl (MYY)"
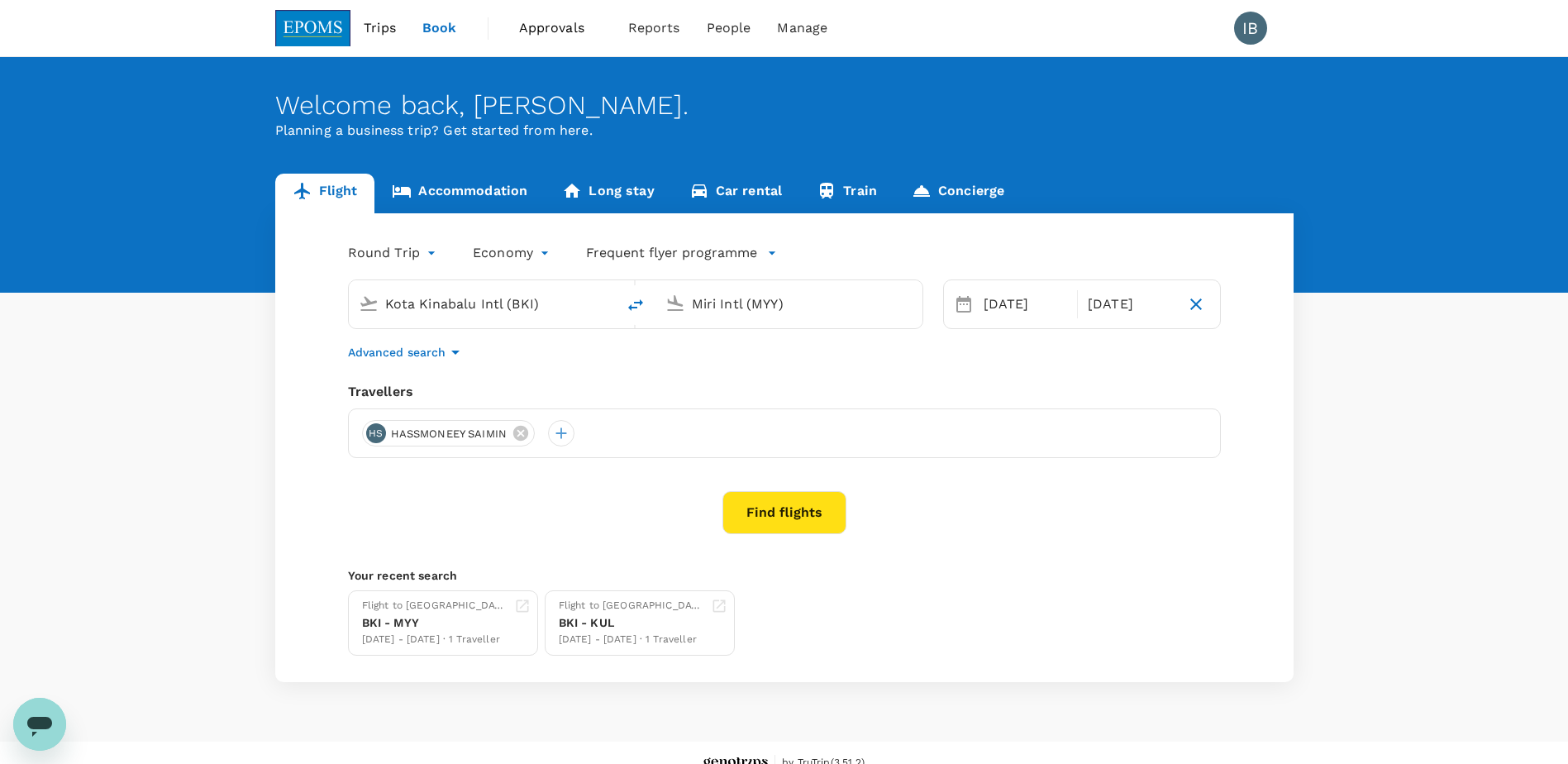
click at [771, 518] on button "Find flights" at bounding box center [784, 512] width 124 height 43
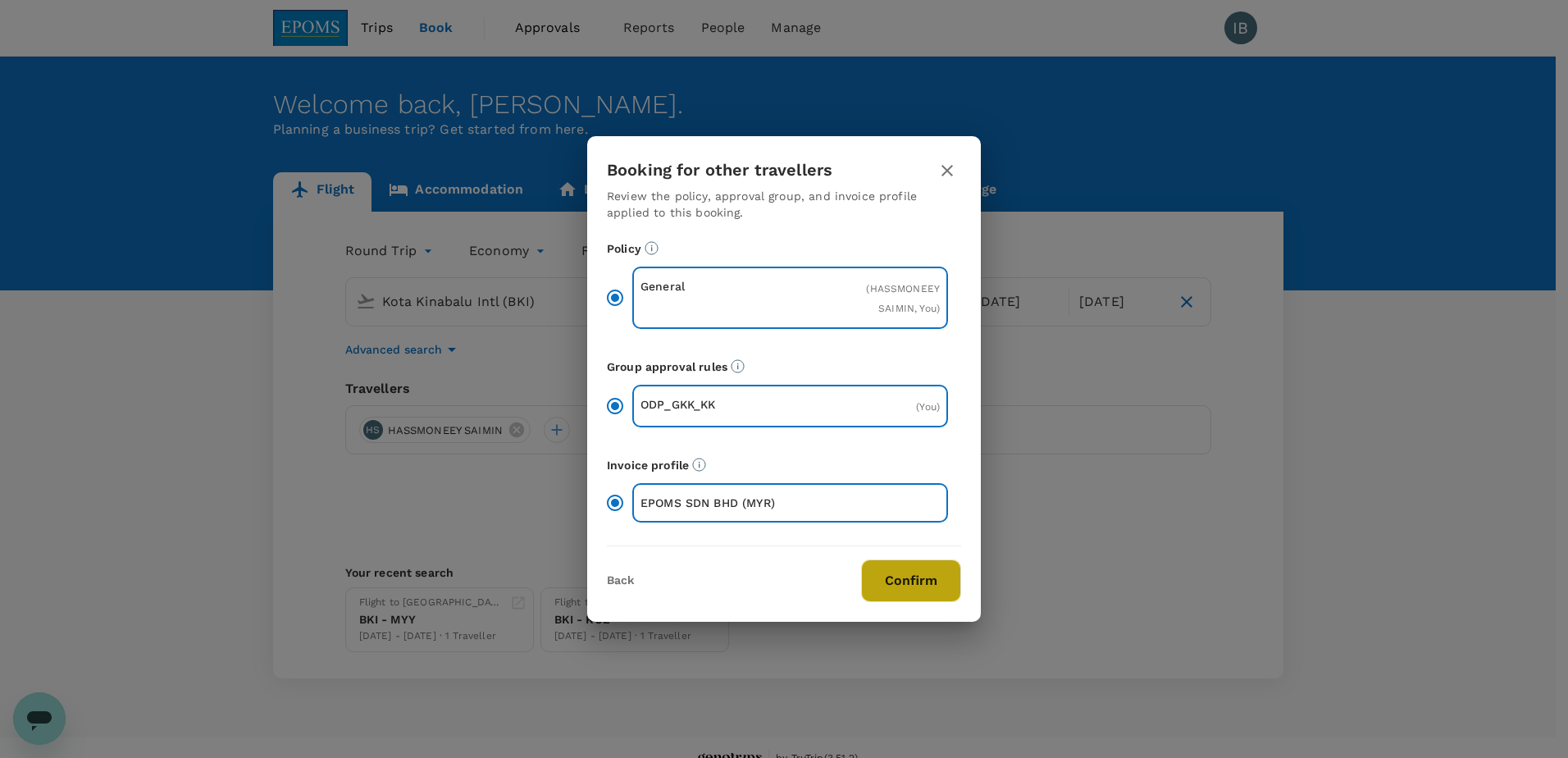
click at [897, 582] on button "Confirm" at bounding box center [911, 581] width 100 height 42
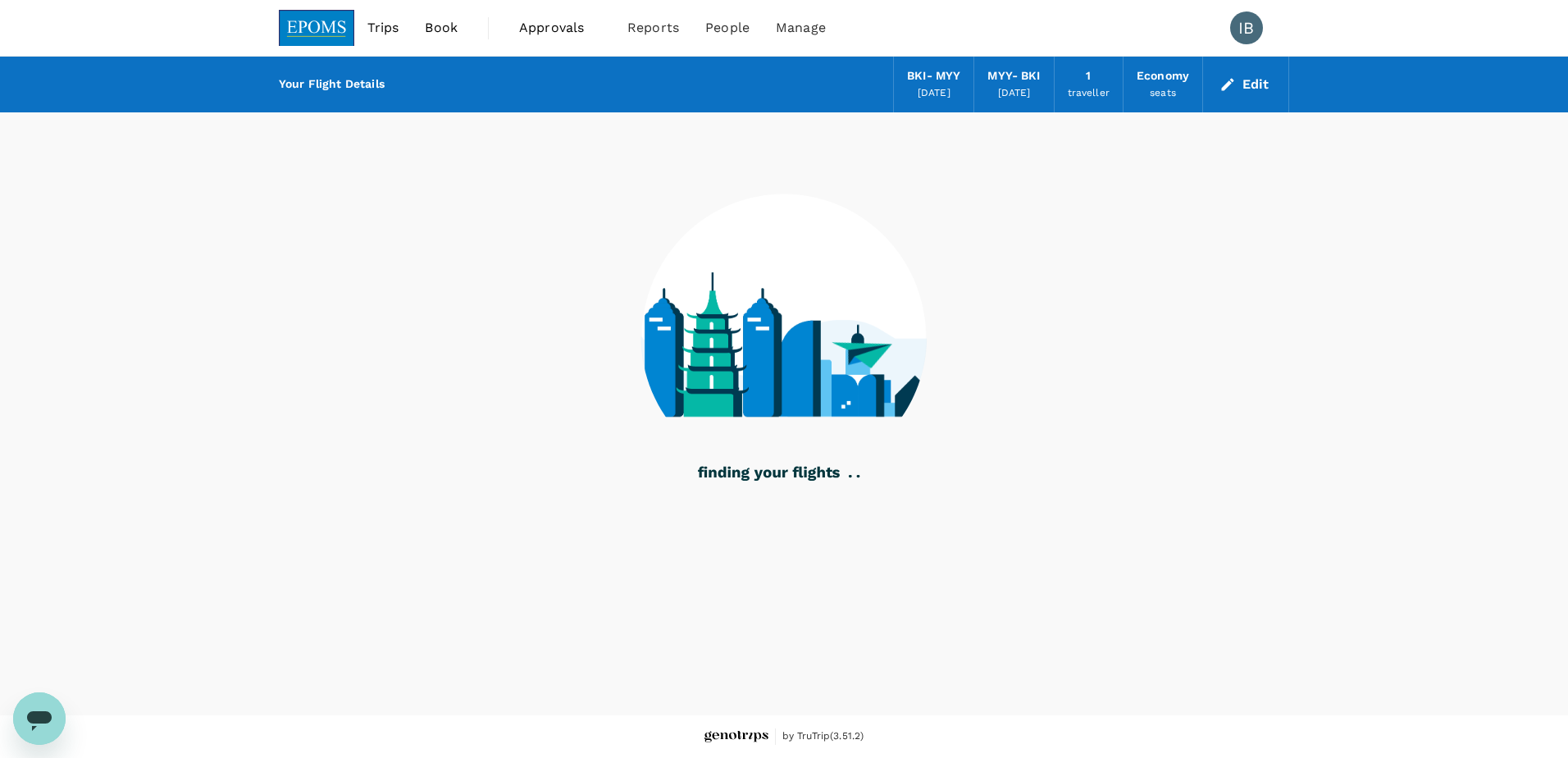
click at [461, 26] on link "Book" at bounding box center [442, 28] width 59 height 55
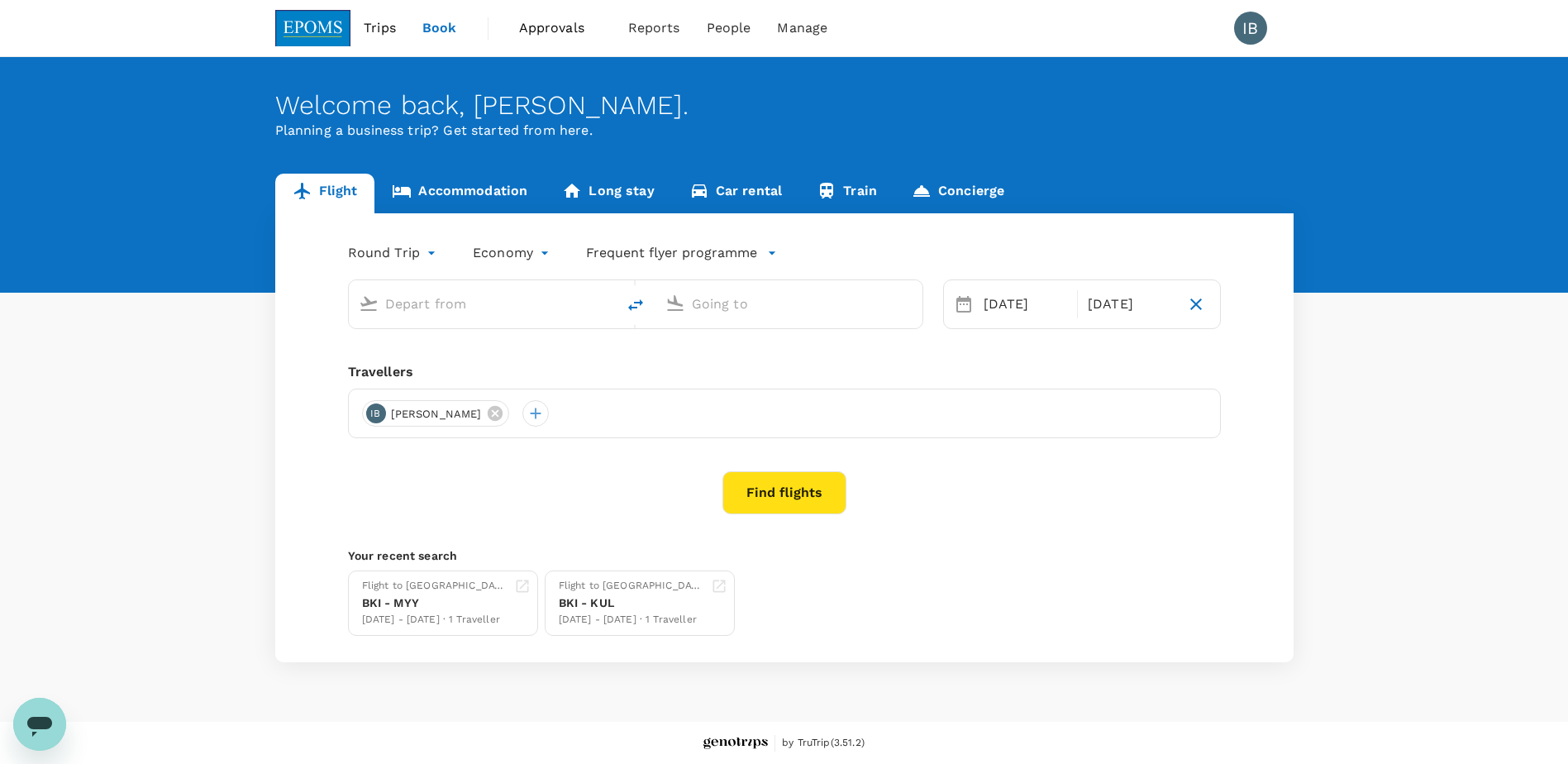
type input "Kota Kinabalu Intl (BKI)"
type input "Miri Intl (MYY)"
type input "Kota Kinabalu Intl (BKI)"
type input "Miri Intl (MYY)"
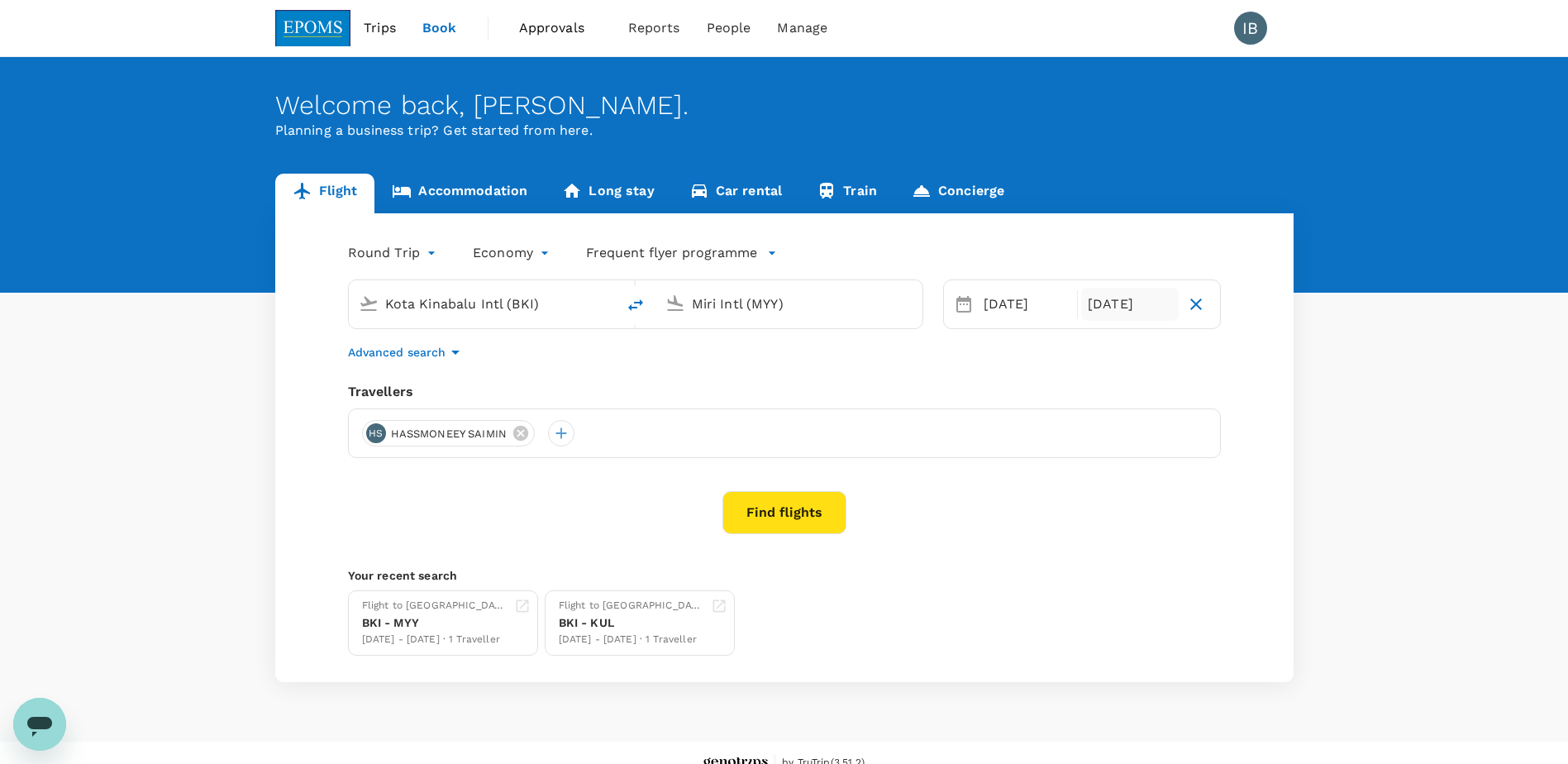
click at [1129, 308] on div "09 Oct" at bounding box center [1130, 305] width 98 height 33
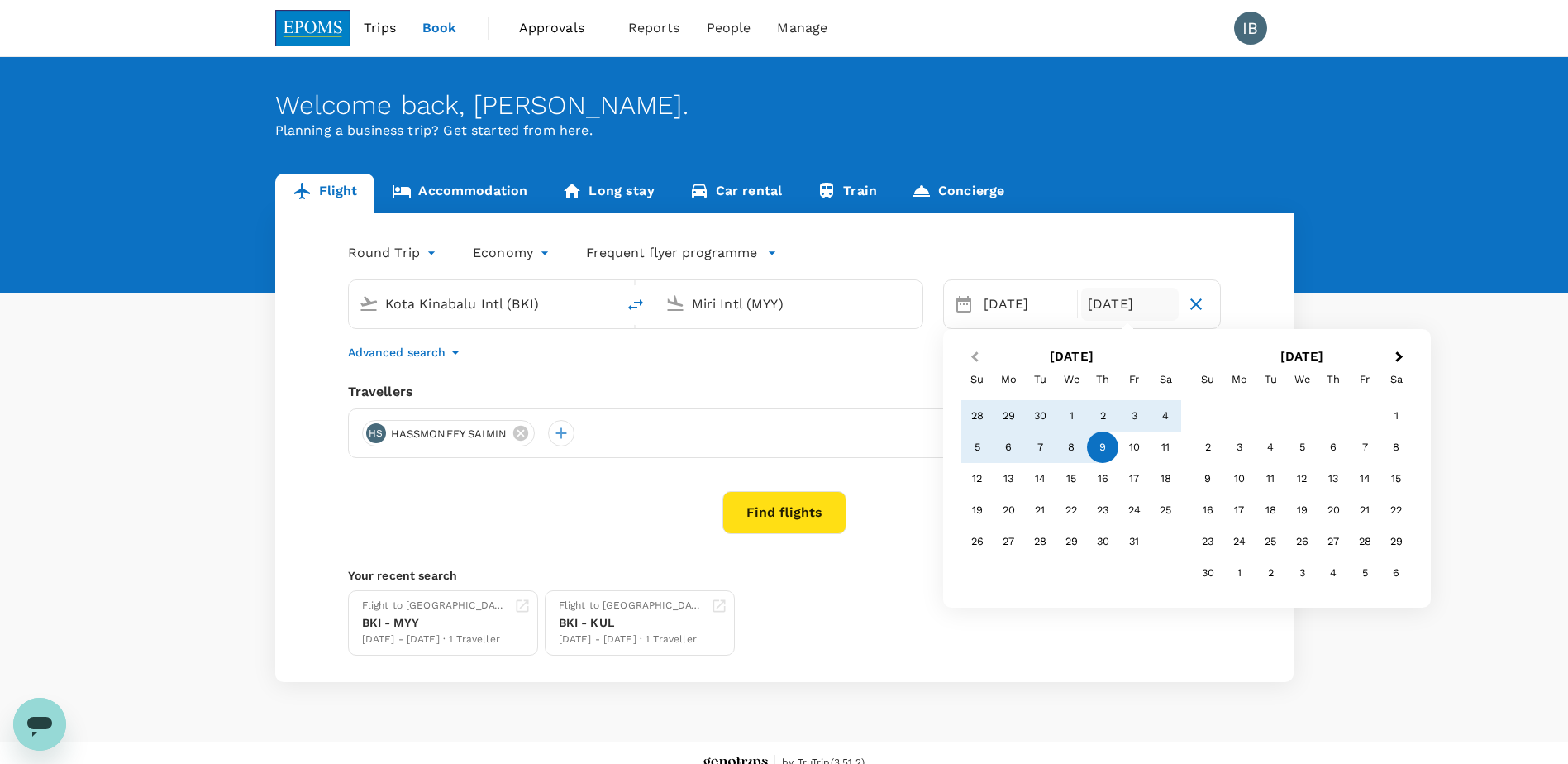
click at [975, 355] on span "Previous Month" at bounding box center [975, 357] width 0 height 19
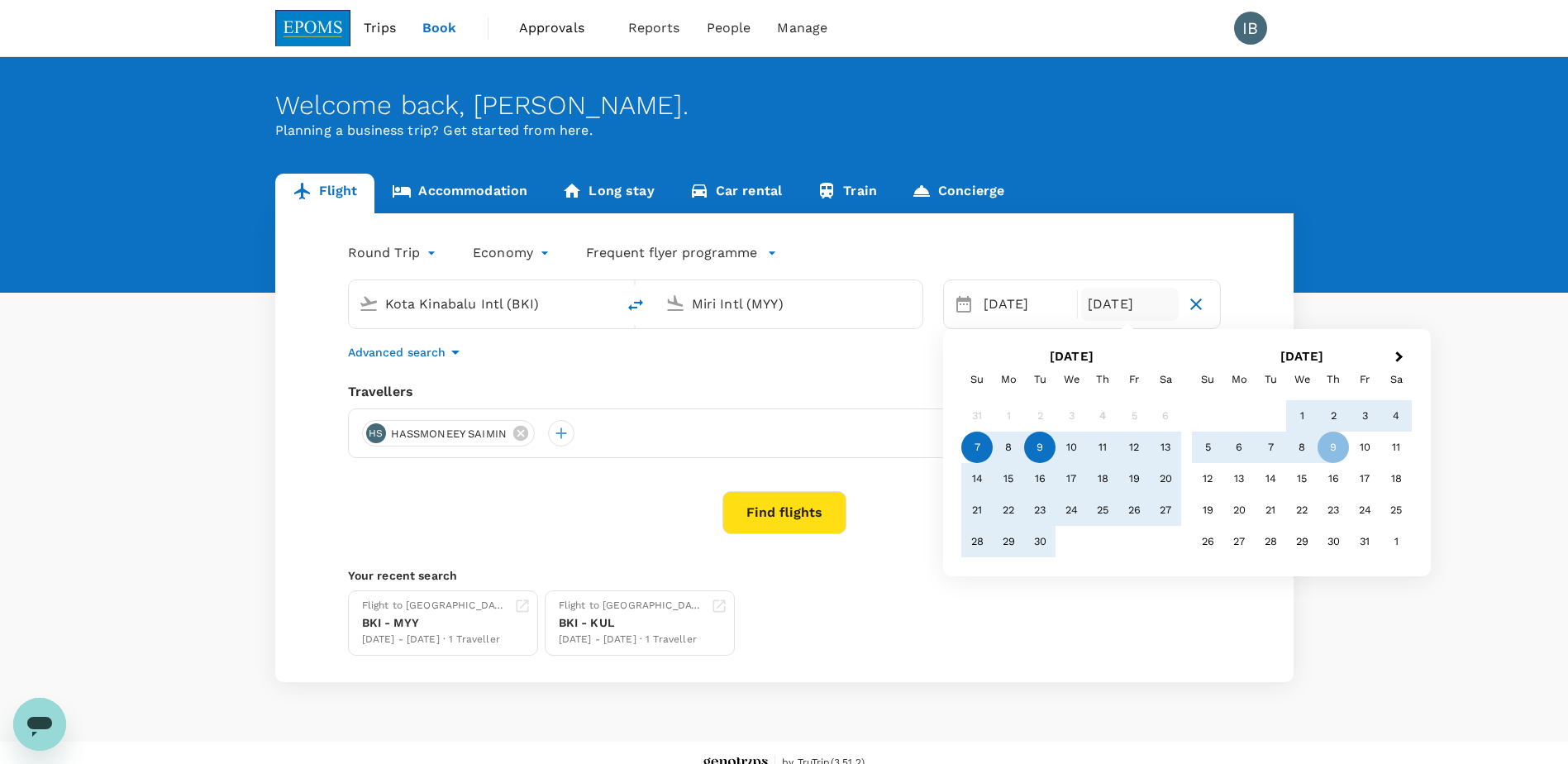
click at [1035, 445] on div "9" at bounding box center [1040, 447] width 32 height 32
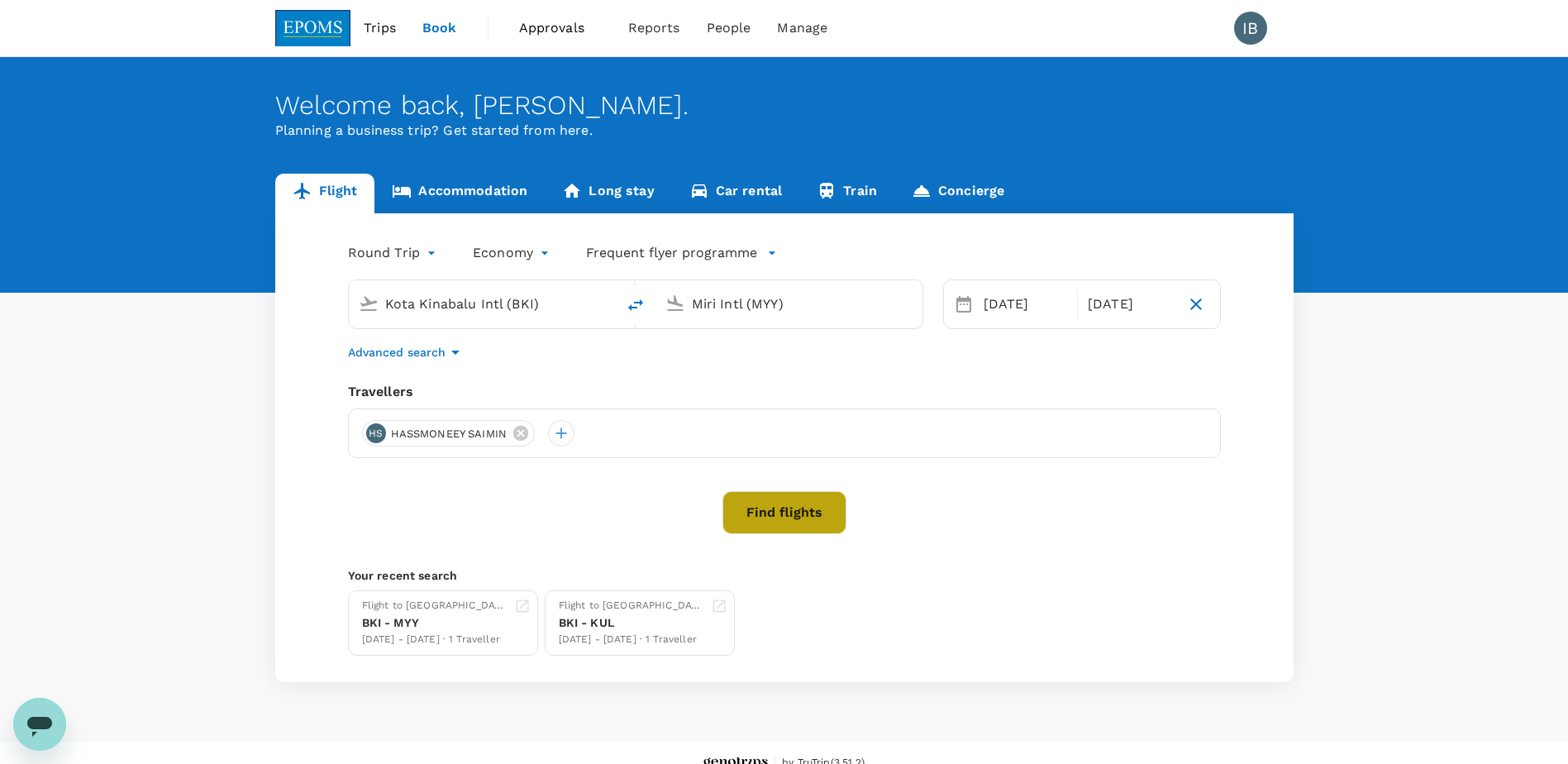
click at [777, 523] on button "Find flights" at bounding box center [784, 512] width 124 height 43
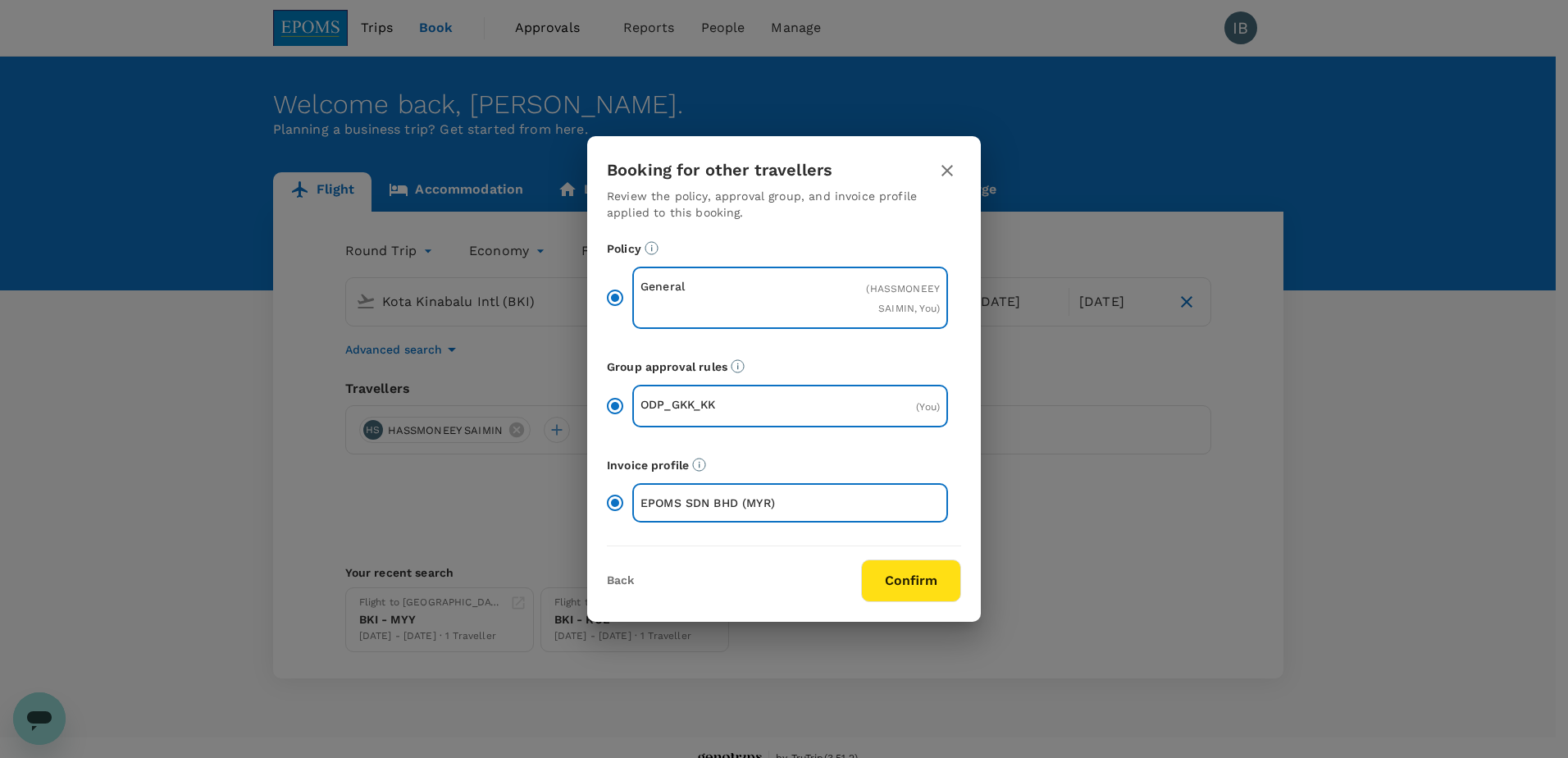
click at [904, 590] on button "Confirm" at bounding box center [911, 581] width 100 height 42
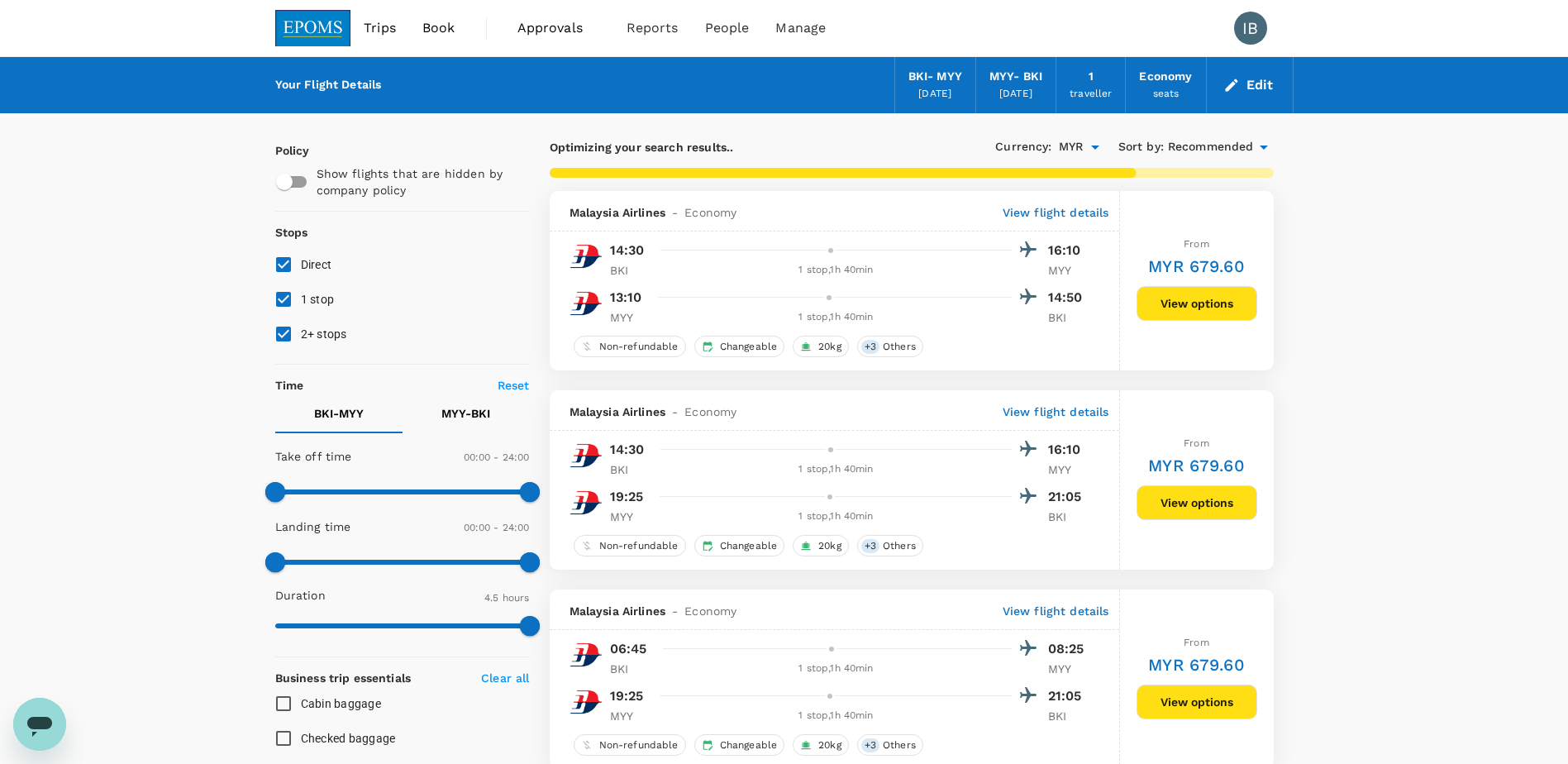
type input "1055"
checkbox input "false"
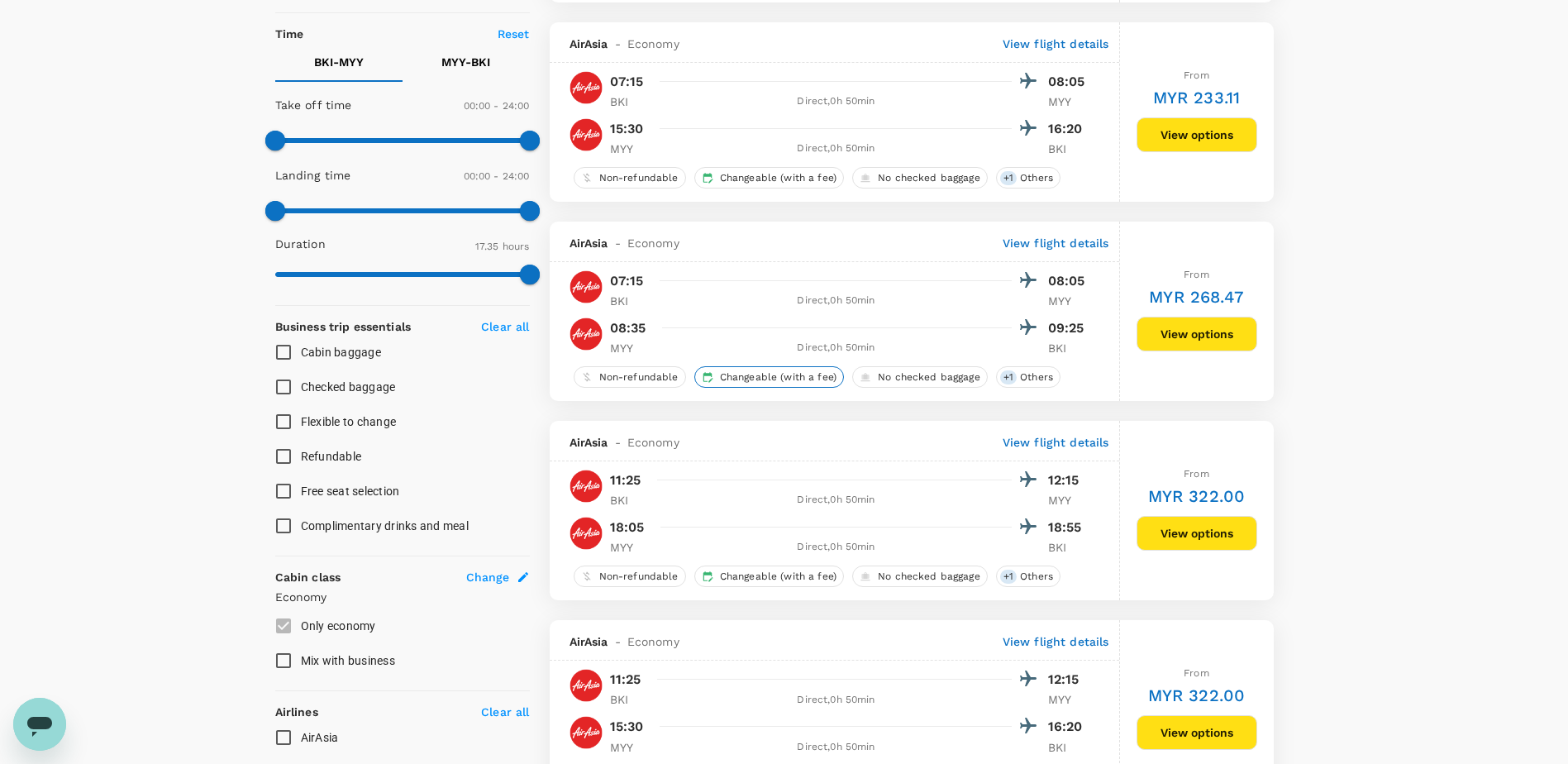
scroll to position [414, 0]
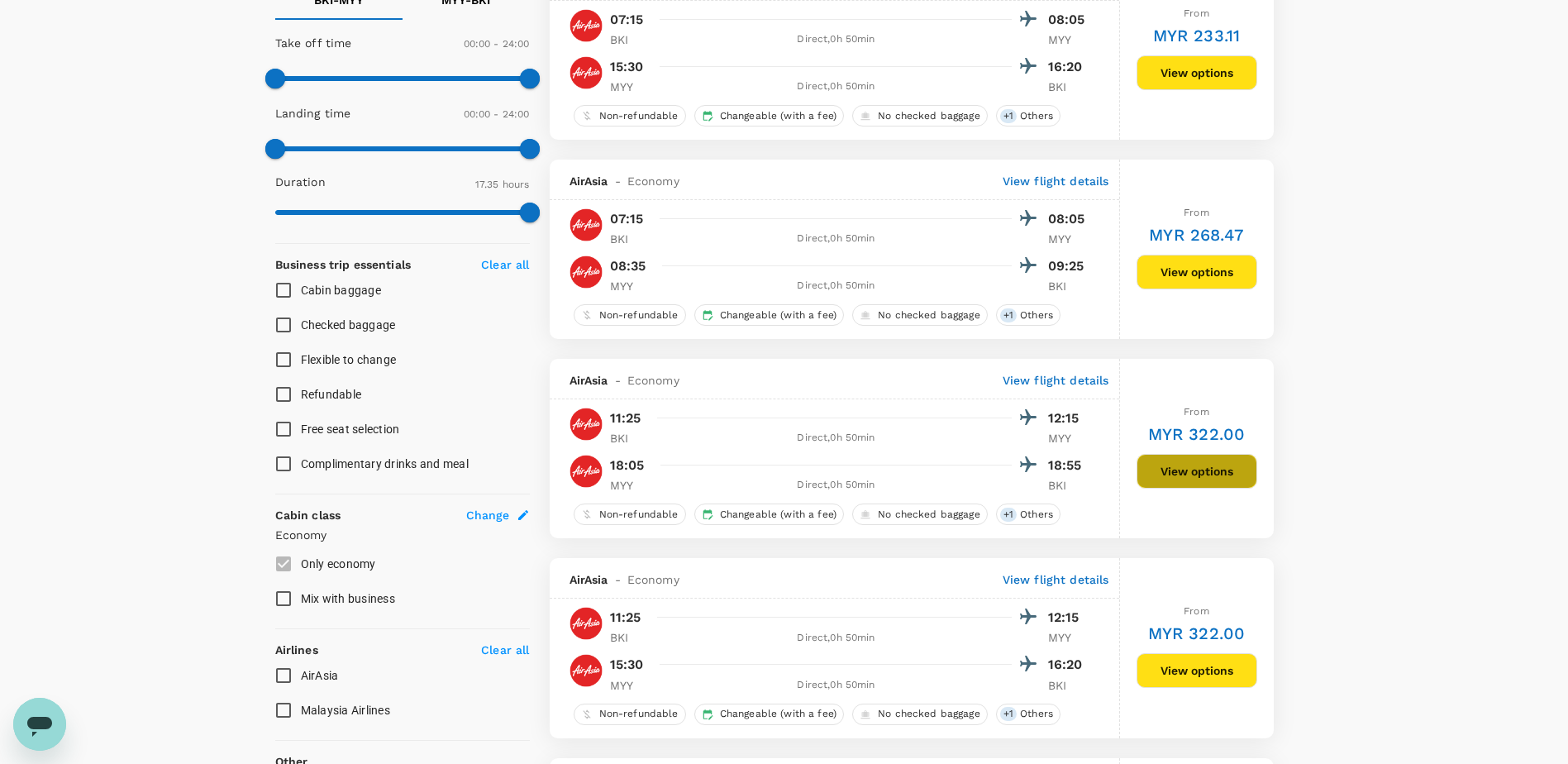
click at [1203, 473] on button "View options" at bounding box center [1197, 470] width 121 height 34
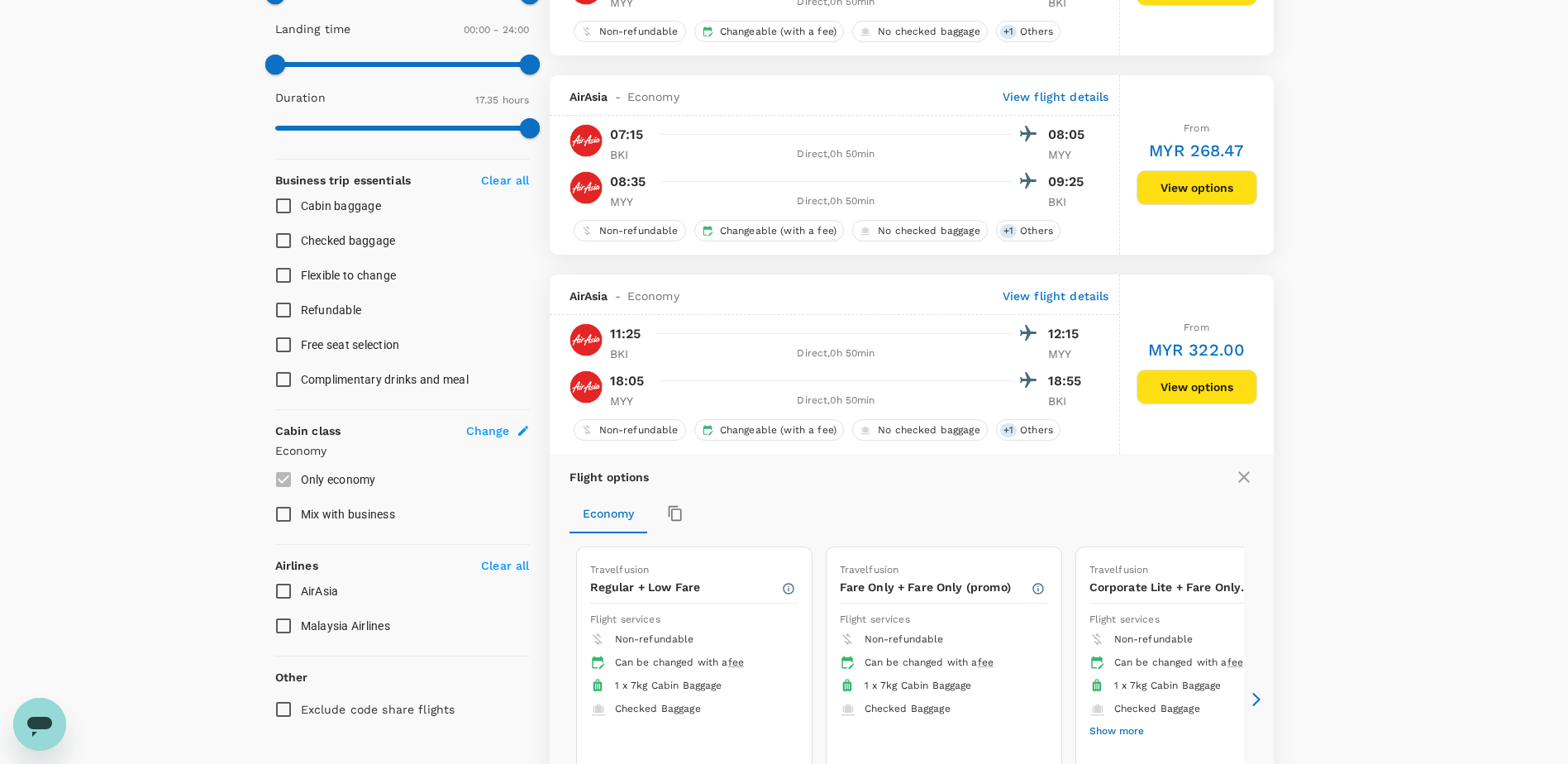
scroll to position [772, 0]
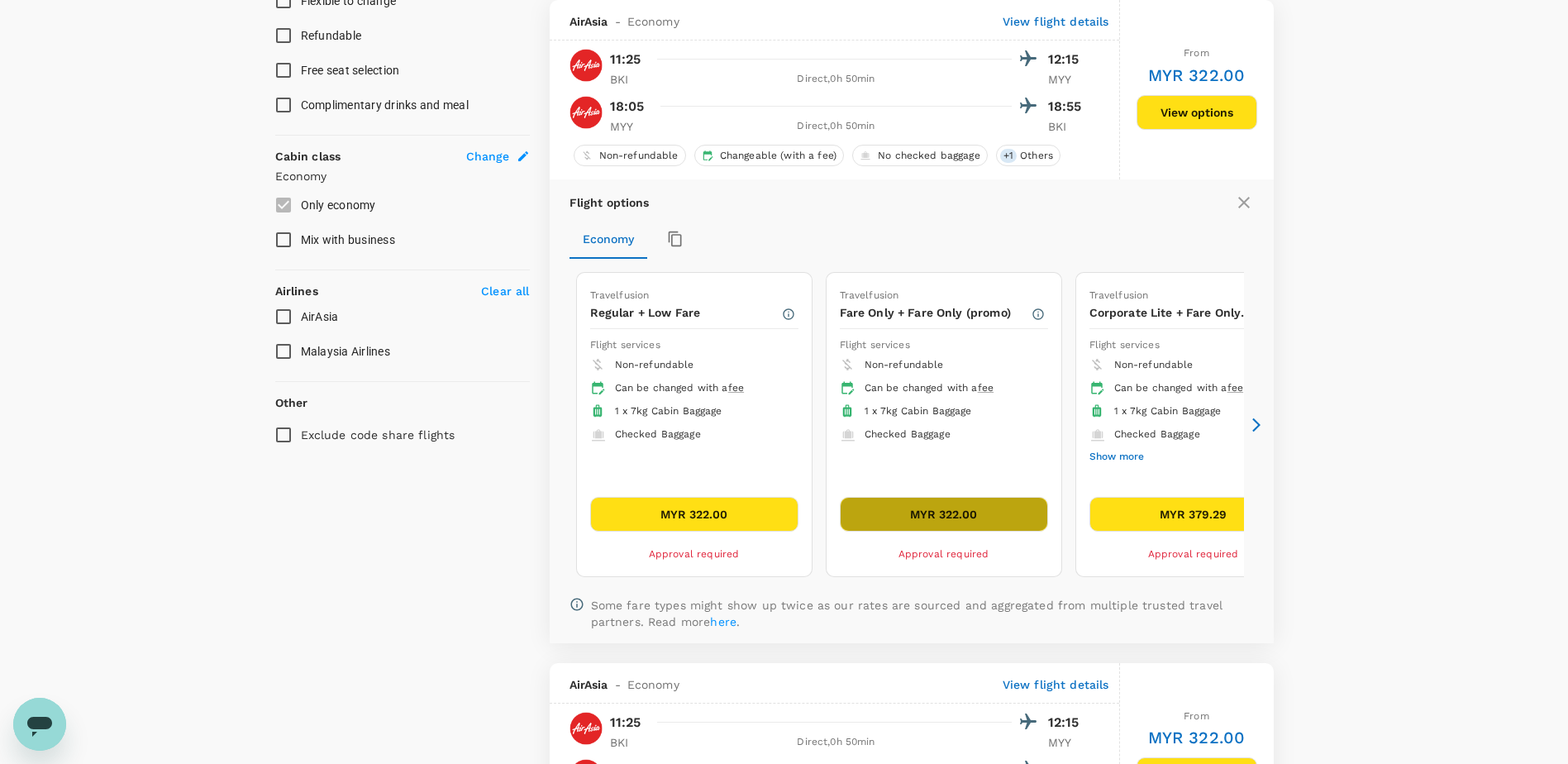
click at [955, 518] on button "MYR 322.00" at bounding box center [944, 514] width 208 height 34
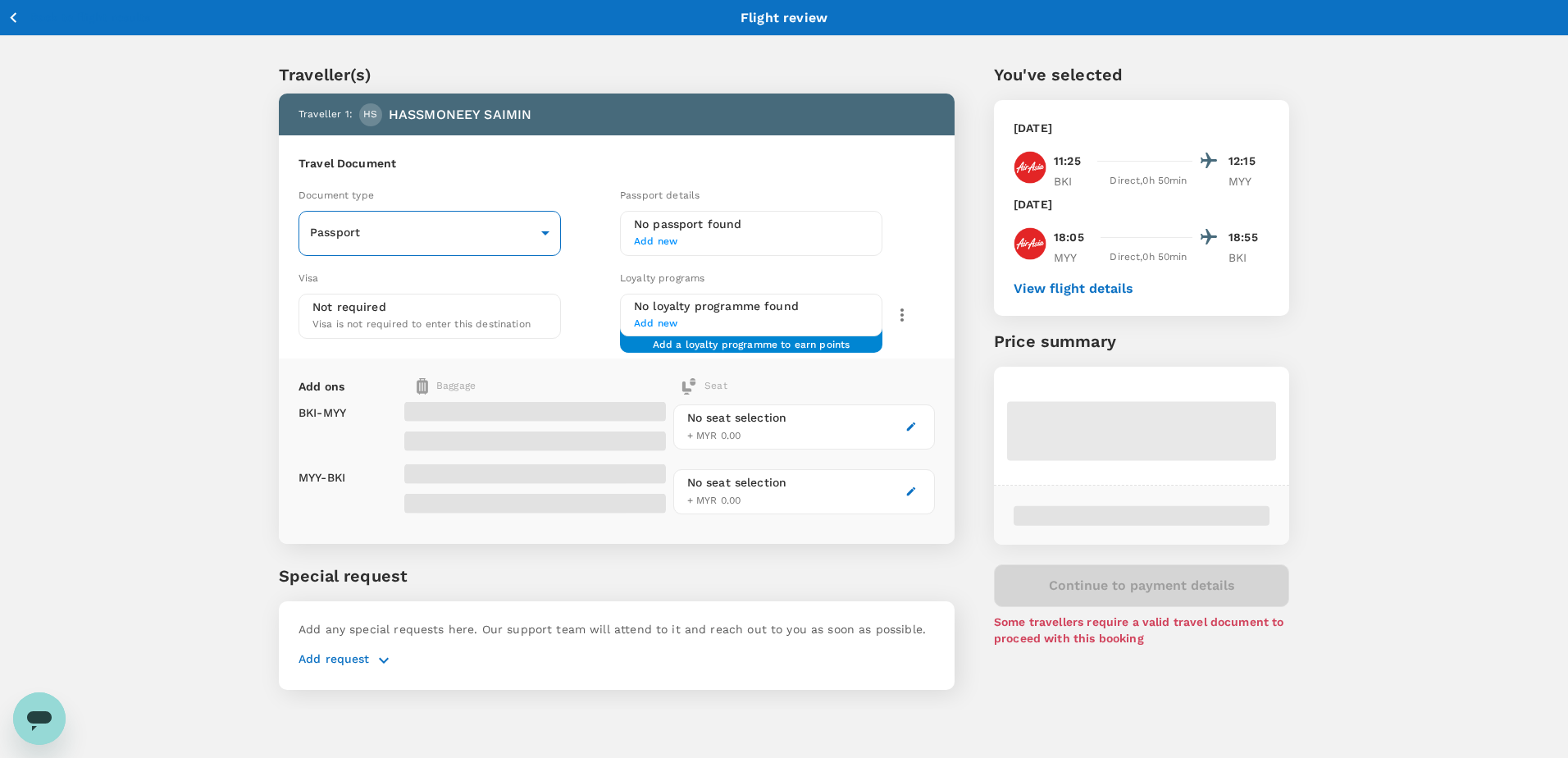
click at [539, 232] on body "Back to flight results Flight review Traveller(s) Traveller 1 : HS HASSMONEEY S…" at bounding box center [784, 400] width 1568 height 800
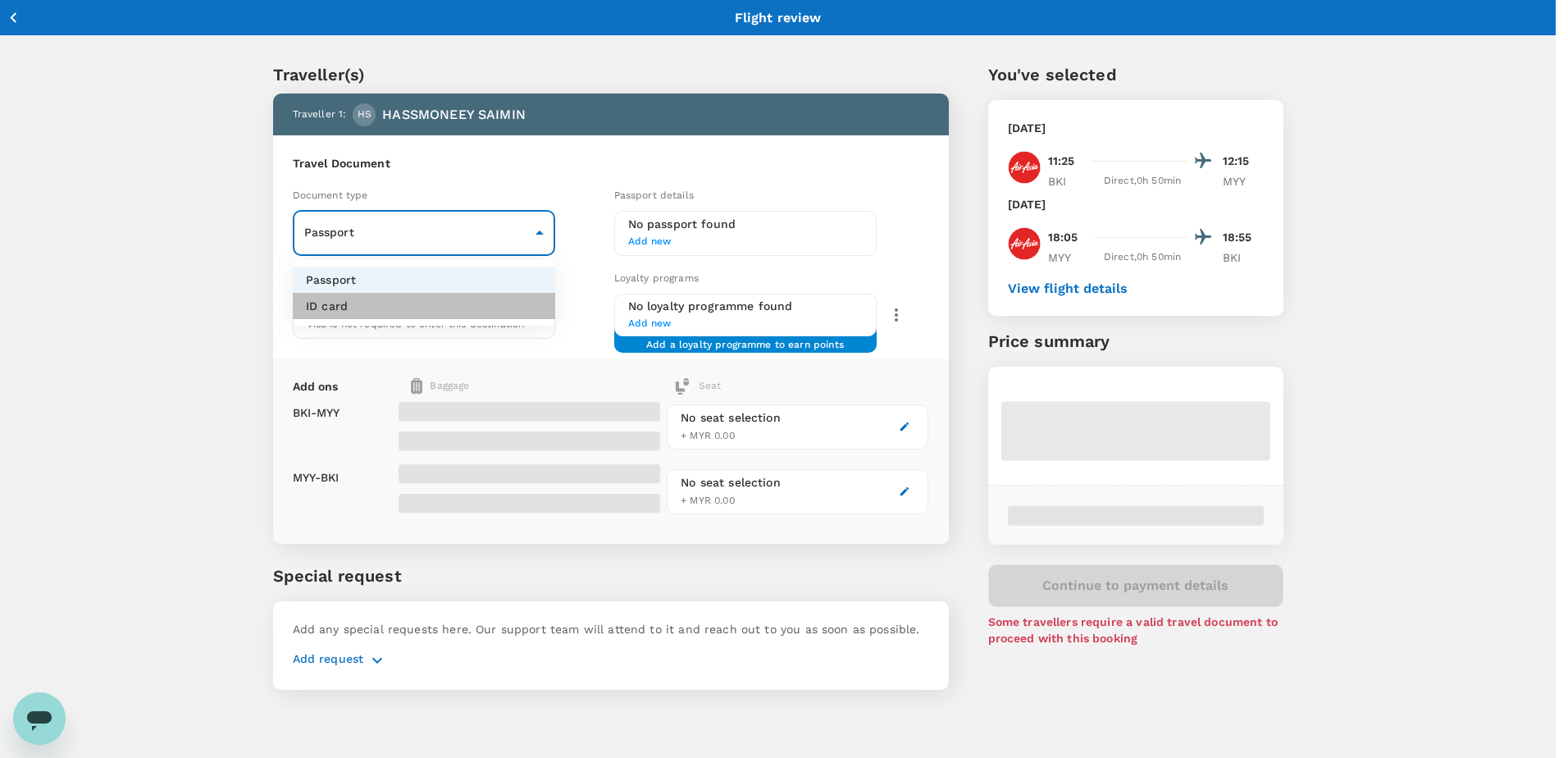
click at [390, 307] on li "ID card" at bounding box center [424, 306] width 263 height 26
type input "Id card"
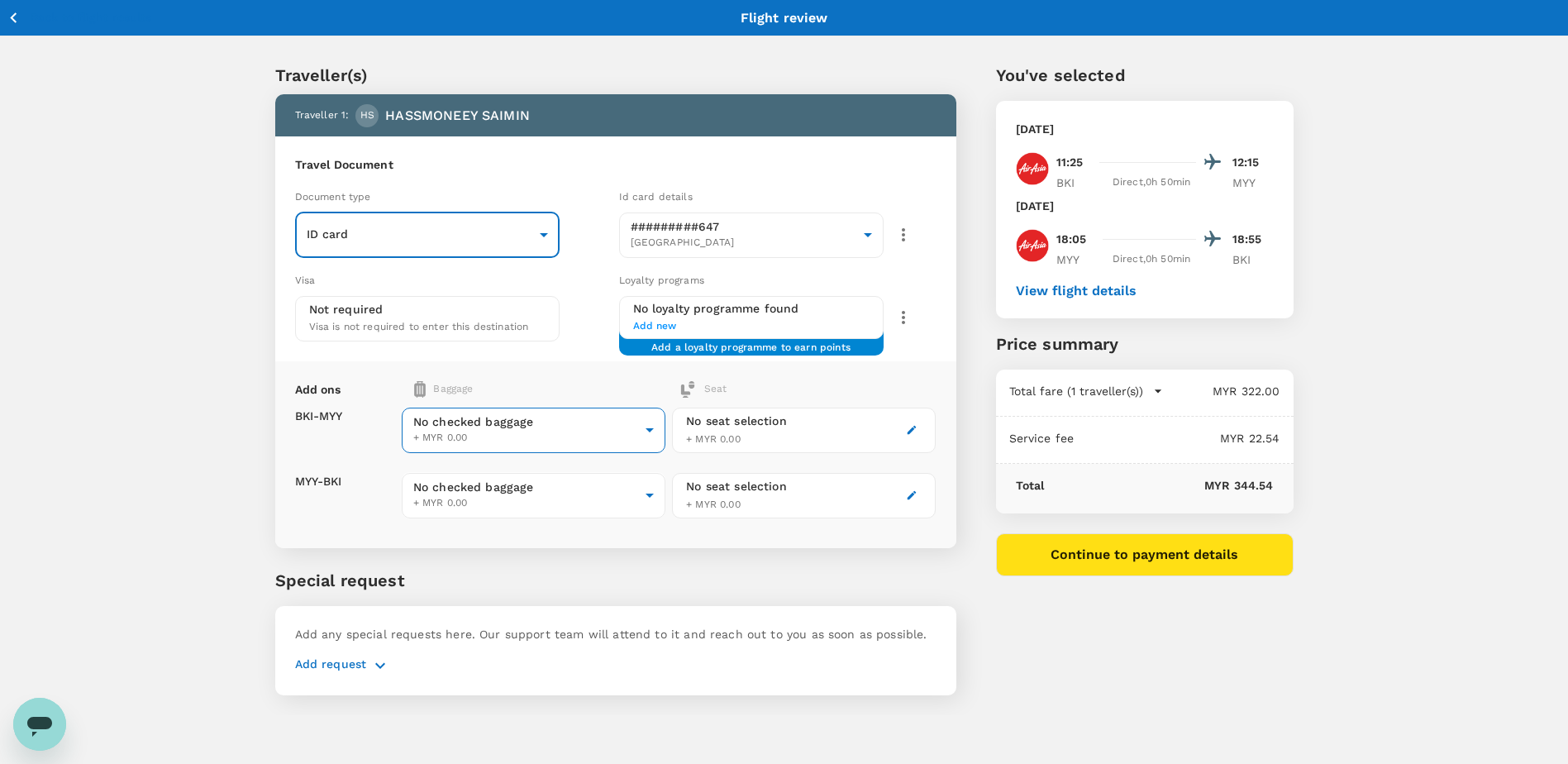
click at [643, 437] on body "Back to flight results Flight review Traveller(s) Traveller 1 : HS HASSMONEEY S…" at bounding box center [784, 403] width 1568 height 807
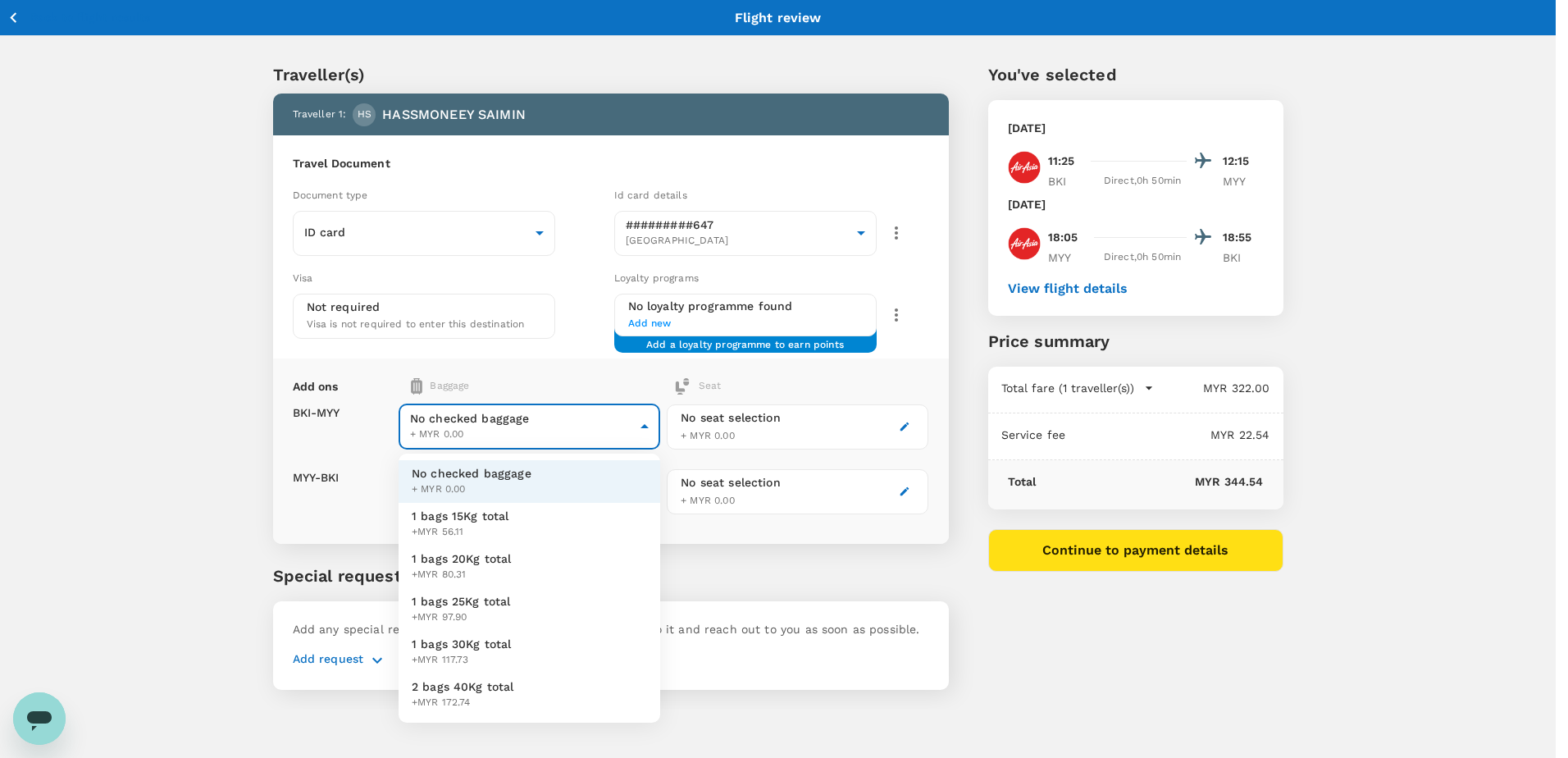
click at [475, 515] on span "1 bags 15Kg total" at bounding box center [461, 516] width 98 height 17
type input "1 - 56.11"
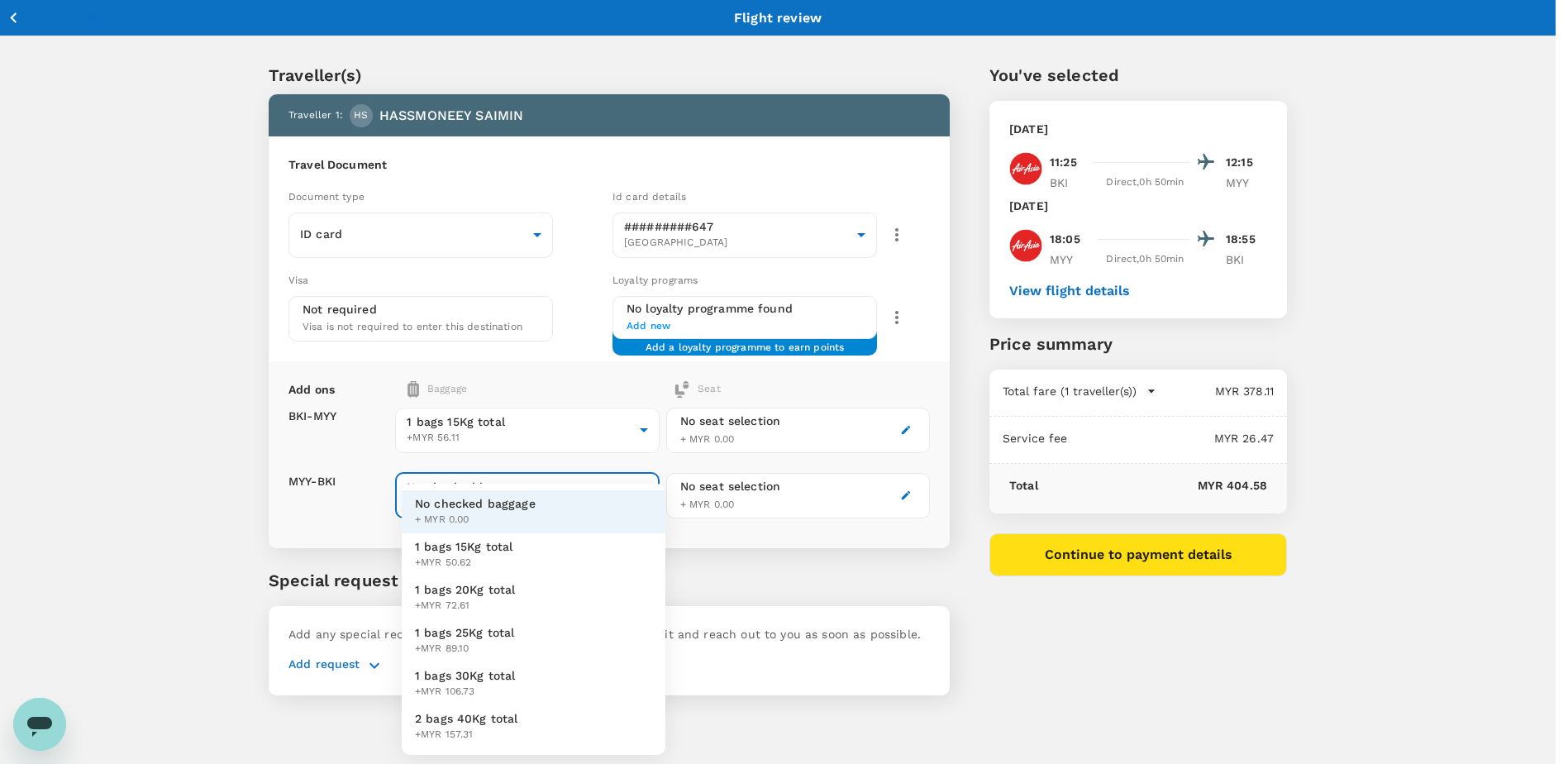
click at [639, 492] on body "Back to flight results Flight review Traveller(s) Traveller 1 : HS HASSMONEEY S…" at bounding box center [784, 403] width 1568 height 807
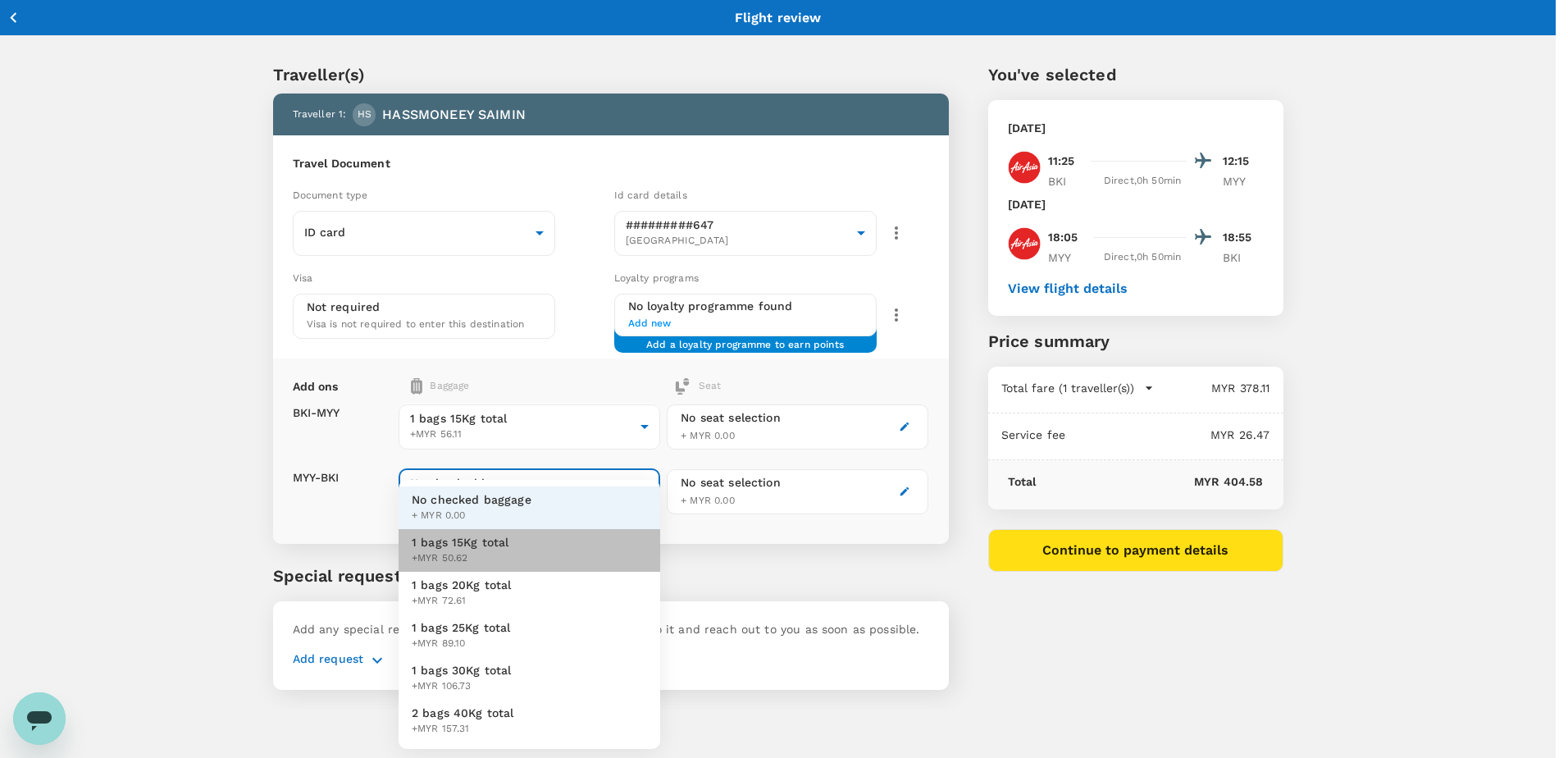
click at [457, 541] on span "1 bags 15Kg total" at bounding box center [461, 542] width 98 height 17
type input "1 - 50.62"
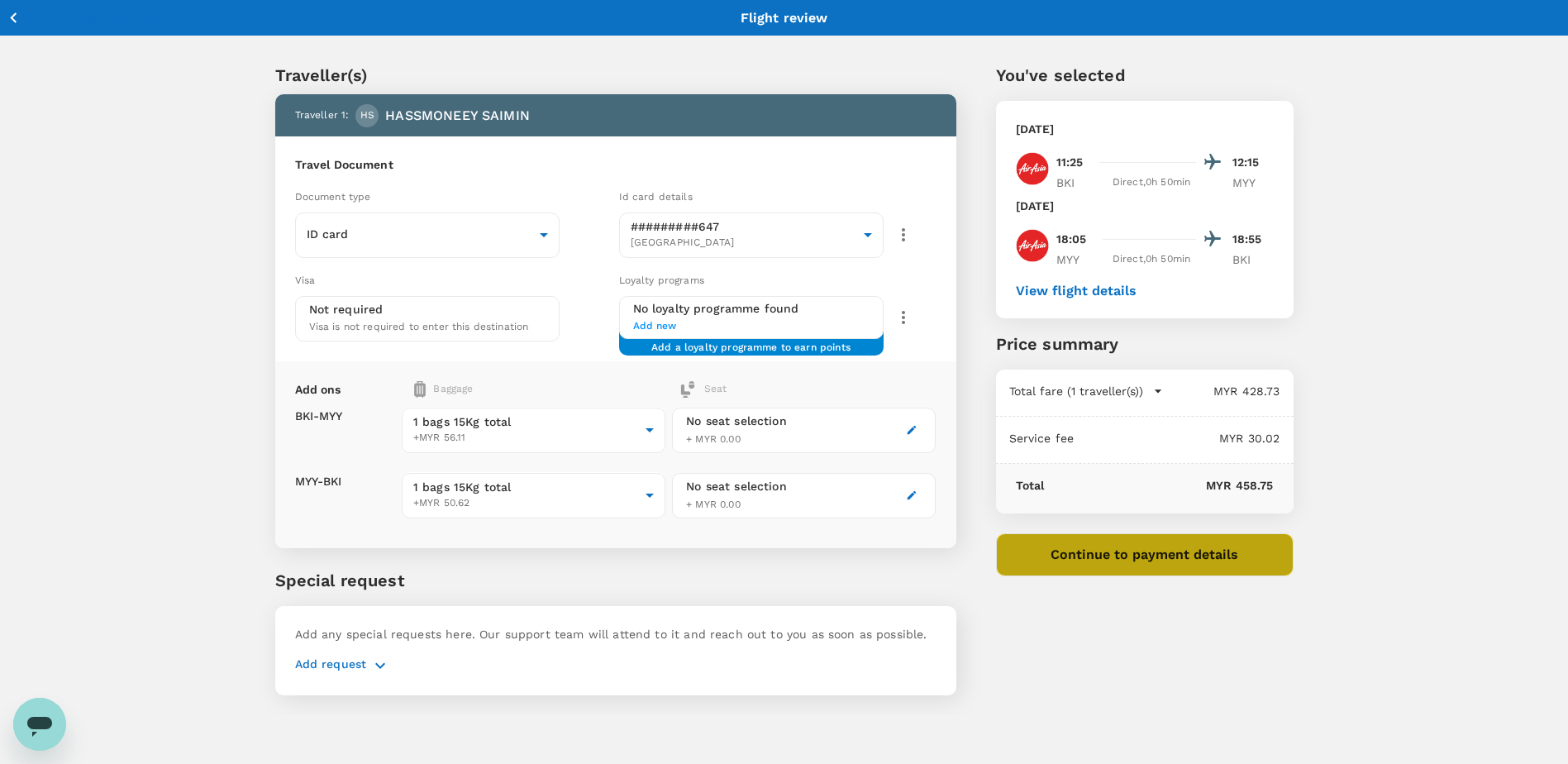
click at [1150, 559] on button "Continue to payment details" at bounding box center [1145, 555] width 297 height 43
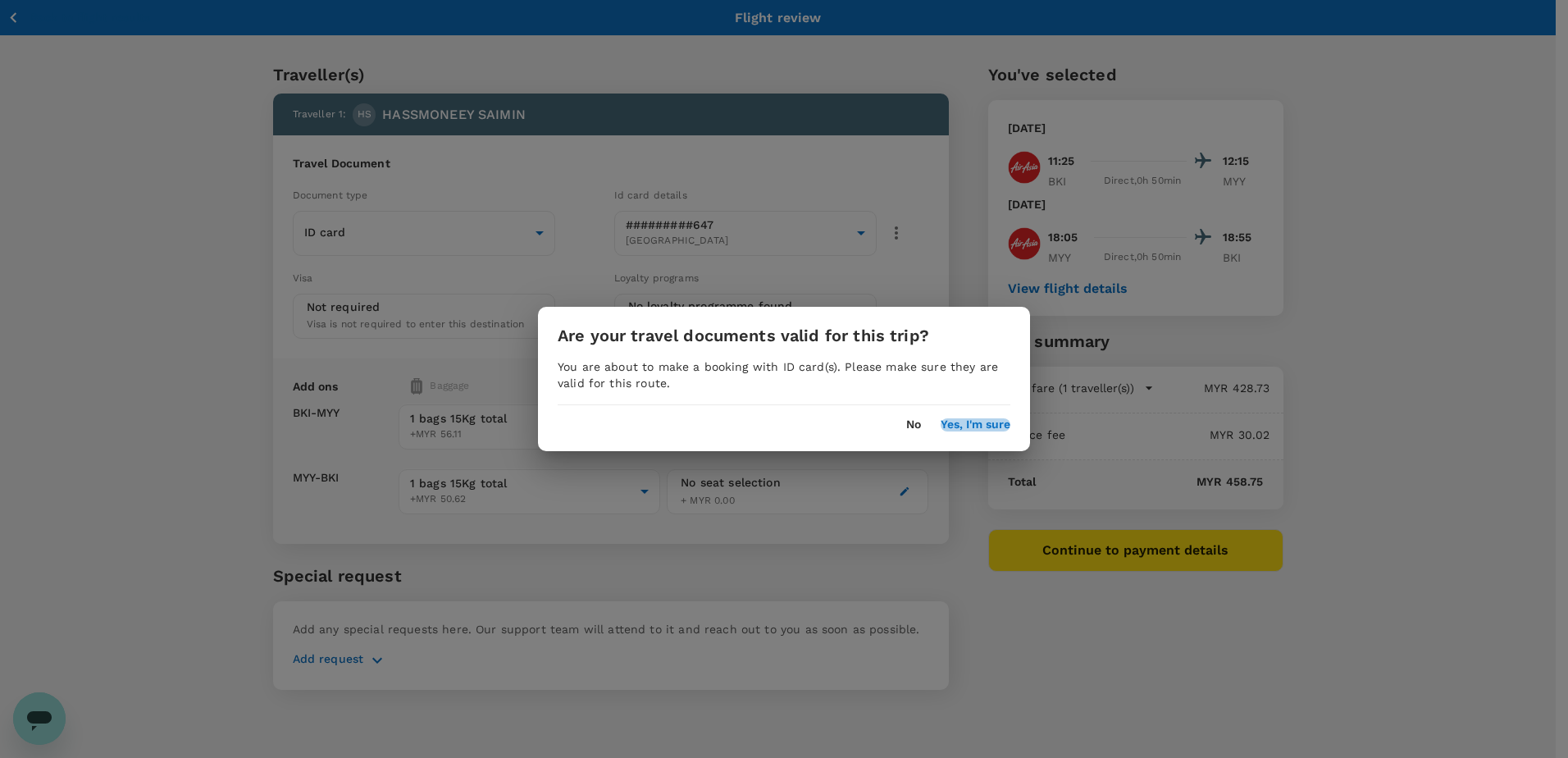
click at [985, 427] on button "Yes, I'm sure" at bounding box center [975, 425] width 70 height 13
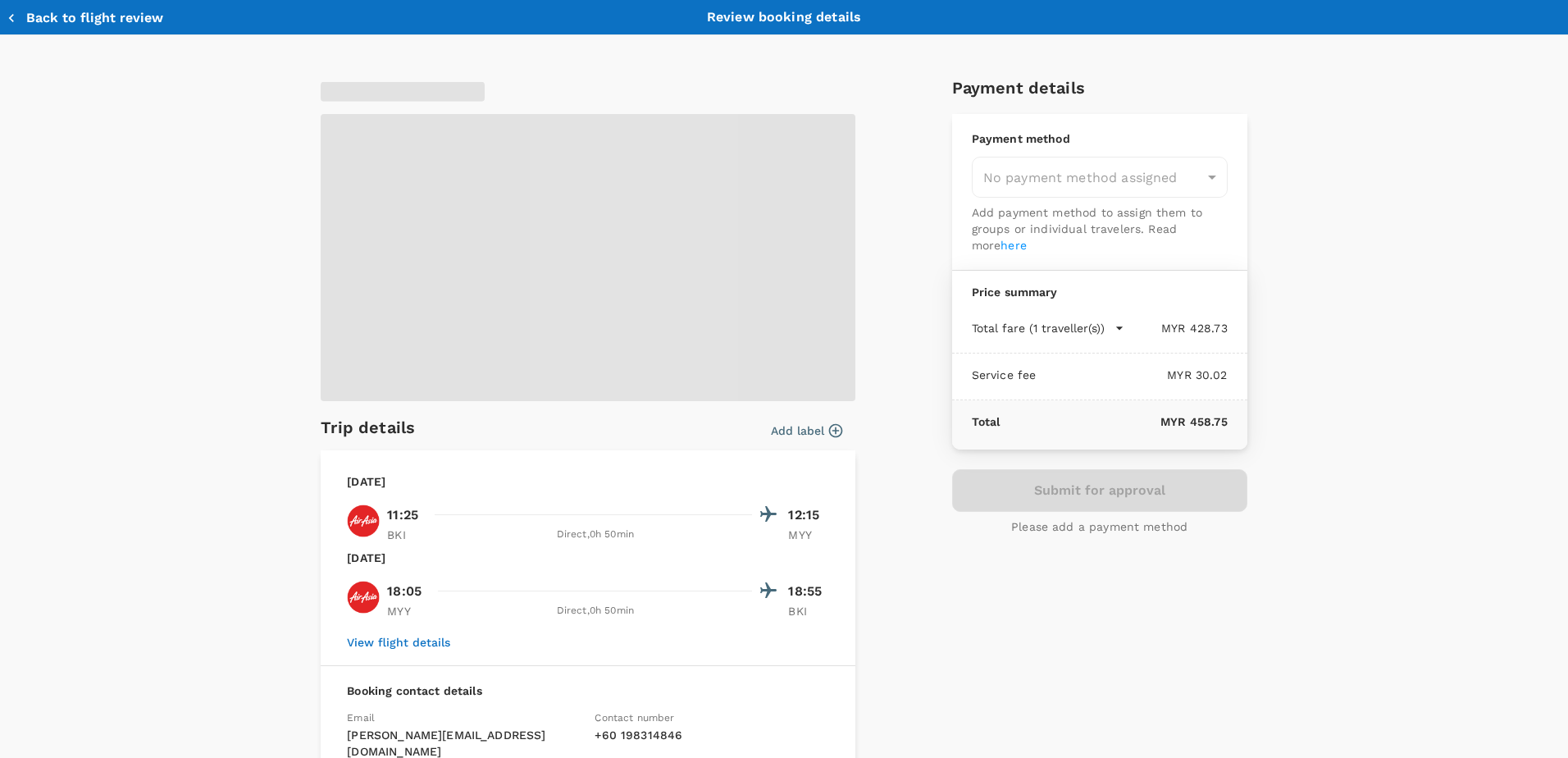
type input "9ea61a02-274a-4f65-9d5b-ca51ac7b2cfc"
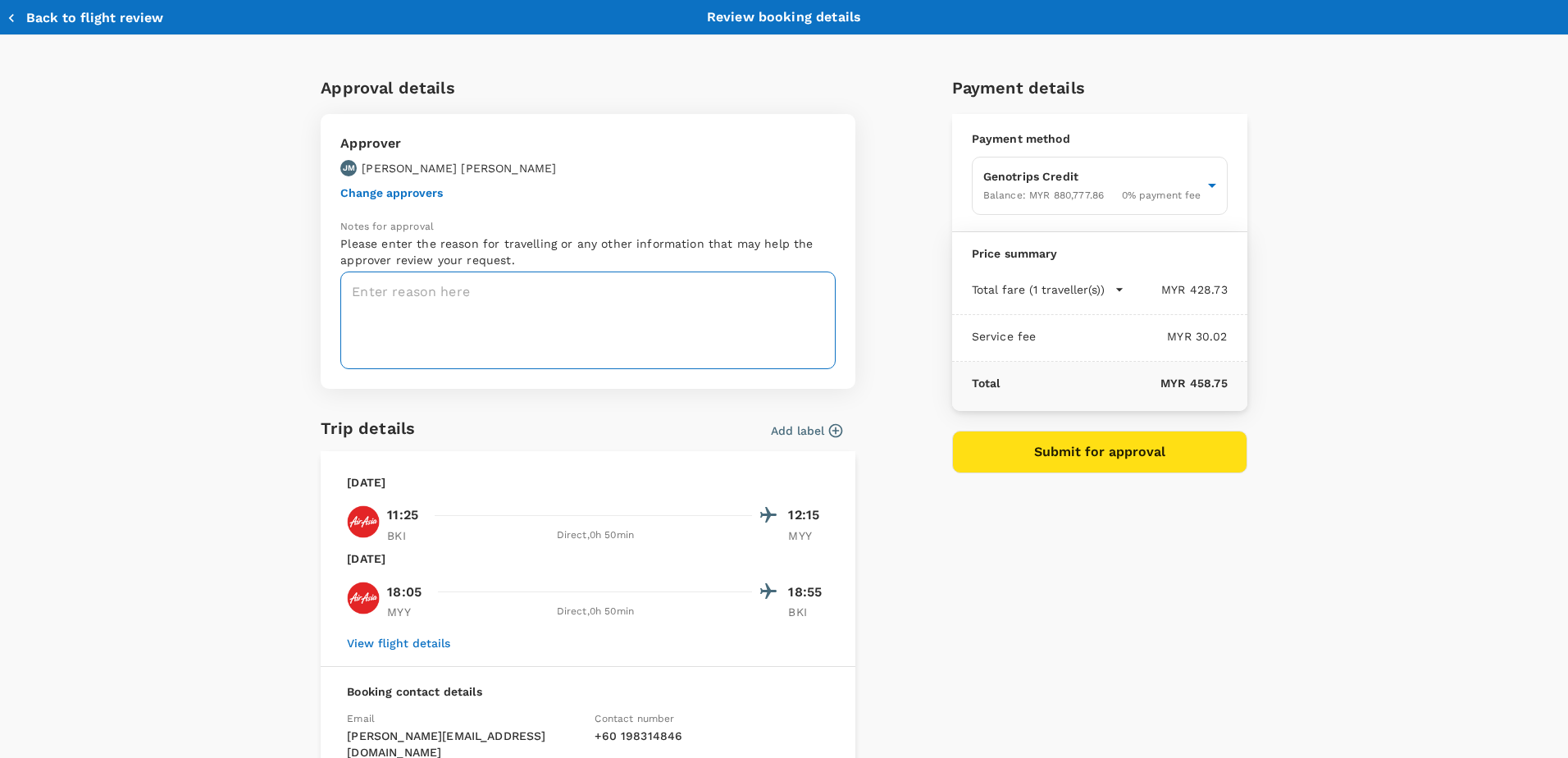
click at [443, 290] on textarea at bounding box center [587, 320] width 495 height 98
paste textarea "TRF-058-25_Rigger Training at BSTS MIRI on 8 & 9 Sept"
click at [872, 334] on div "Approval details Approver JM JOHAR MOHD YUSOF Change approvers Notes for approv…" at bounding box center [777, 498] width 939 height 872
drag, startPoint x: 642, startPoint y: 290, endPoint x: 654, endPoint y: 291, distance: 12.0
click at [650, 290] on textarea "TRF-058-25_Rigger Training at BSTS MIRI on 8 & 9 Sept" at bounding box center [587, 320] width 495 height 98
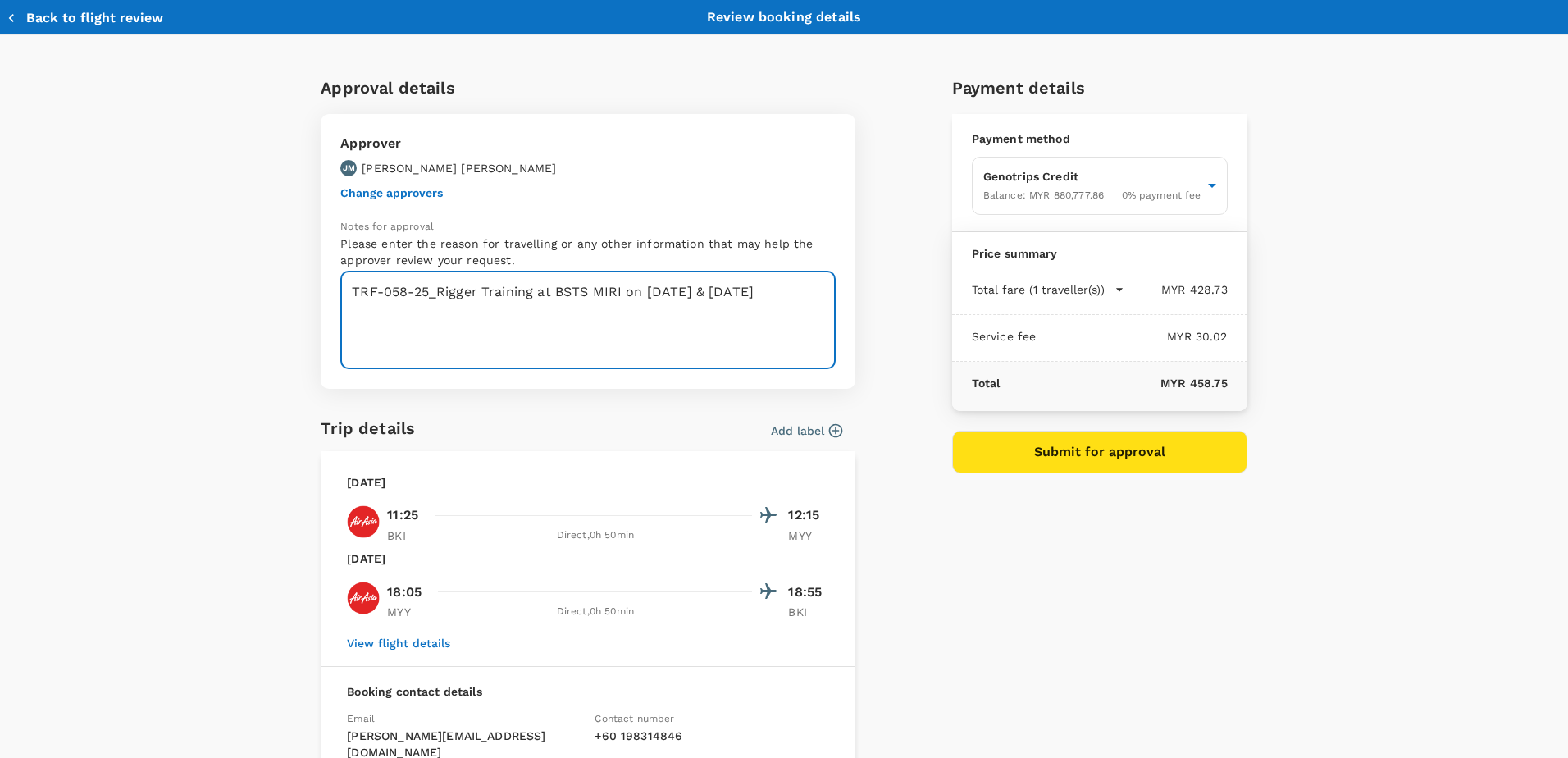
type textarea "TRF-058-25_Rigger Training at BSTS MIRI on 8 & 9 Sept"
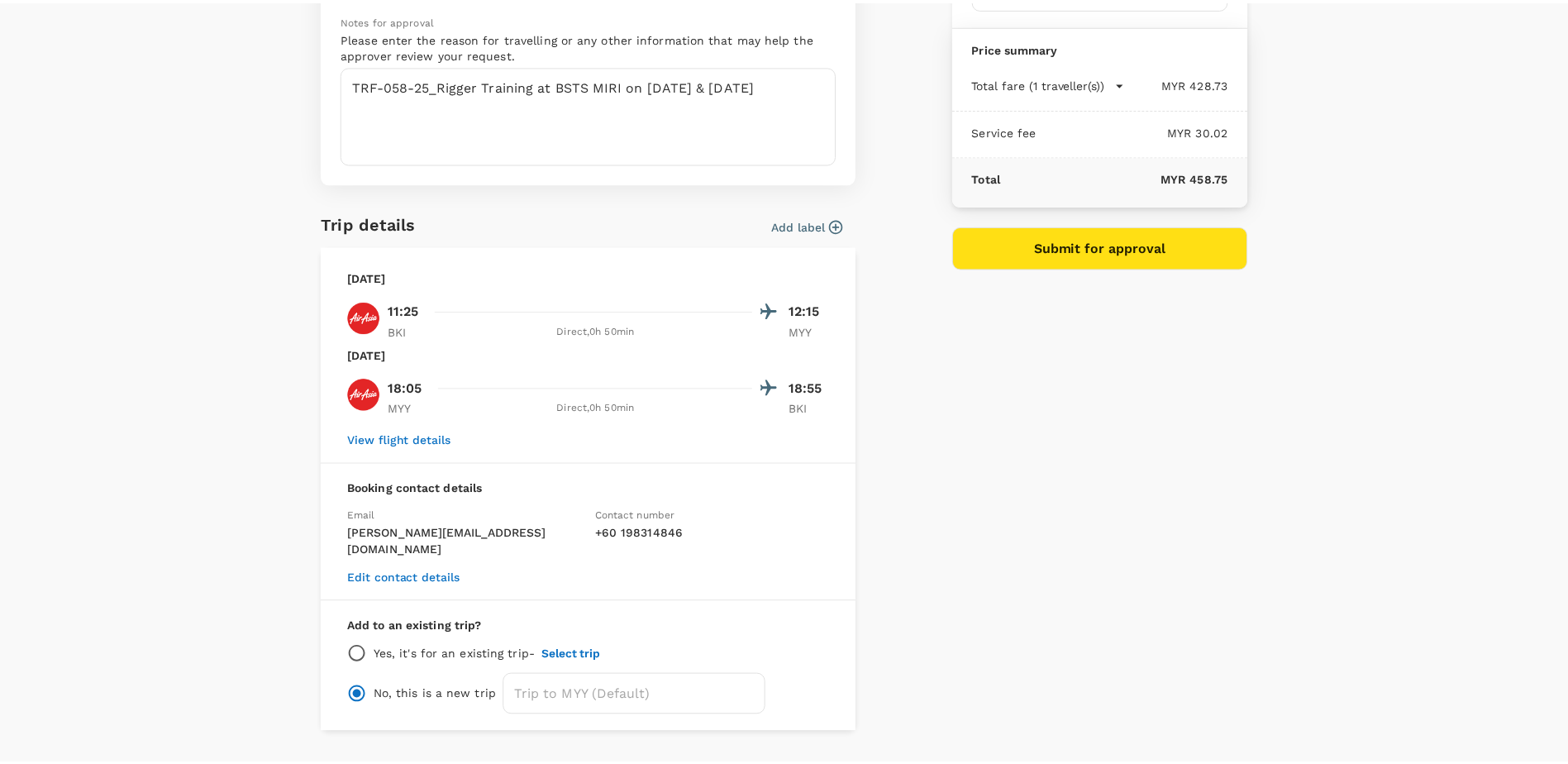
scroll to position [236, 0]
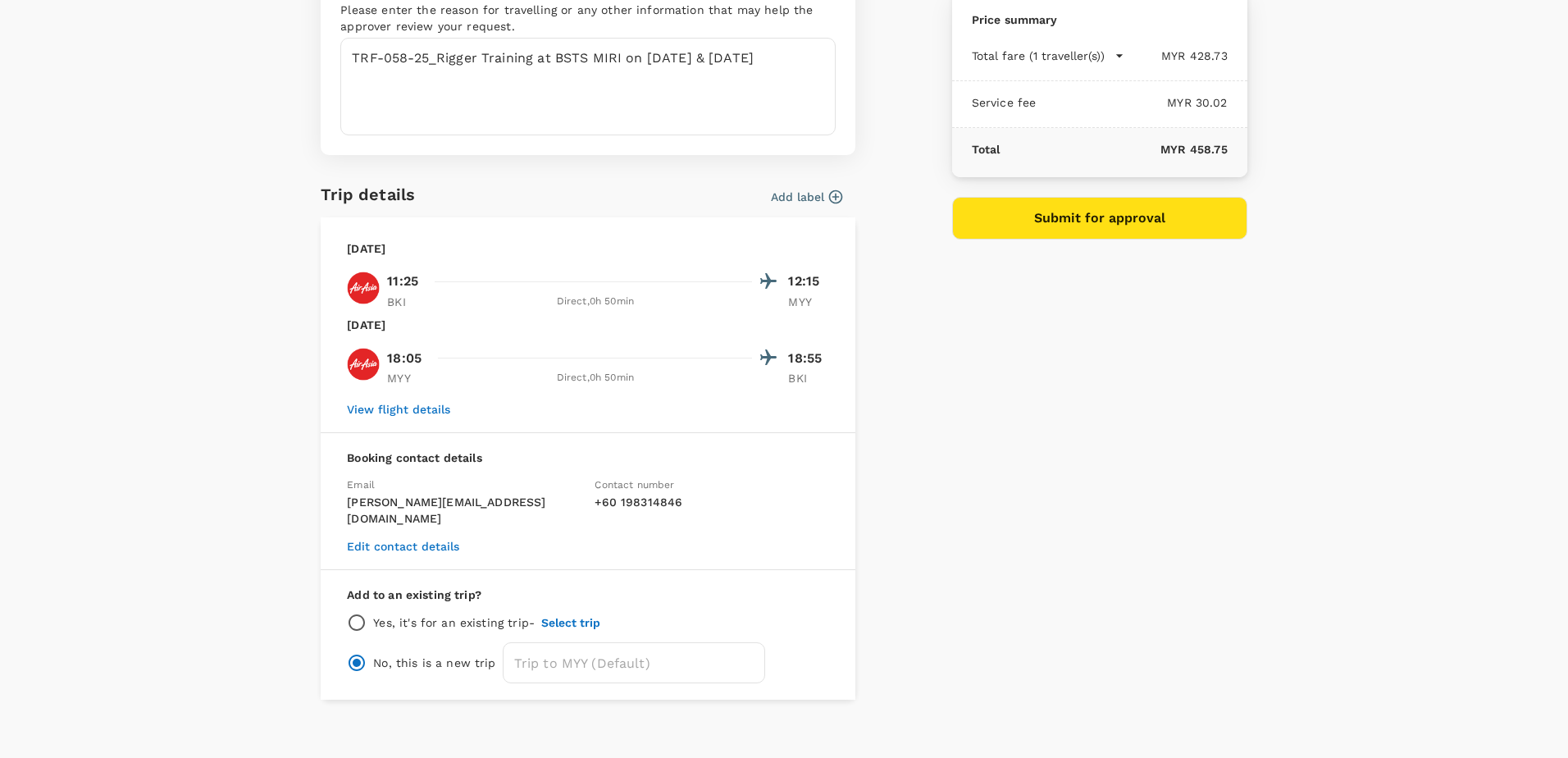
click at [1114, 214] on button "Submit for approval" at bounding box center [1100, 218] width 295 height 42
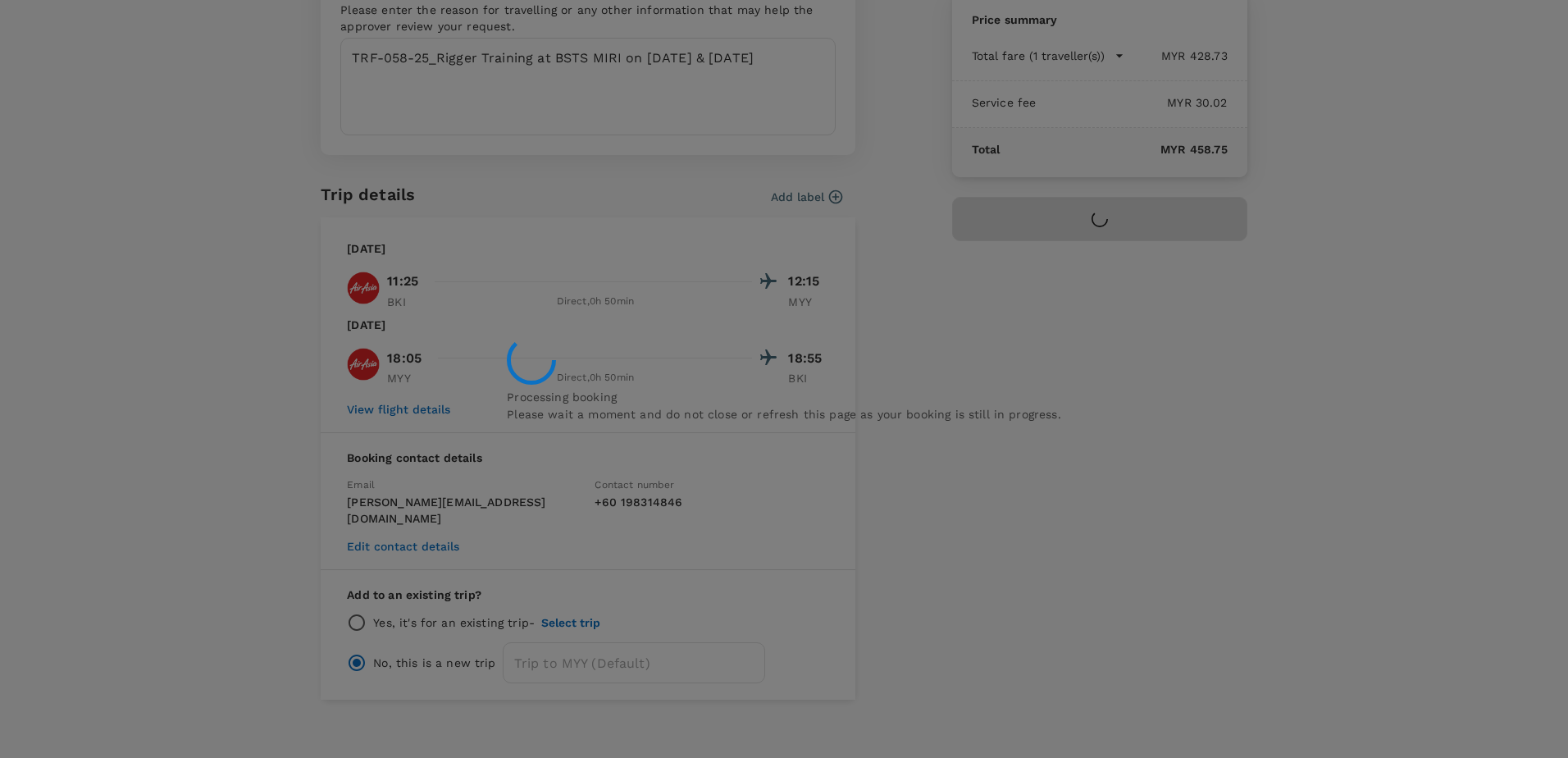
click at [1125, 441] on div "Processing booking Please wait a moment and do not close or refresh this page a…" at bounding box center [784, 379] width 1568 height 758
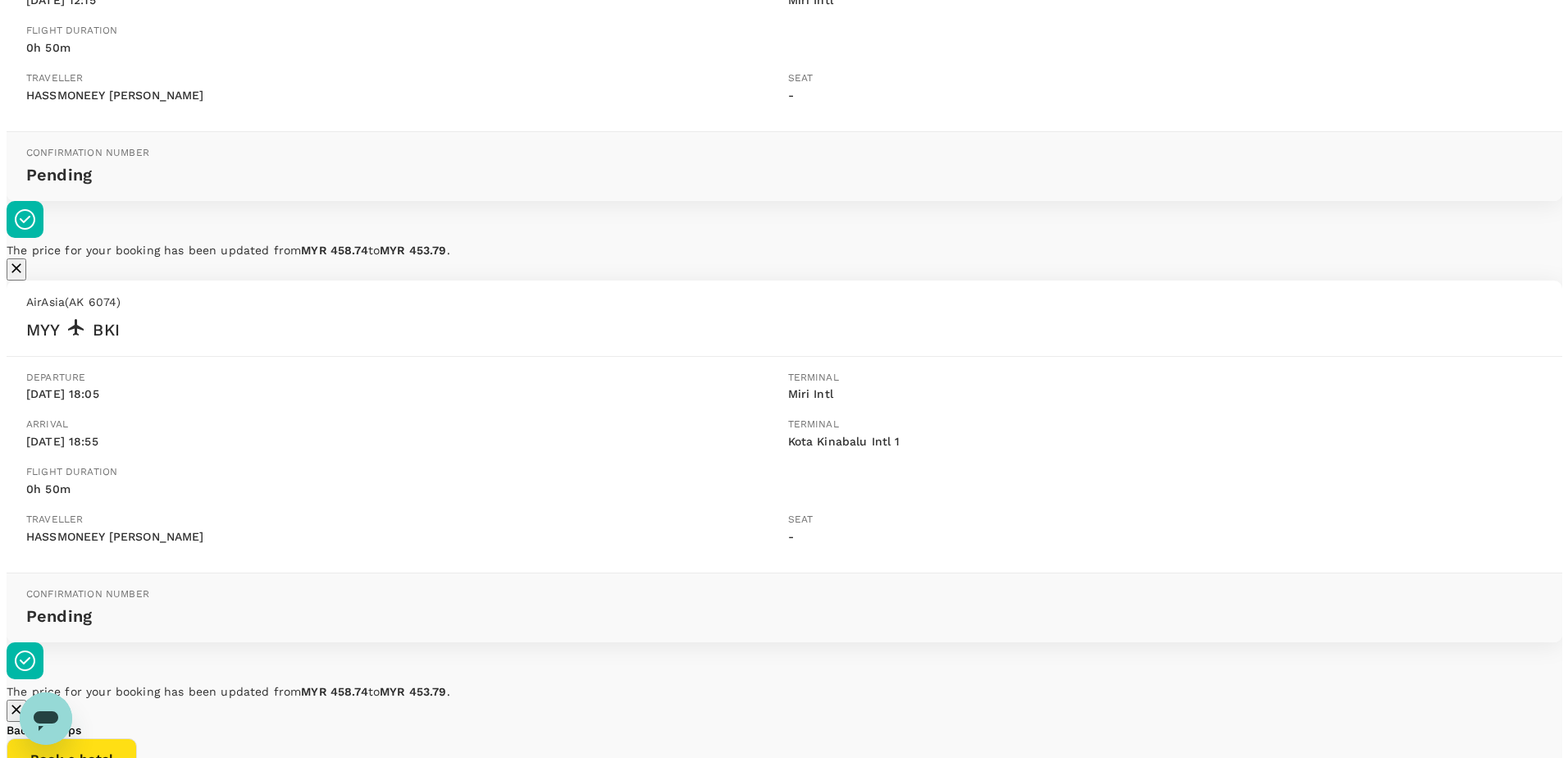
scroll to position [388, 0]
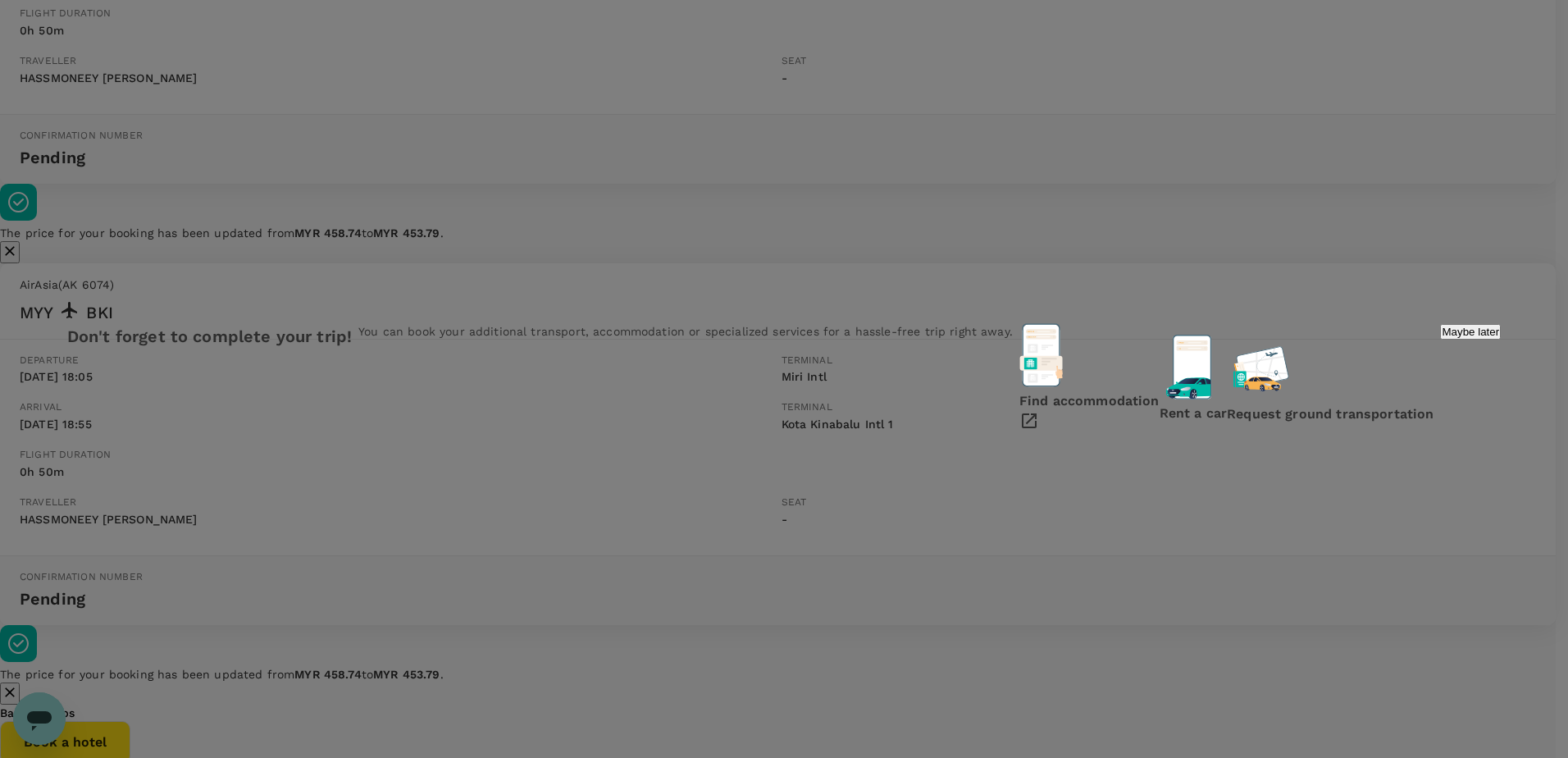
click at [1020, 402] on p "Find accommodation" at bounding box center [1090, 400] width 140 height 19
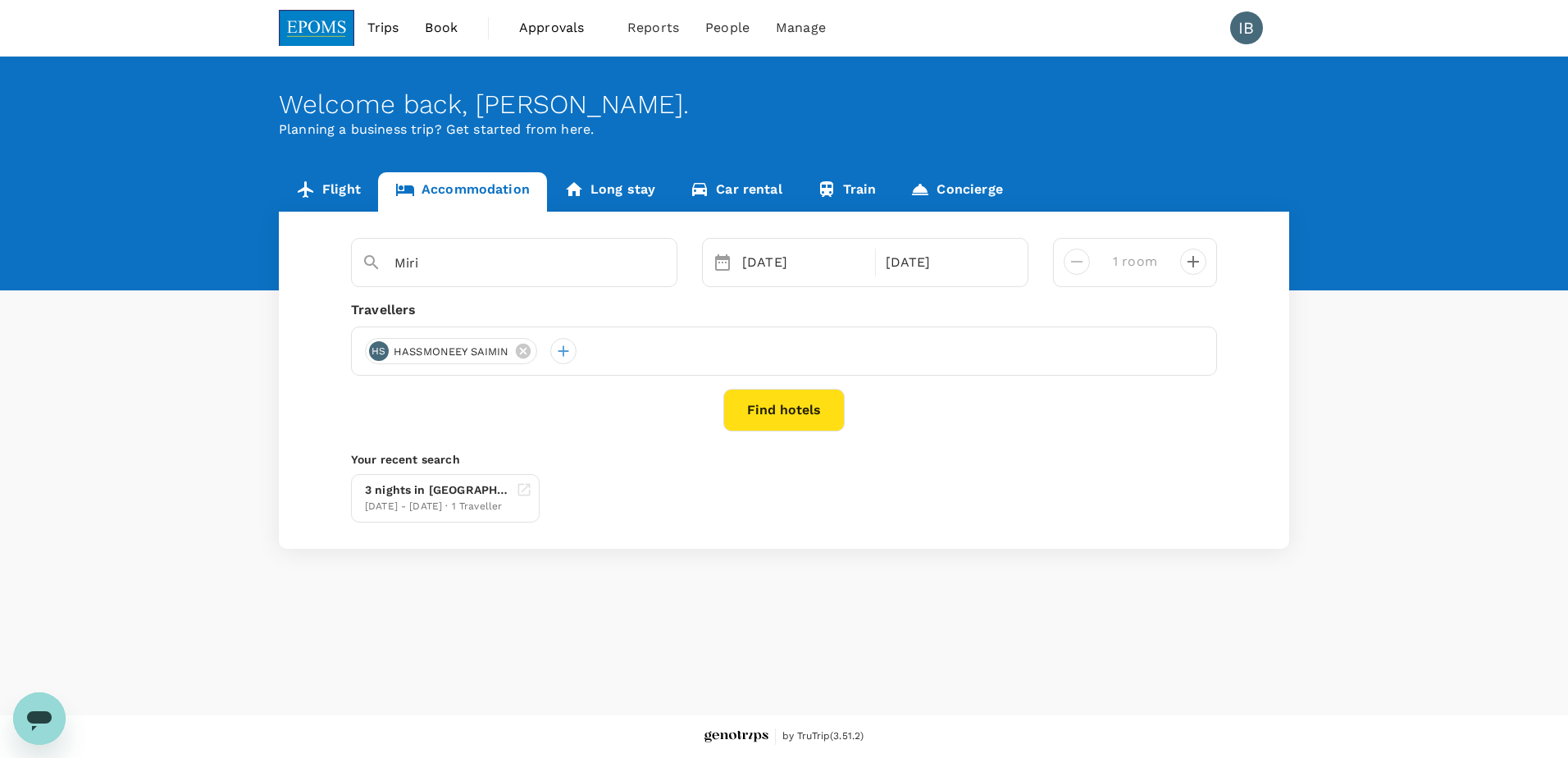
click at [758, 414] on button "Find hotels" at bounding box center [784, 410] width 122 height 42
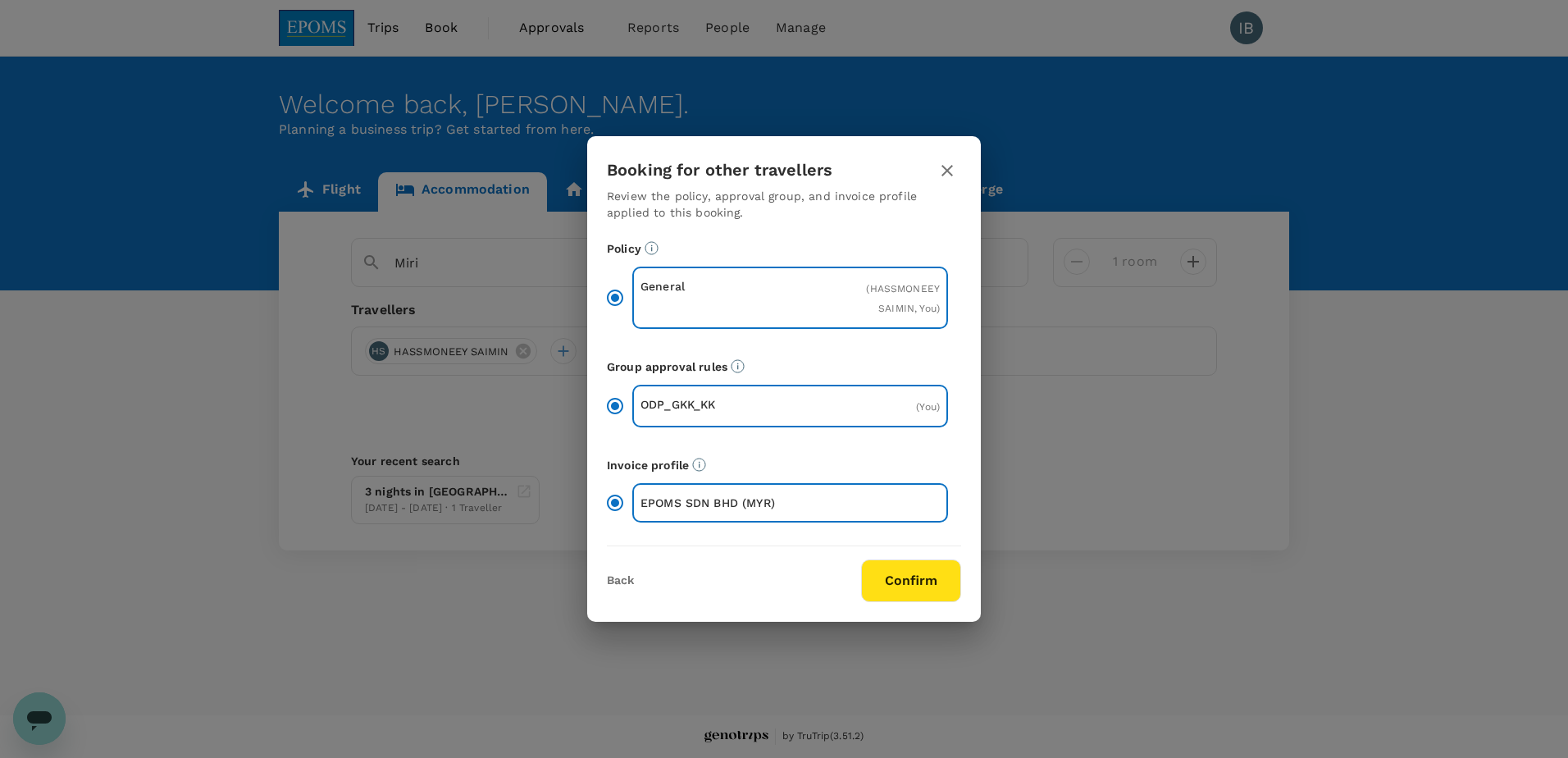
click at [910, 587] on button "Confirm" at bounding box center [911, 581] width 100 height 42
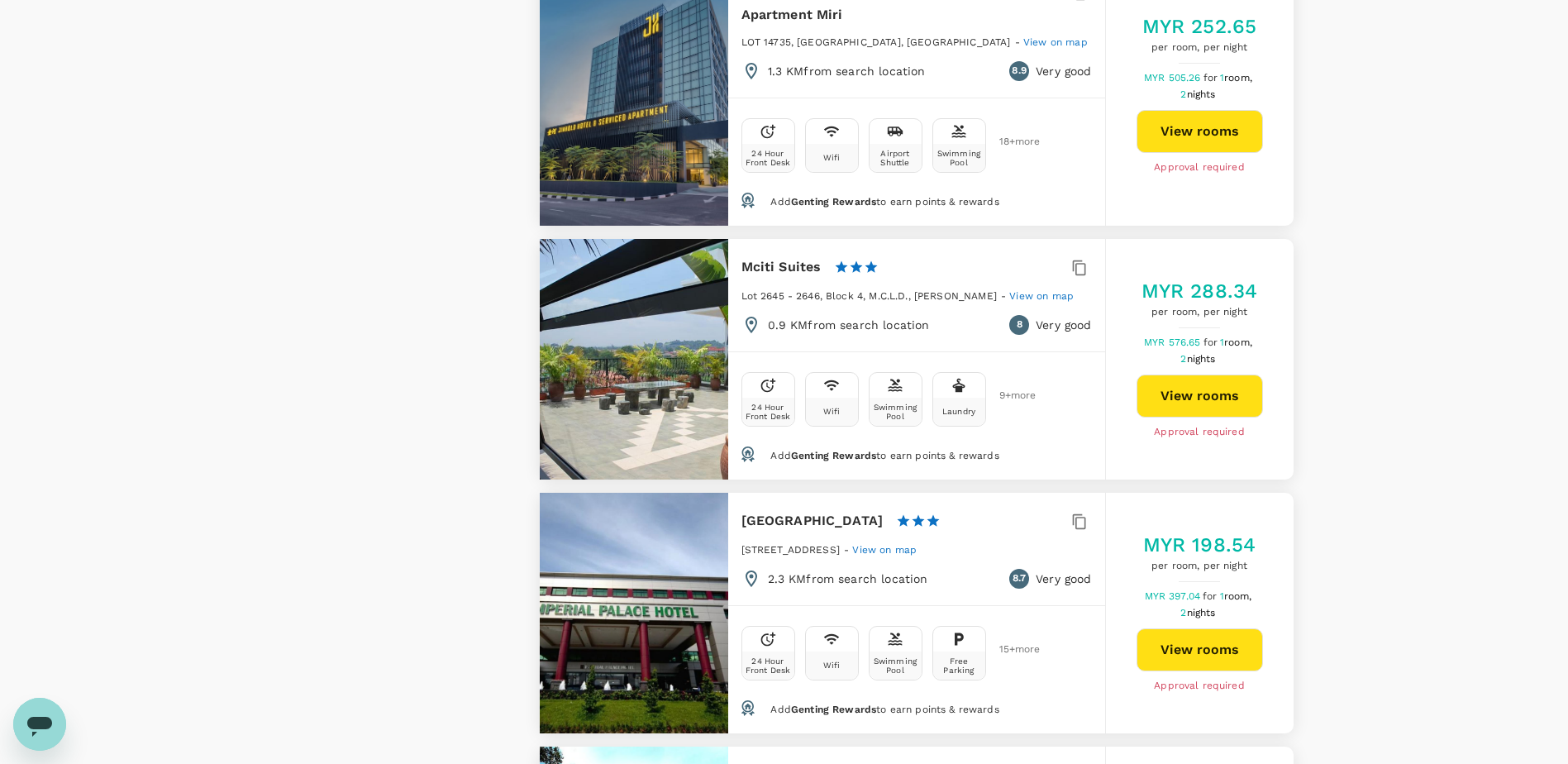
scroll to position [1488, 0]
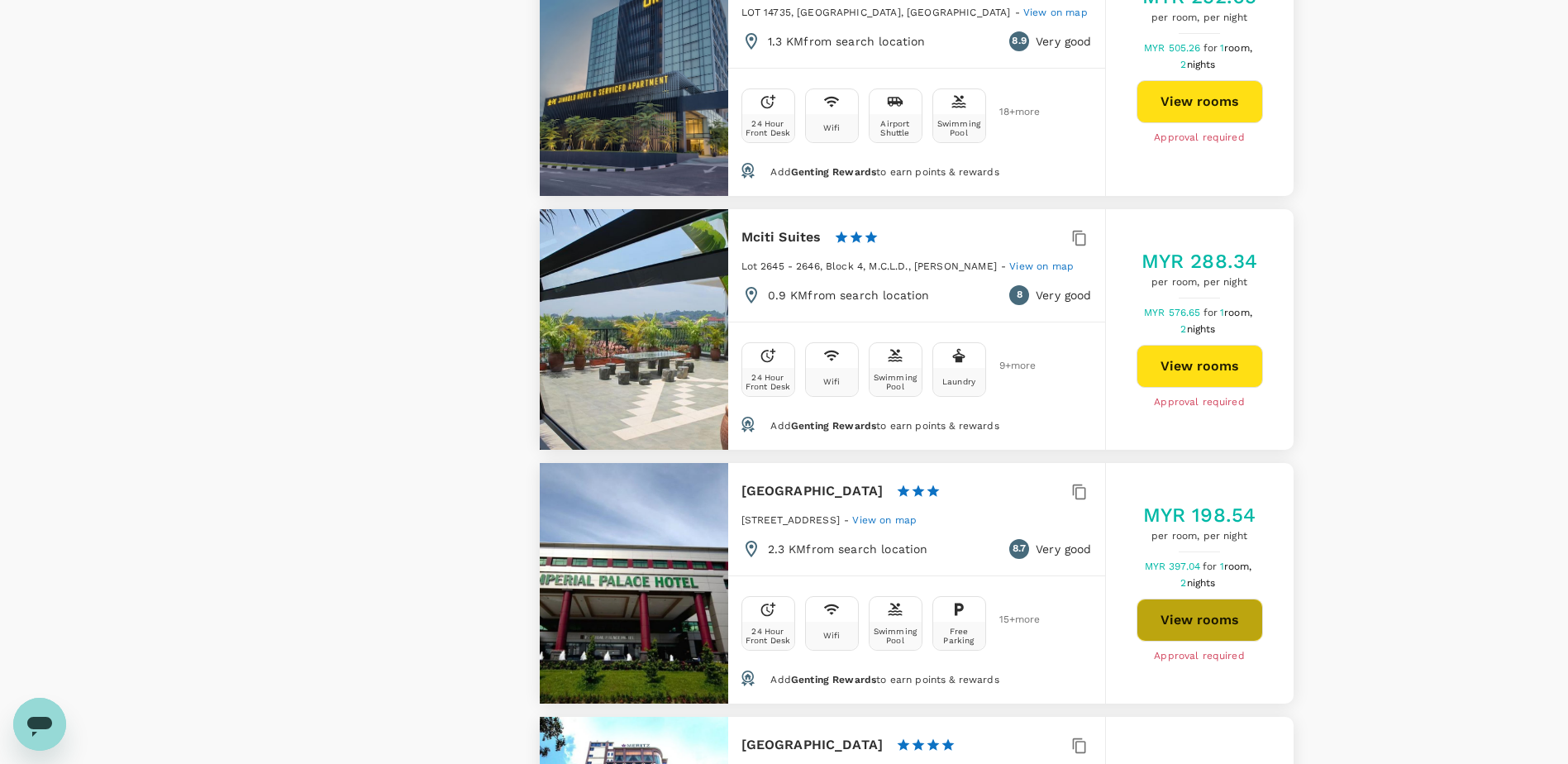
click at [1198, 626] on button "View rooms" at bounding box center [1200, 620] width 126 height 43
type input "467.56"
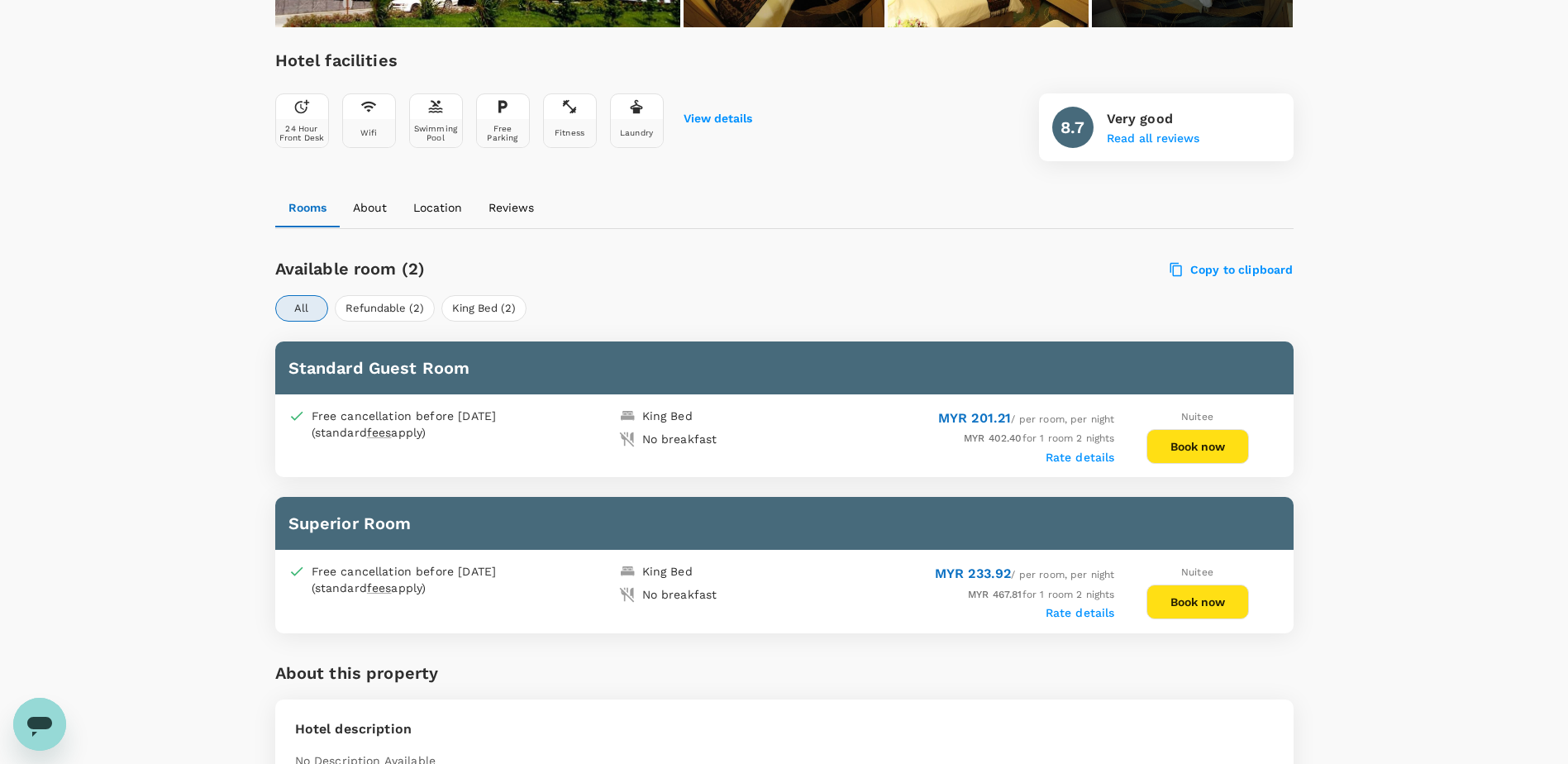
scroll to position [579, 0]
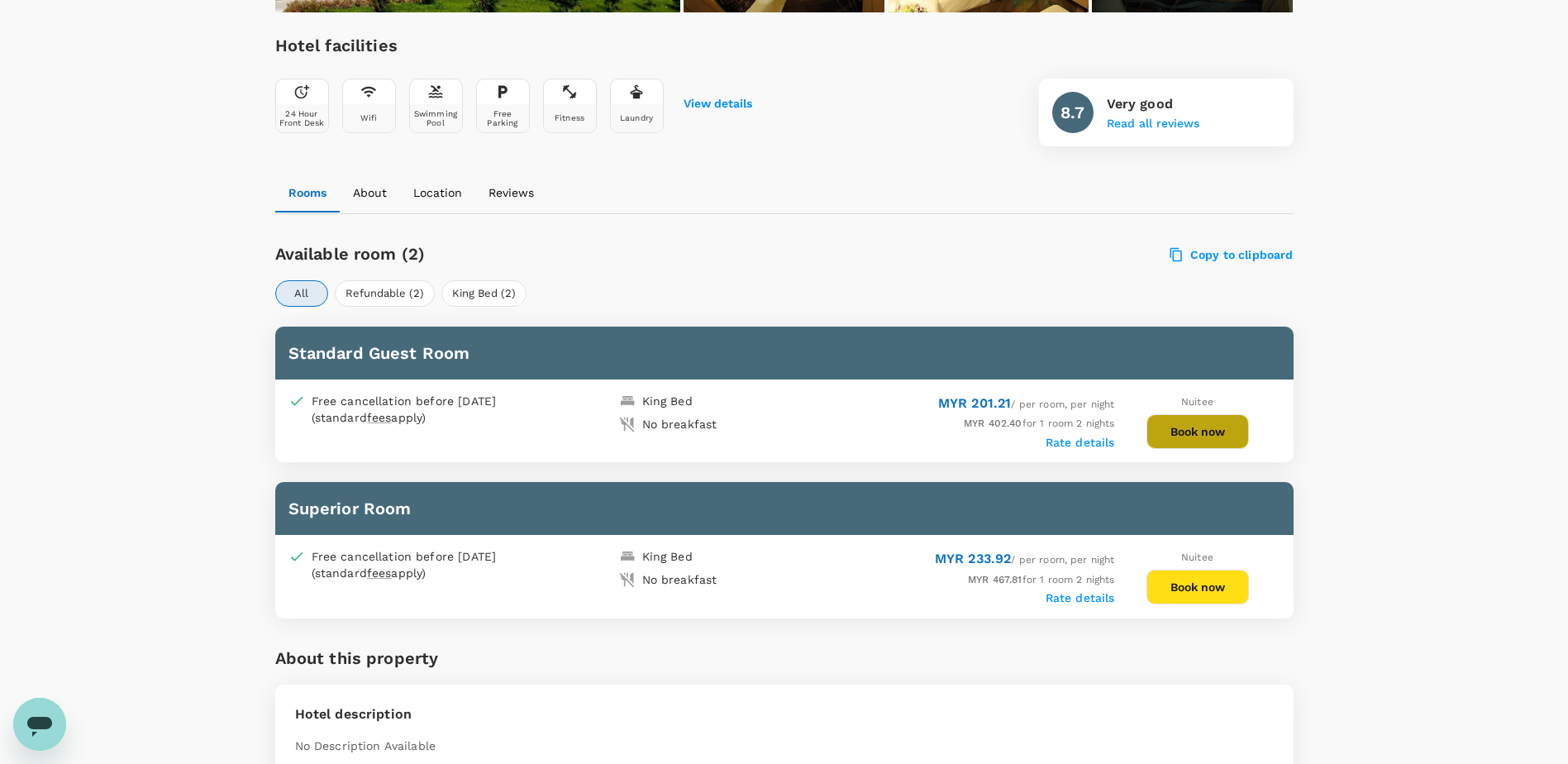
click at [1179, 435] on button "Book now" at bounding box center [1198, 431] width 102 height 34
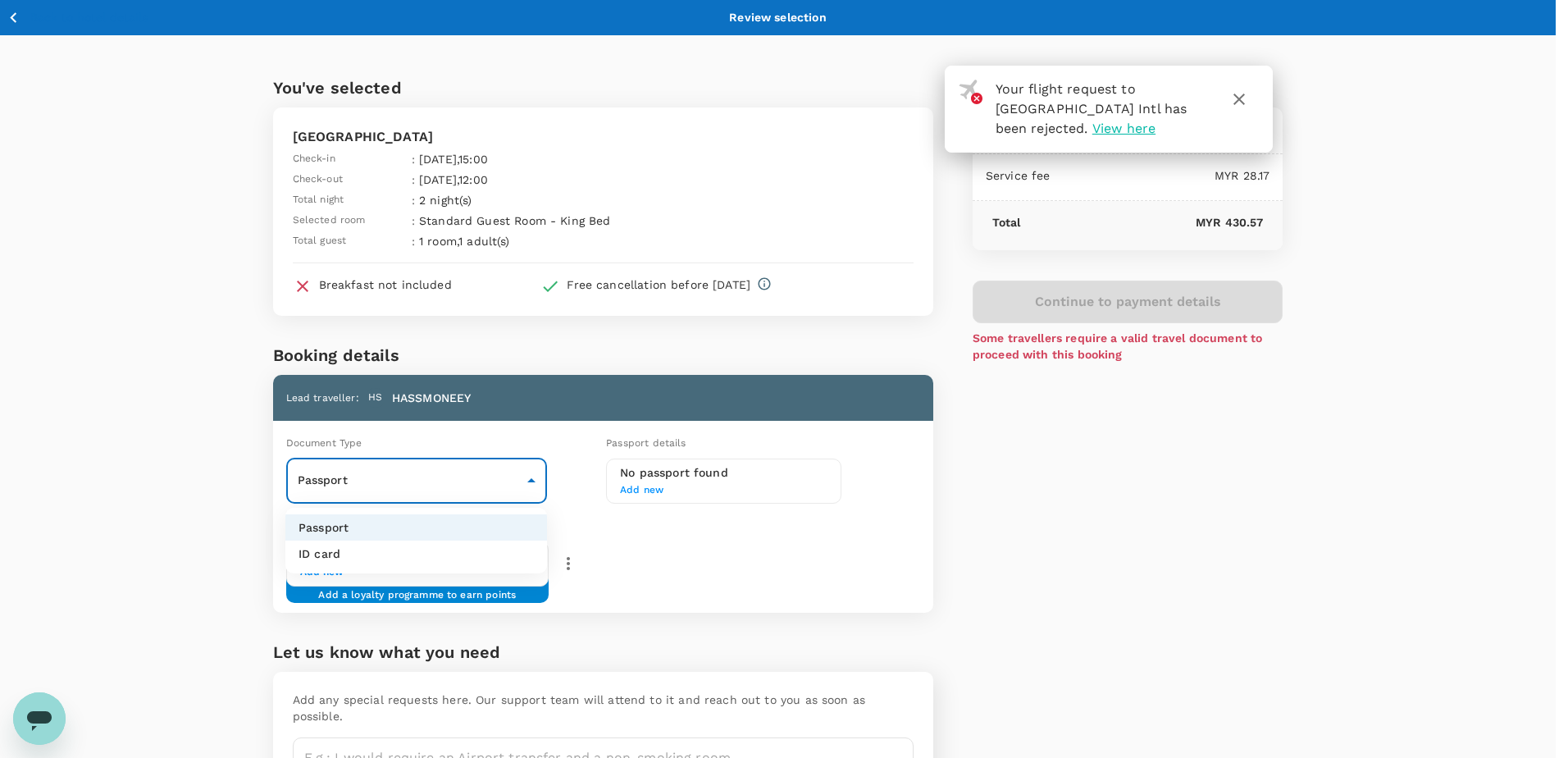
click at [528, 479] on body "Your flight request to Kota Kinabalu Intl has been rejected. View here Back to …" at bounding box center [784, 443] width 1568 height 886
click at [343, 555] on li "ID card" at bounding box center [417, 553] width 262 height 26
type input "Id card"
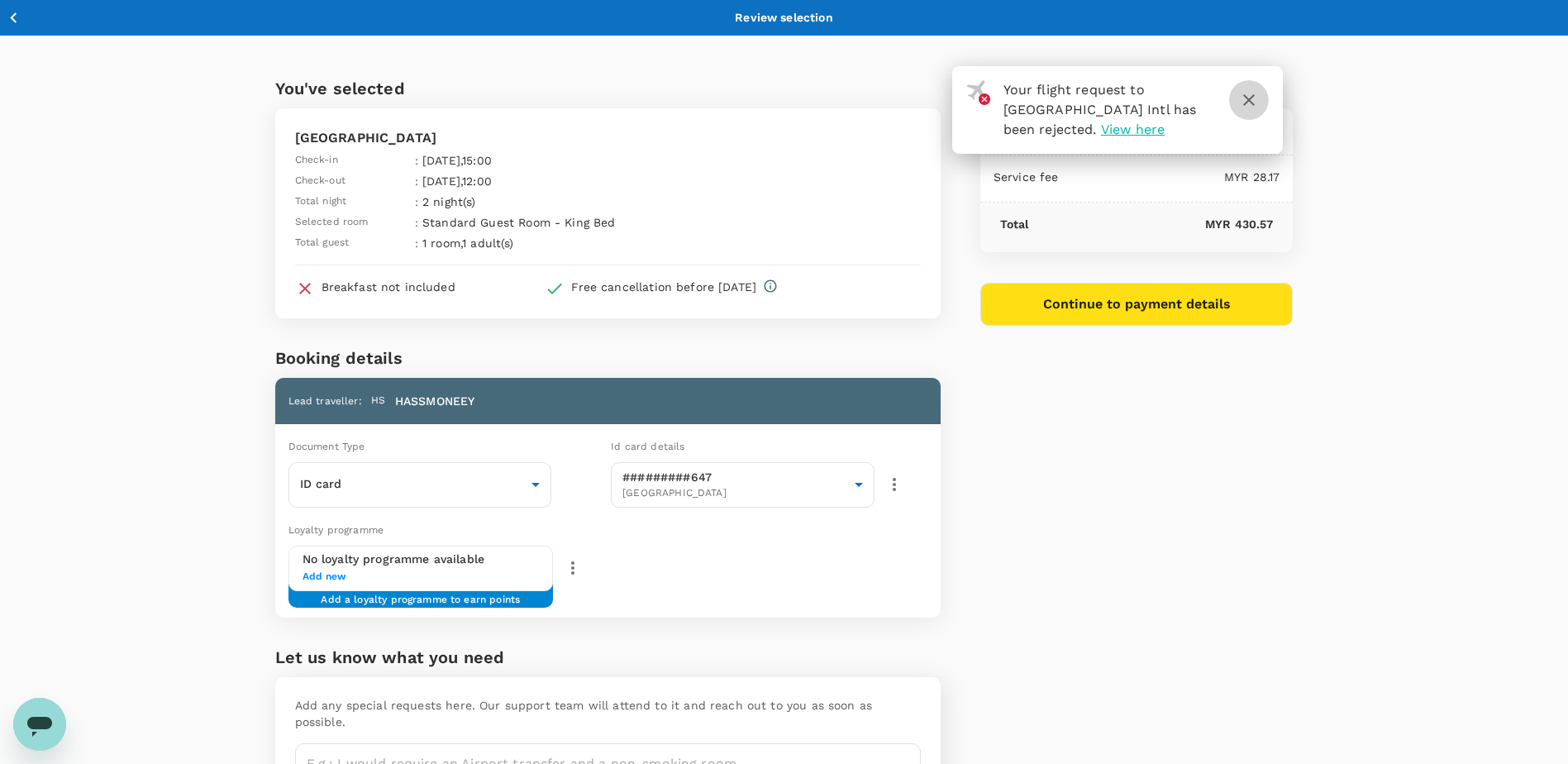
click at [1249, 96] on icon "button" at bounding box center [1248, 99] width 20 height 20
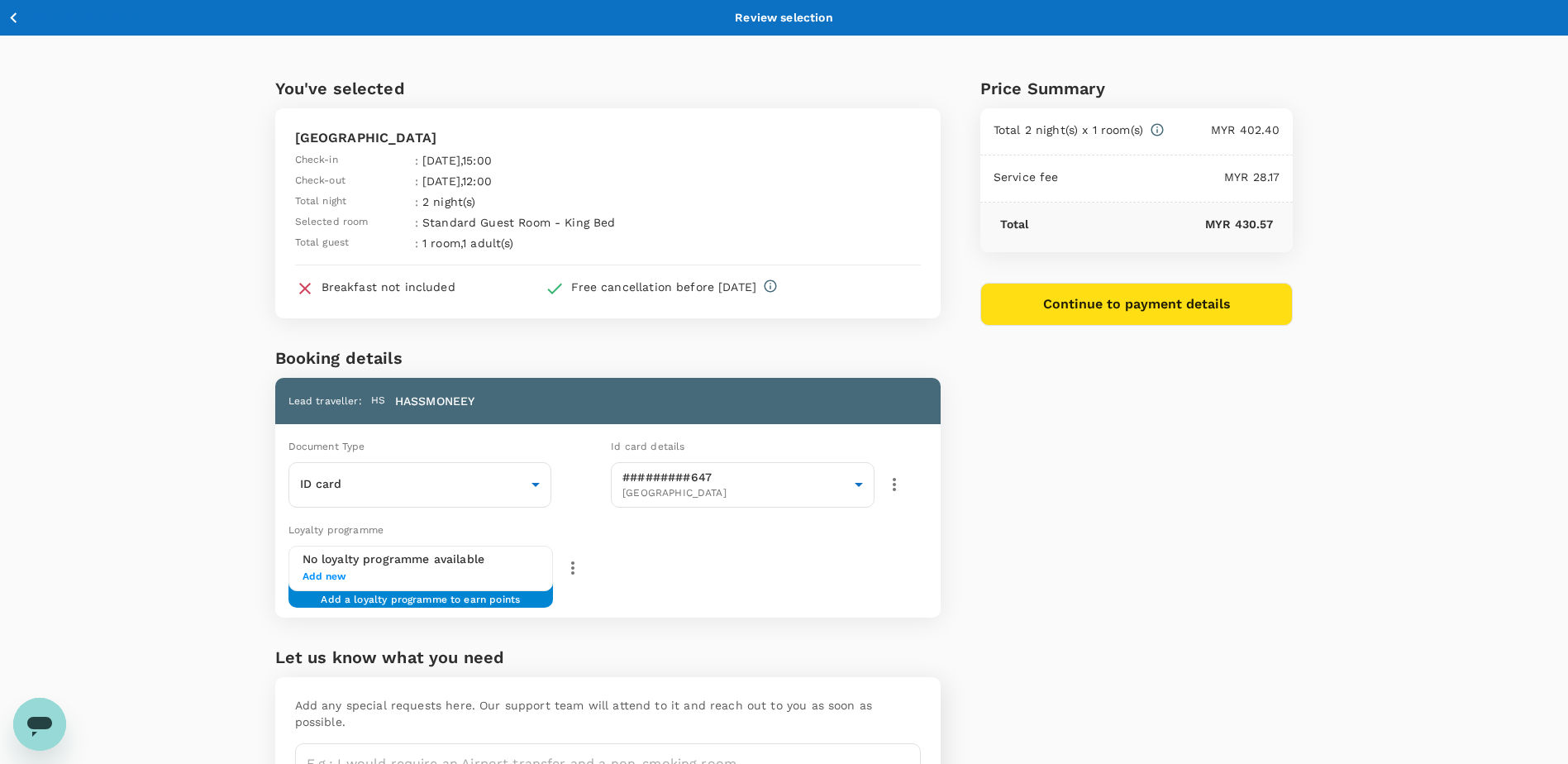
click at [1034, 316] on button "Continue to payment details" at bounding box center [1137, 304] width 313 height 43
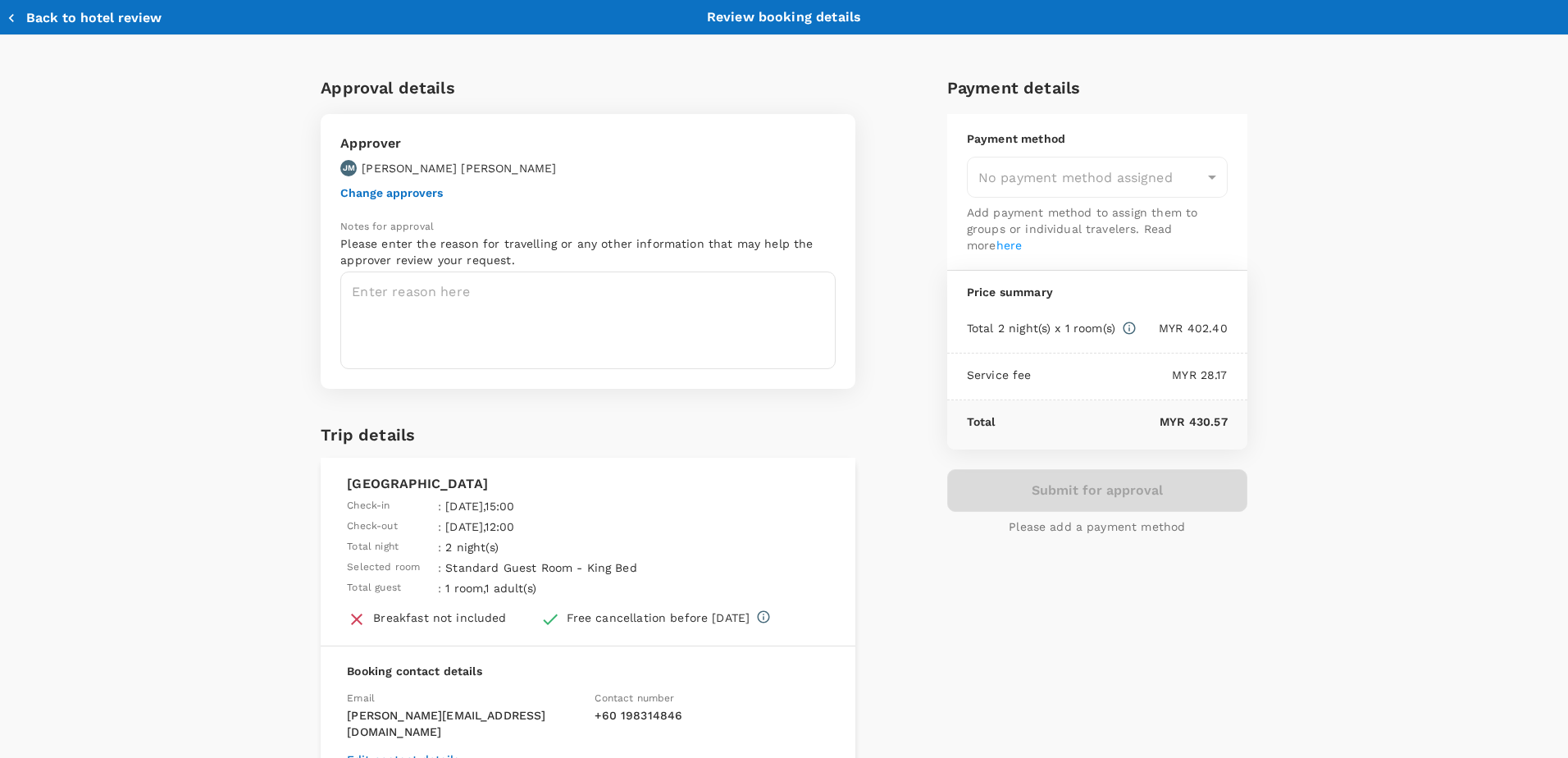
type input "9ea61a02-274a-4f65-9d5b-ca51ac7b2cfc"
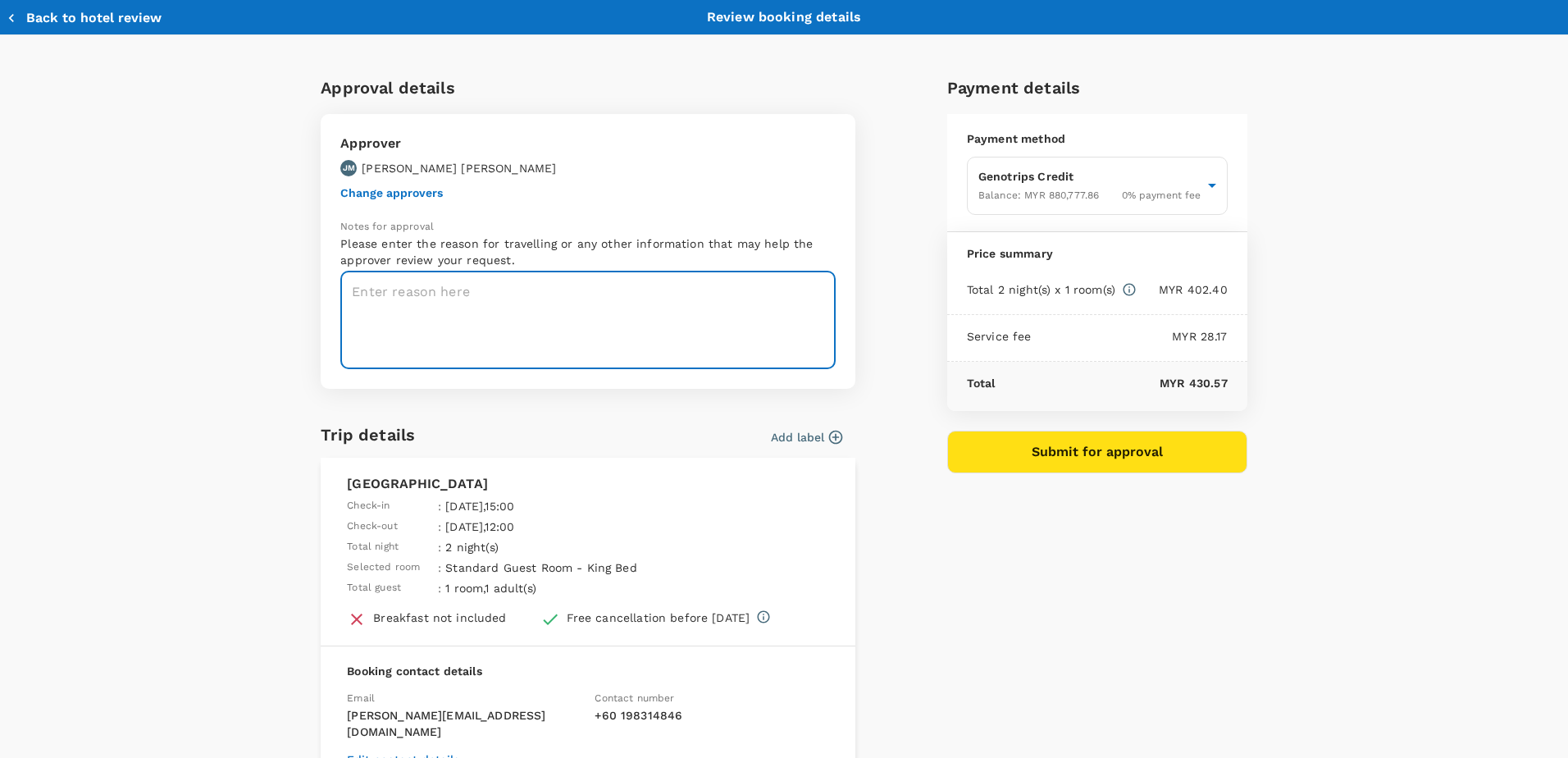
click at [434, 293] on textarea at bounding box center [587, 320] width 495 height 98
click at [476, 288] on textarea at bounding box center [587, 320] width 495 height 98
paste textarea "TRF-058-25_Rigger Training at BSTS MIRI on 8 & 9 Sept"
click at [872, 308] on div "Approval details Approver JM JOHAR MOHD YUSOF Change approvers Notes for approv…" at bounding box center [777, 487] width 939 height 851
click at [739, 299] on textarea "TRF-058-25_Rigger Training at BSTS MIRI on 8 & 9 Sept" at bounding box center [587, 320] width 495 height 98
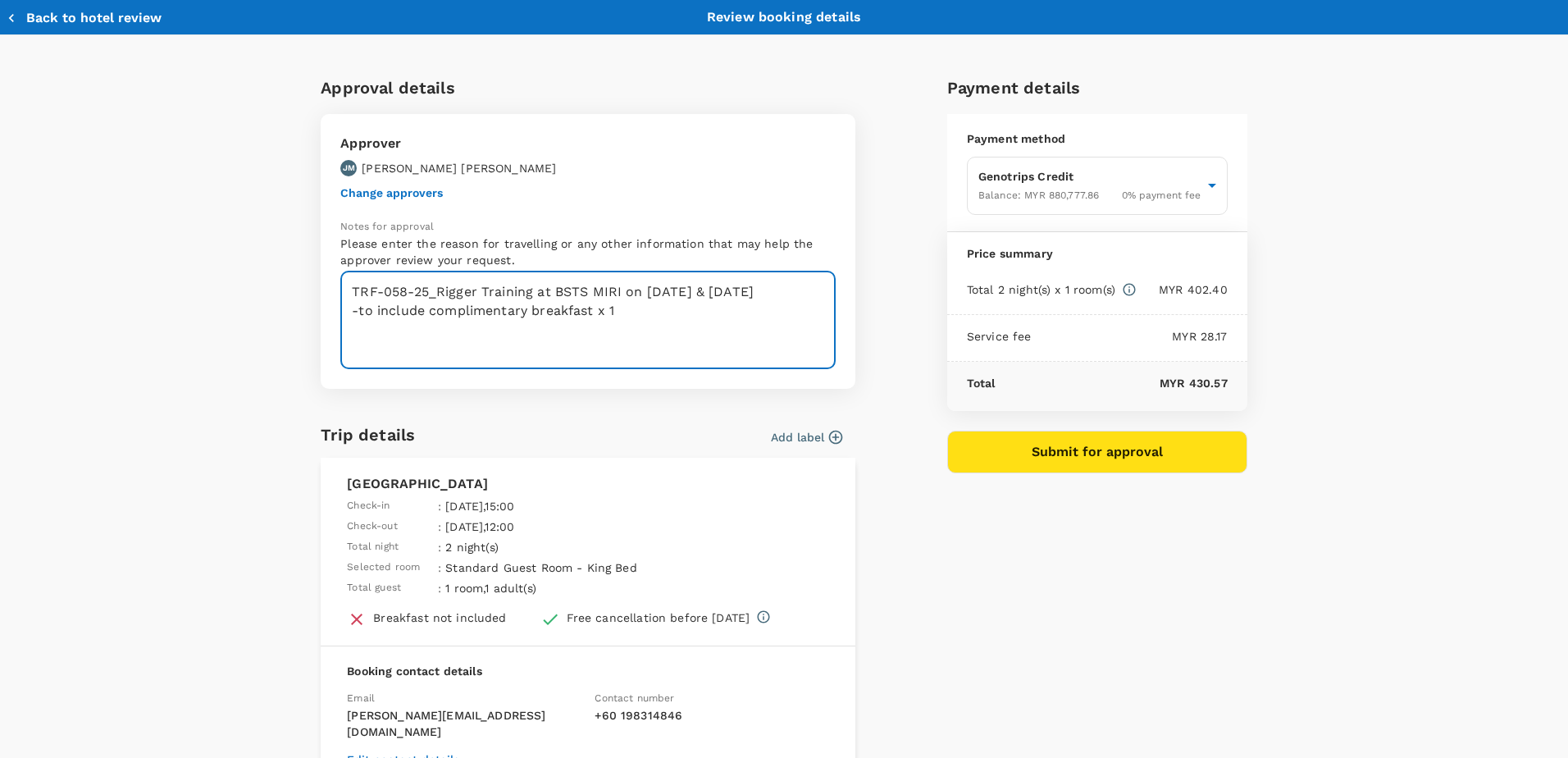
type textarea "TRF-058-25_Rigger Training at BSTS MIRI on 8 & 9 Sept -to include complimentary…"
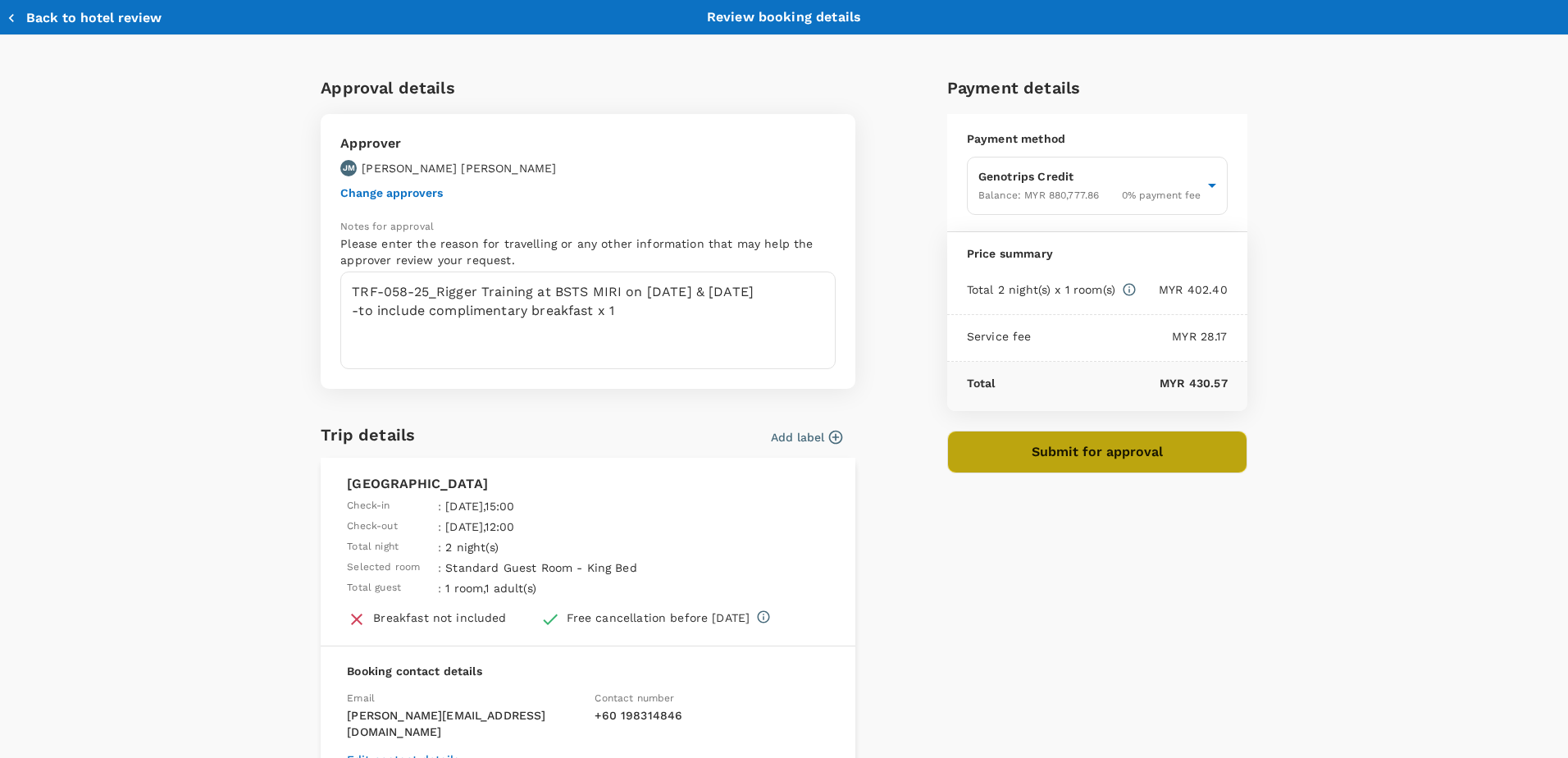
click at [1074, 458] on button "Submit for approval" at bounding box center [1097, 452] width 301 height 42
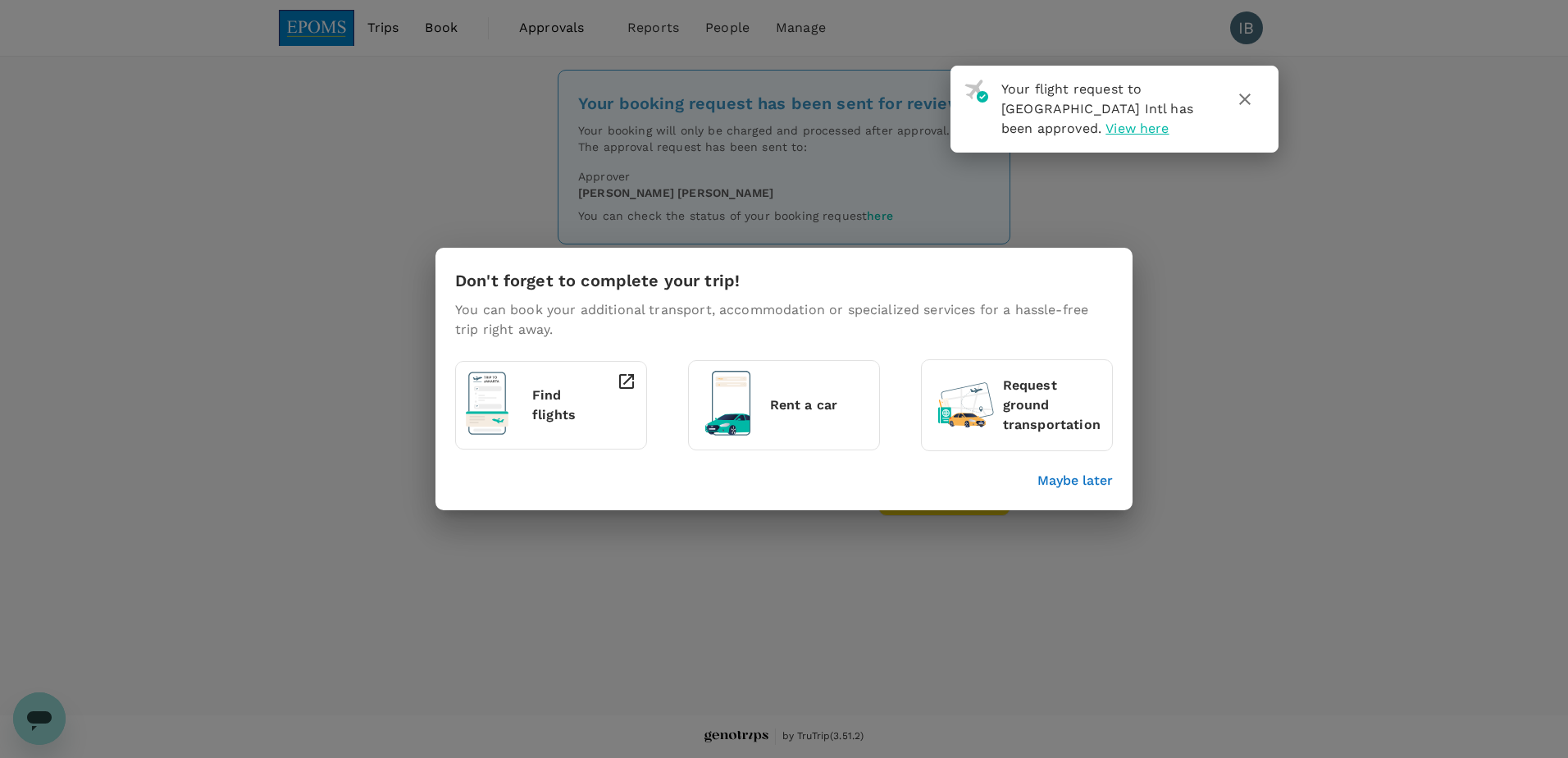
click at [1245, 370] on div "Don't forget to complete your trip! You can book your additional transport, acc…" at bounding box center [784, 379] width 1568 height 758
drag, startPoint x: 1303, startPoint y: 330, endPoint x: 1283, endPoint y: 320, distance: 22.4
click at [1303, 330] on div "Don't forget to complete your trip! You can book your additional transport, acc…" at bounding box center [784, 379] width 1568 height 758
click at [1250, 101] on icon "button" at bounding box center [1244, 99] width 19 height 19
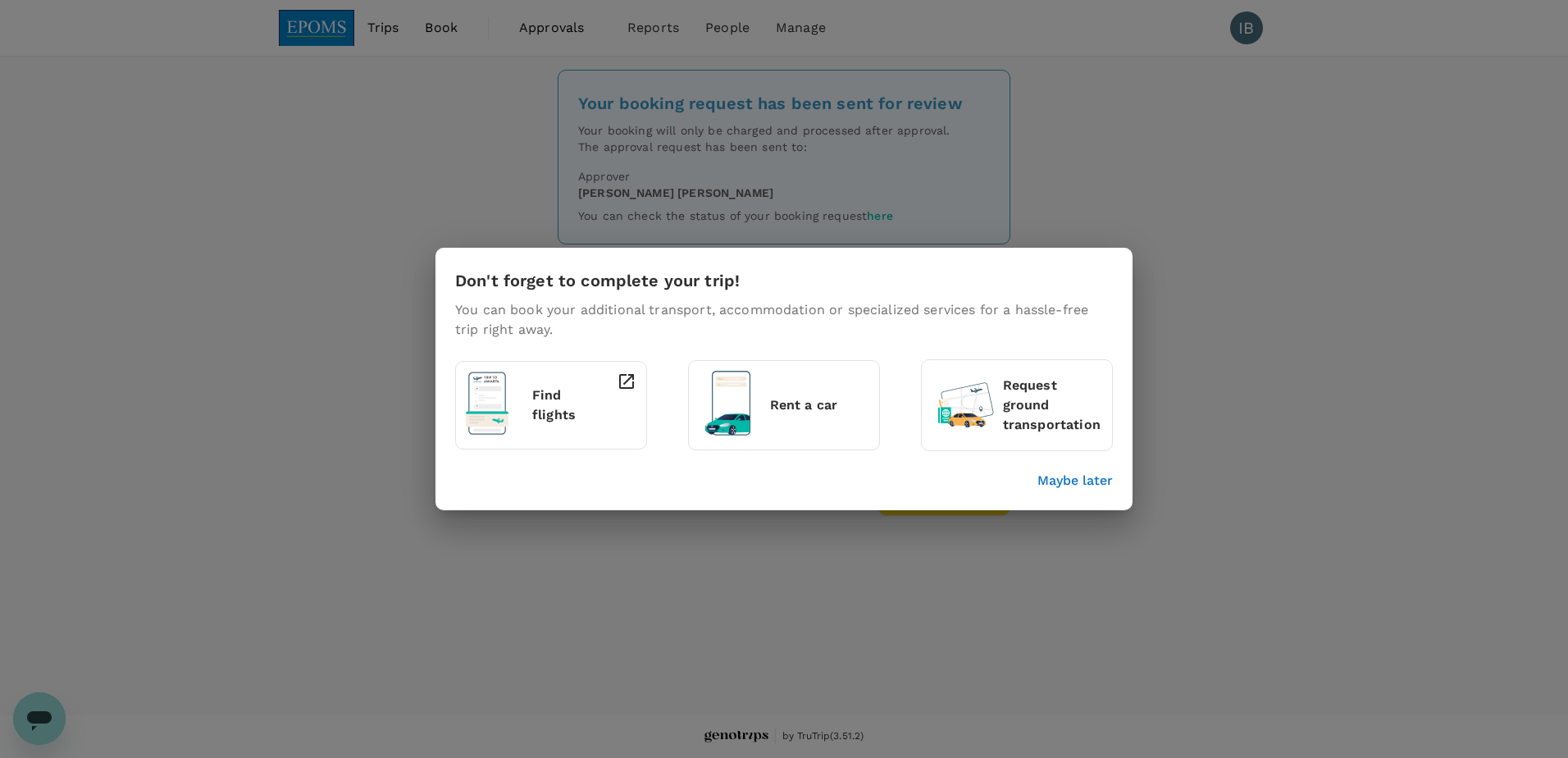
click at [1283, 361] on div "Don't forget to complete your trip! You can book your additional transport, acc…" at bounding box center [784, 379] width 1568 height 758
click at [1096, 484] on p "Maybe later" at bounding box center [1075, 480] width 76 height 19
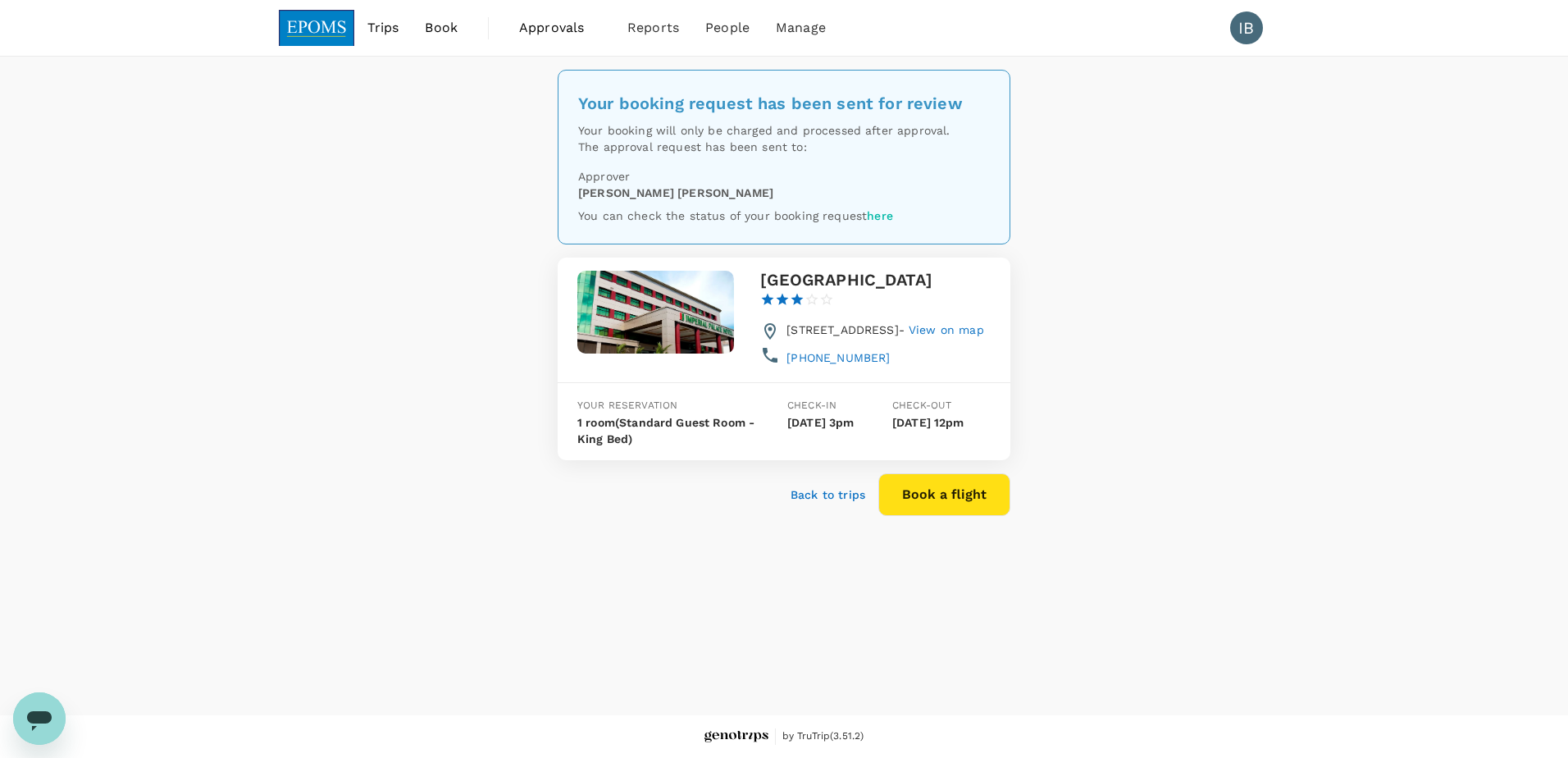
click at [438, 27] on span "Book" at bounding box center [442, 28] width 33 height 19
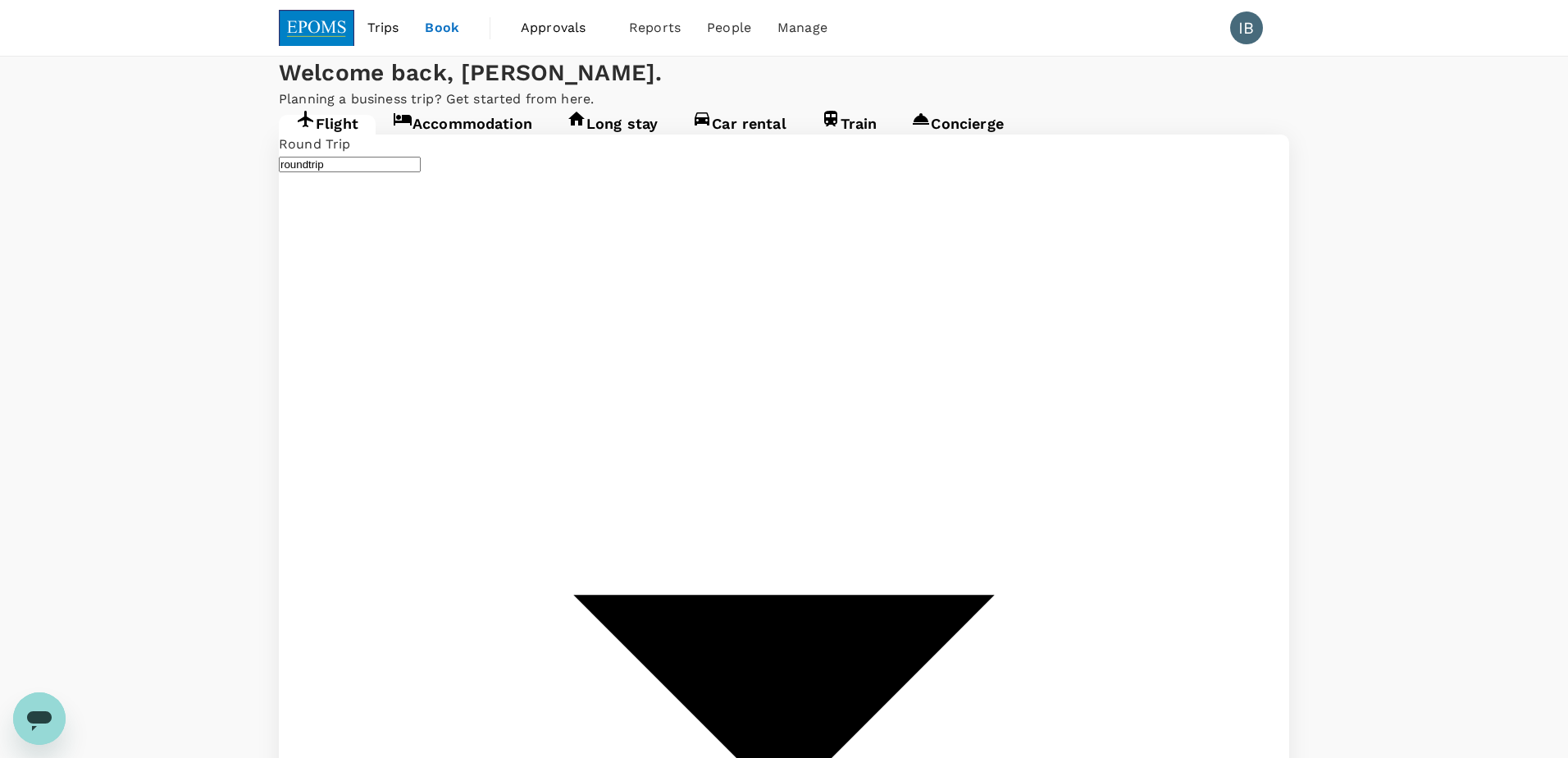
type input "Kota Kinabalu Intl (BKI)"
type input "Miri Intl (MYY)"
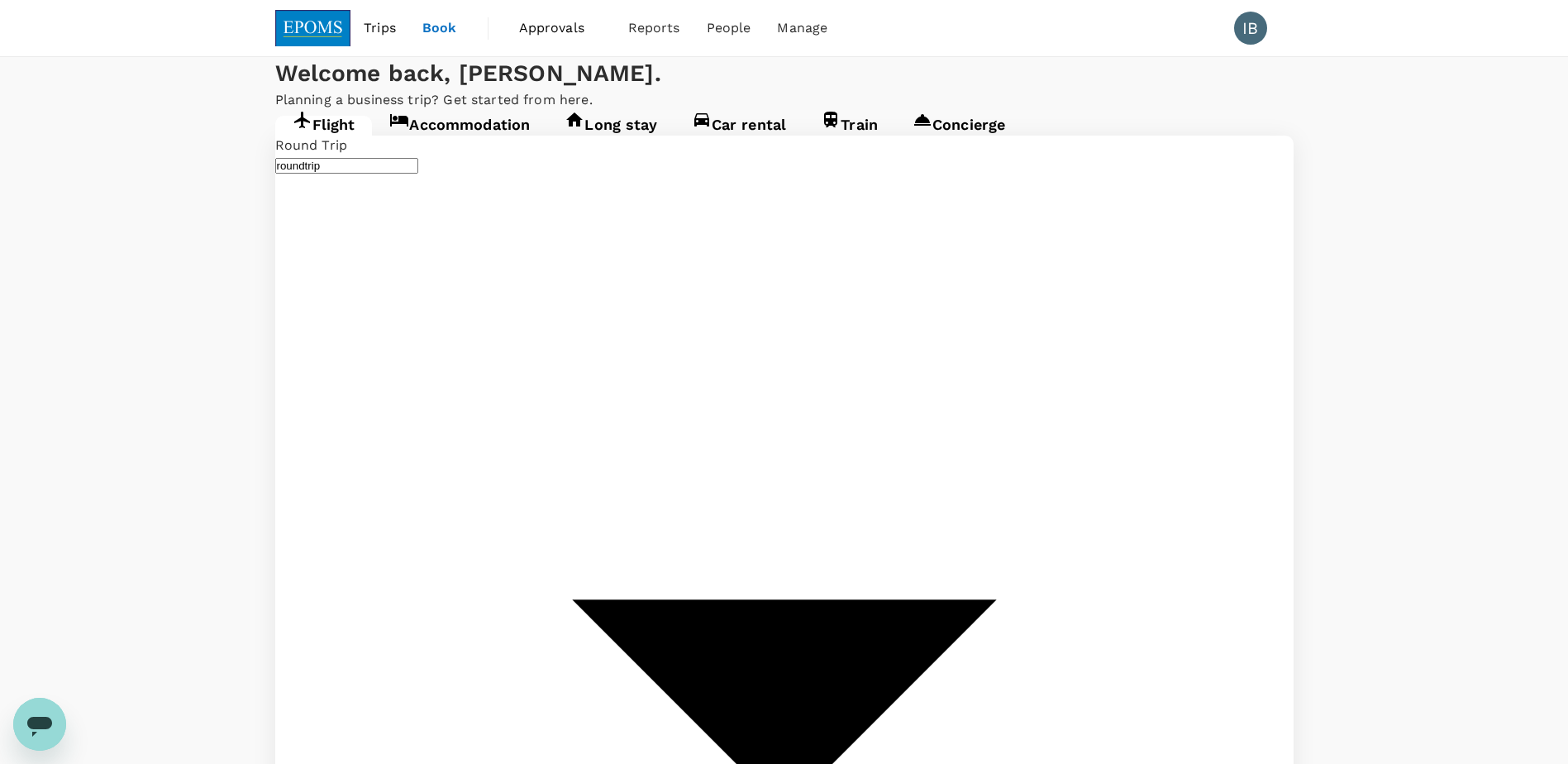
type input "Kota Kinabalu Intl (BKI)"
type input "Miri Intl (MYY)"
click at [380, 28] on span "Trips" at bounding box center [379, 28] width 33 height 20
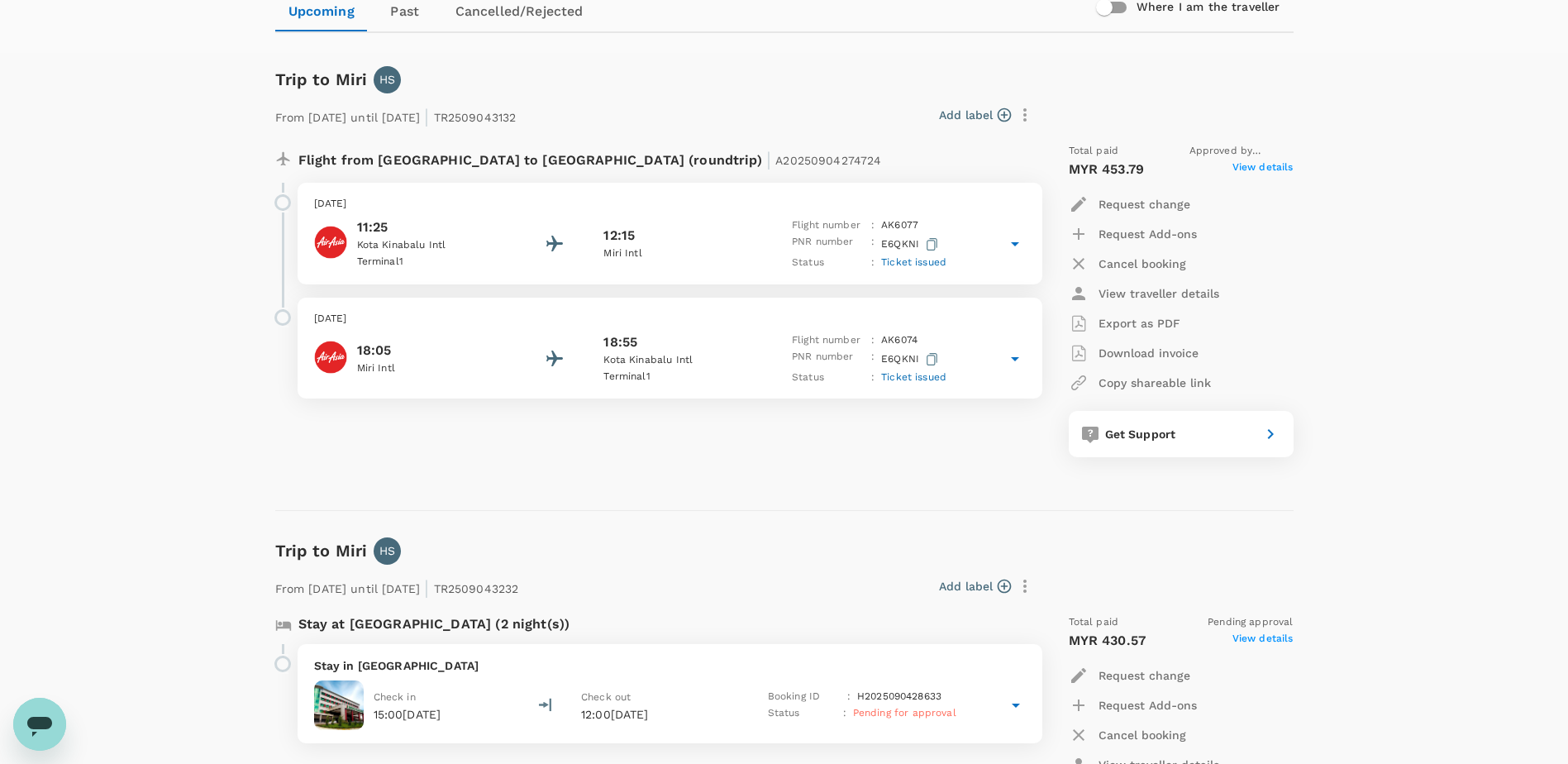
scroll to position [165, 0]
